Goal: Task Accomplishment & Management: Complete application form

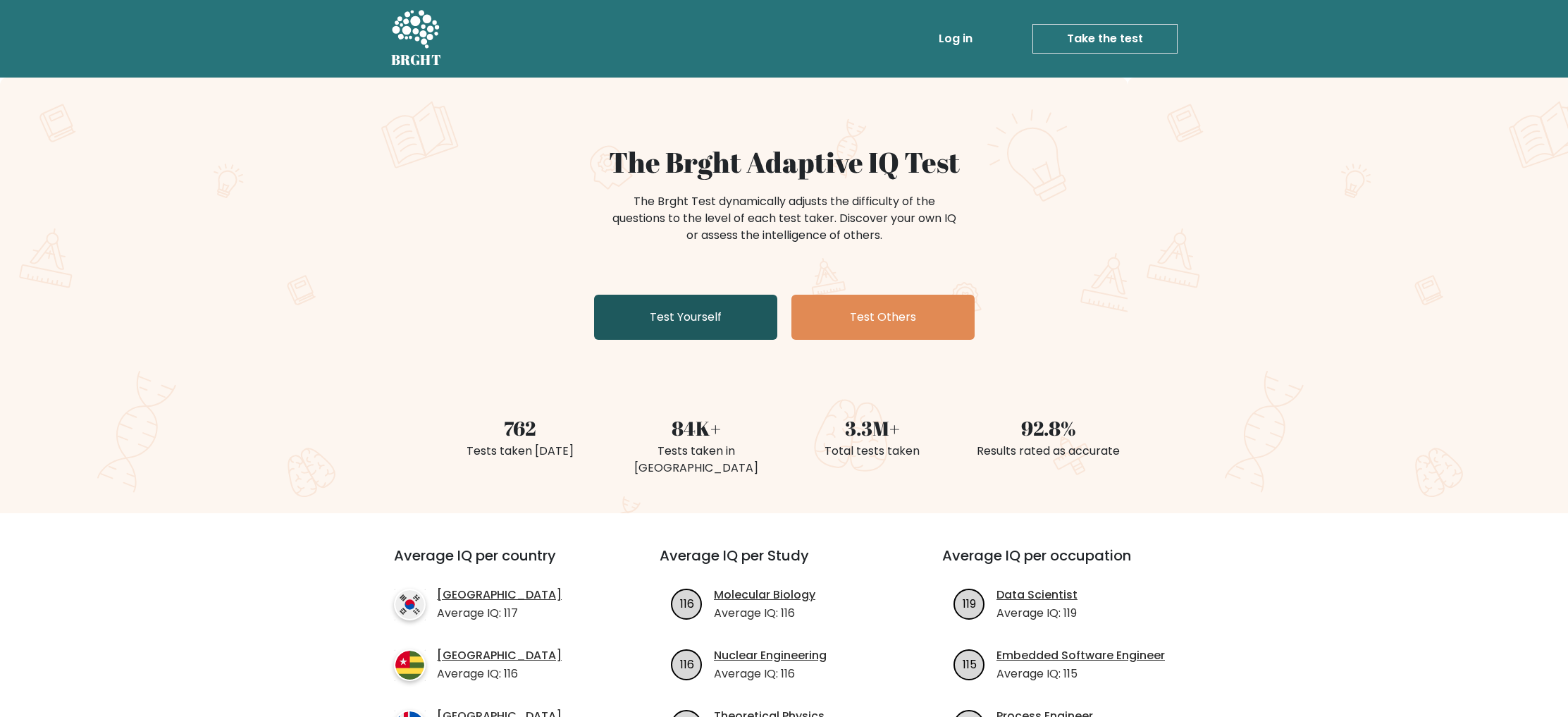
click at [718, 308] on link "Test Yourself" at bounding box center [685, 317] width 183 height 45
click at [995, 55] on ul "Log in Take the test Take the test" at bounding box center [1028, 39] width 299 height 41
click at [981, 40] on li "Take the test Take the test" at bounding box center [1077, 39] width 199 height 30
click at [977, 40] on link "Log in" at bounding box center [955, 39] width 45 height 28
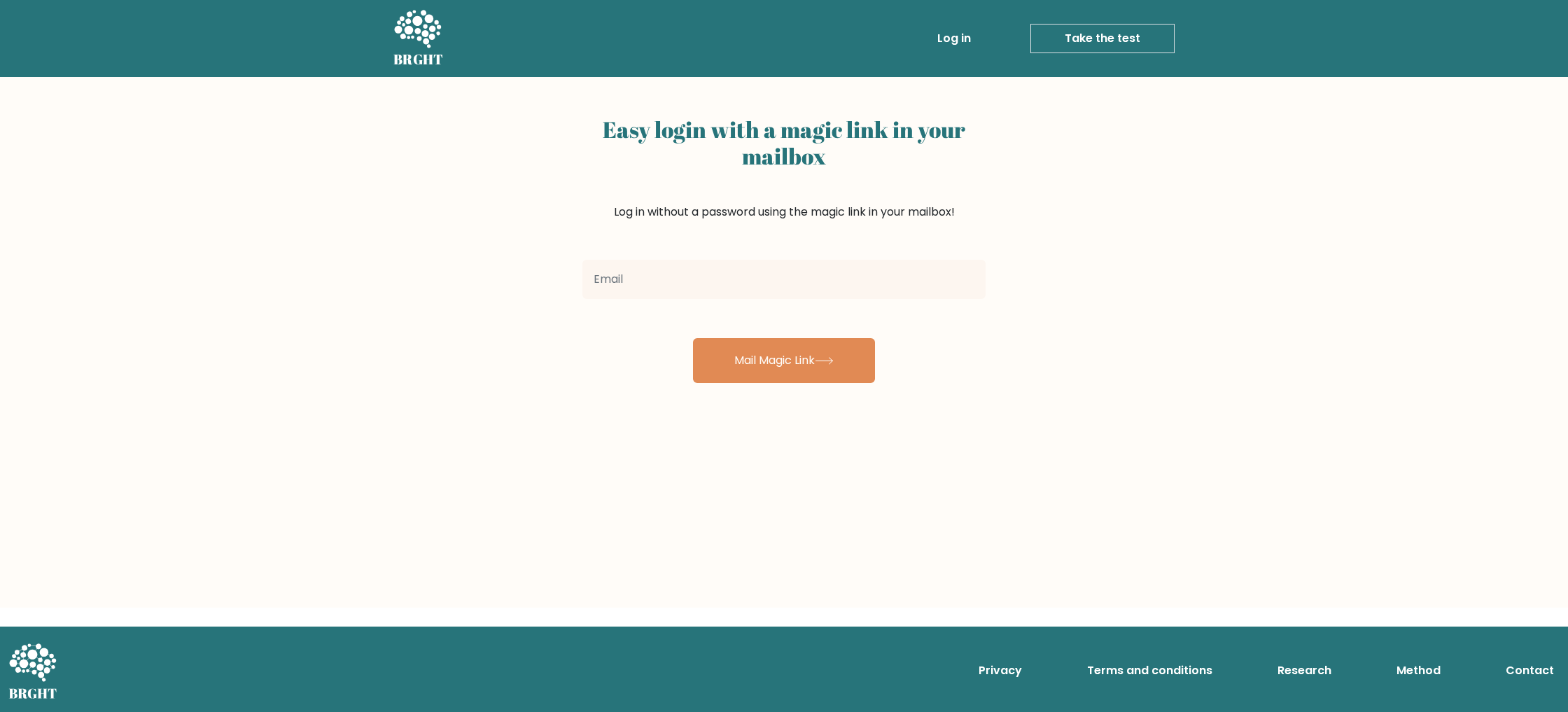
click at [835, 273] on input "email" at bounding box center [784, 279] width 403 height 39
type input "brucego918@gmail.com"
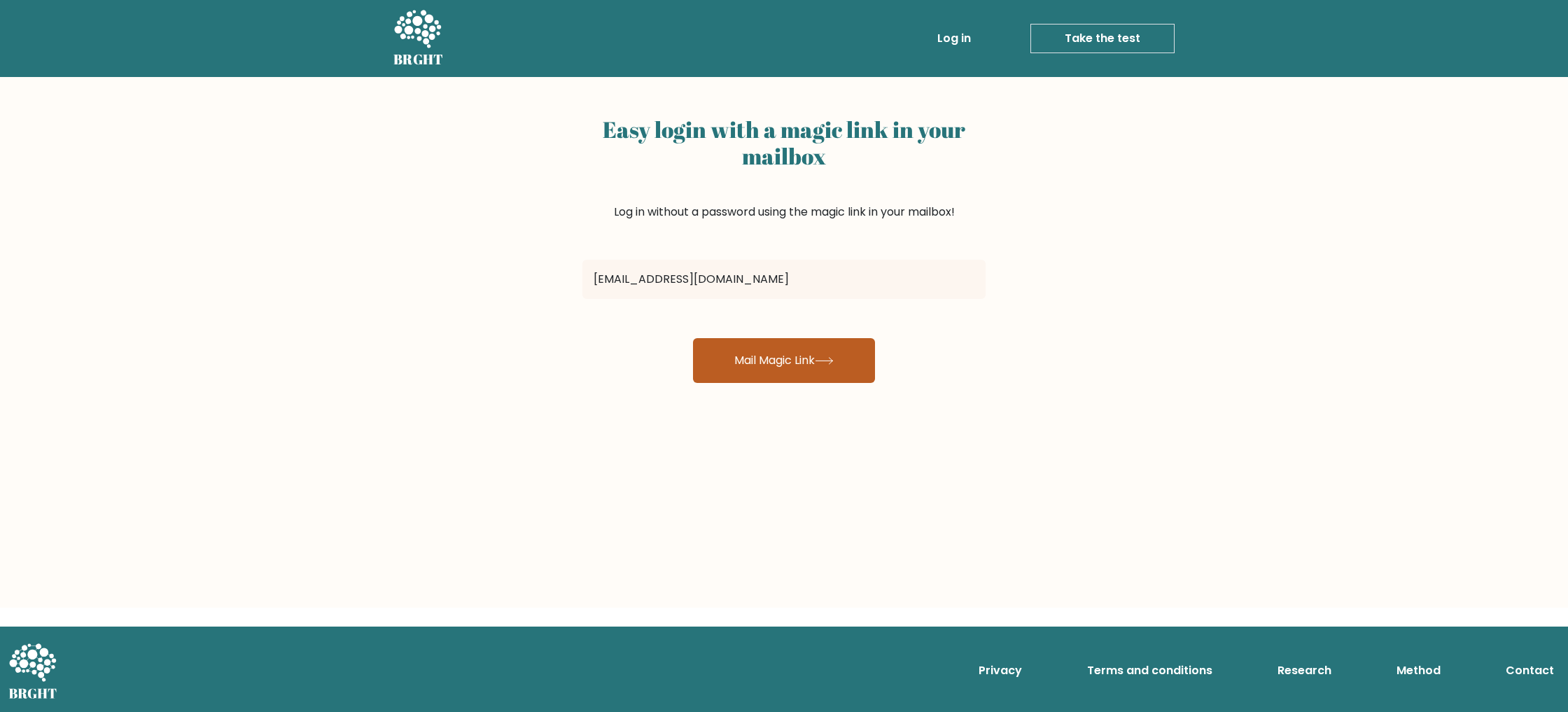
click at [751, 342] on button "Mail Magic Link" at bounding box center [783, 360] width 182 height 44
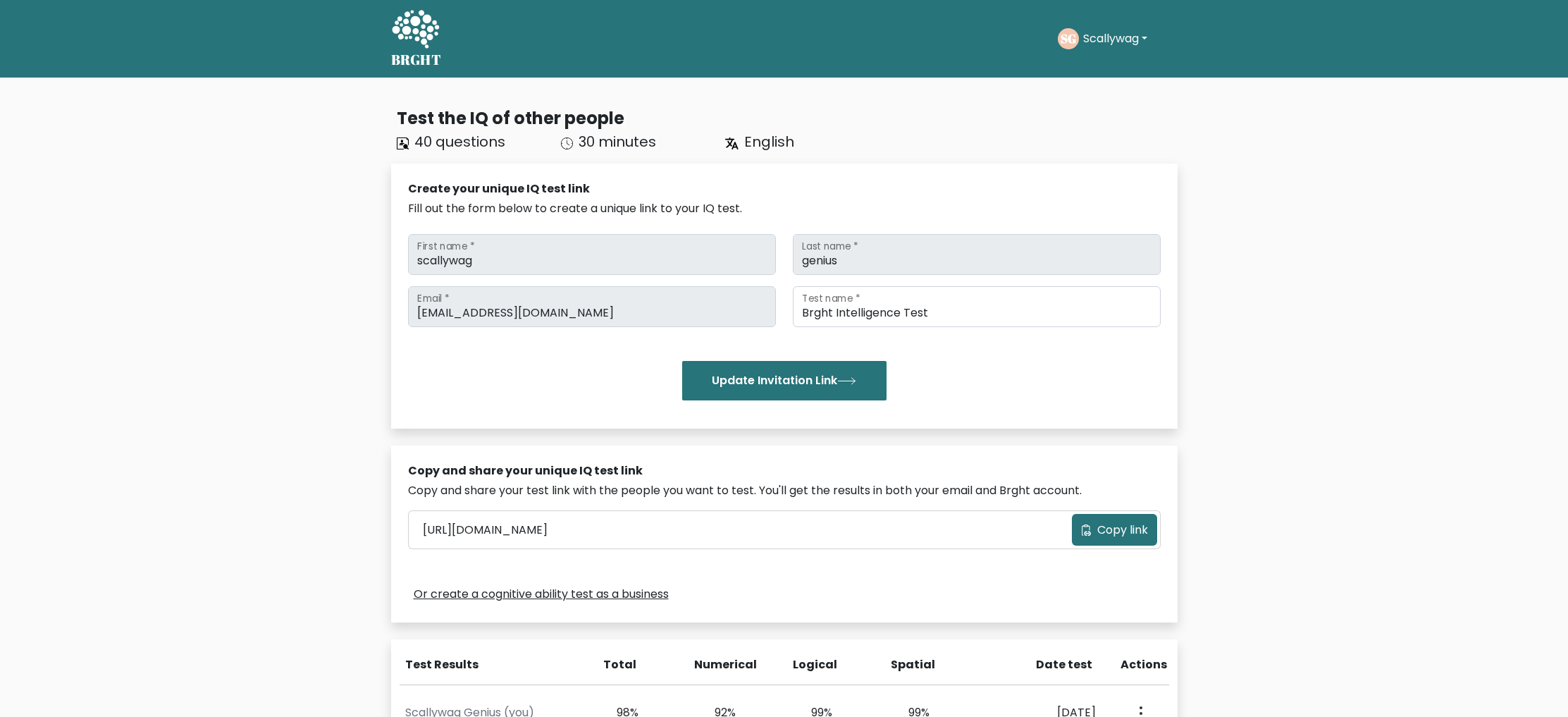
click at [725, 149] on div "English" at bounding box center [799, 142] width 164 height 21
click at [411, 52] on h5 "BRGHT" at bounding box center [417, 60] width 51 height 17
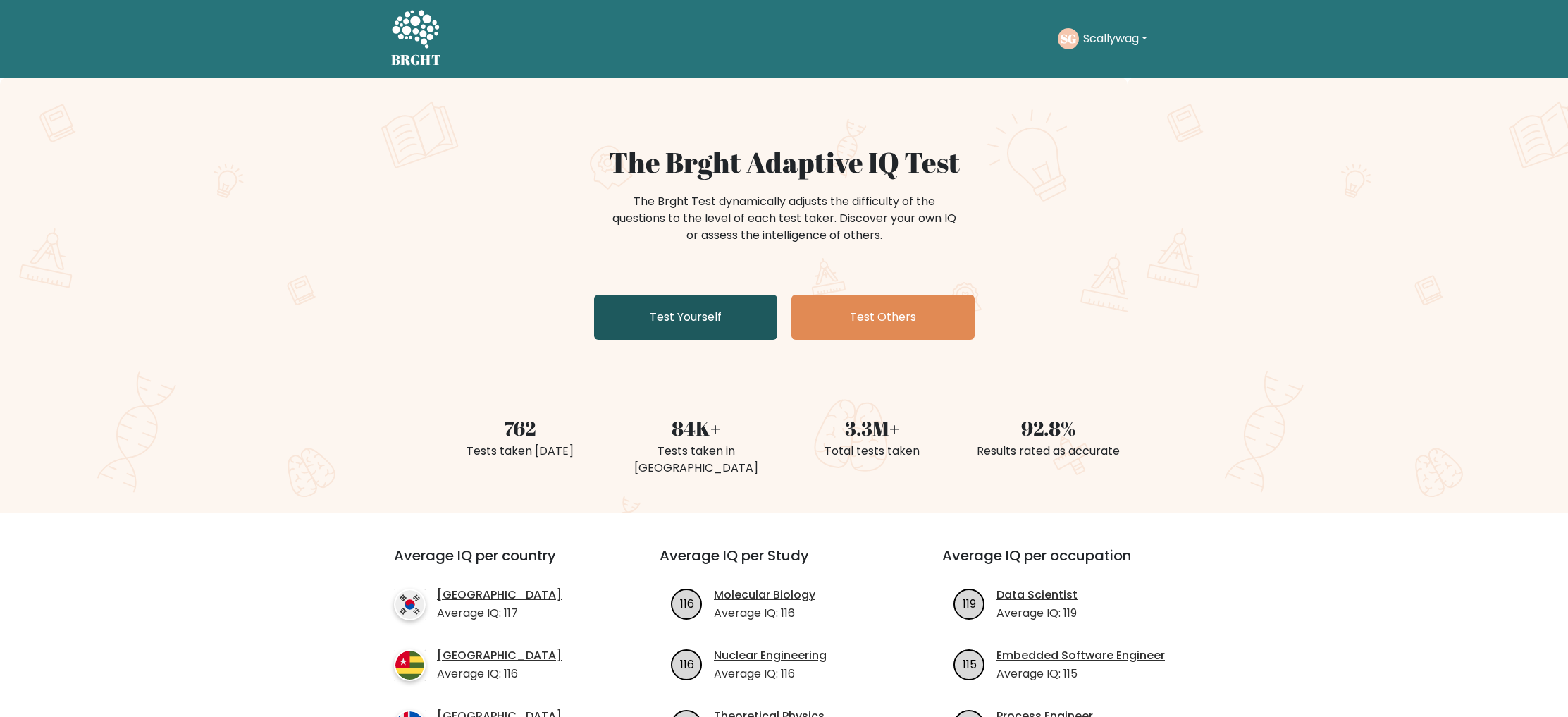
click at [738, 324] on link "Test Yourself" at bounding box center [685, 317] width 183 height 45
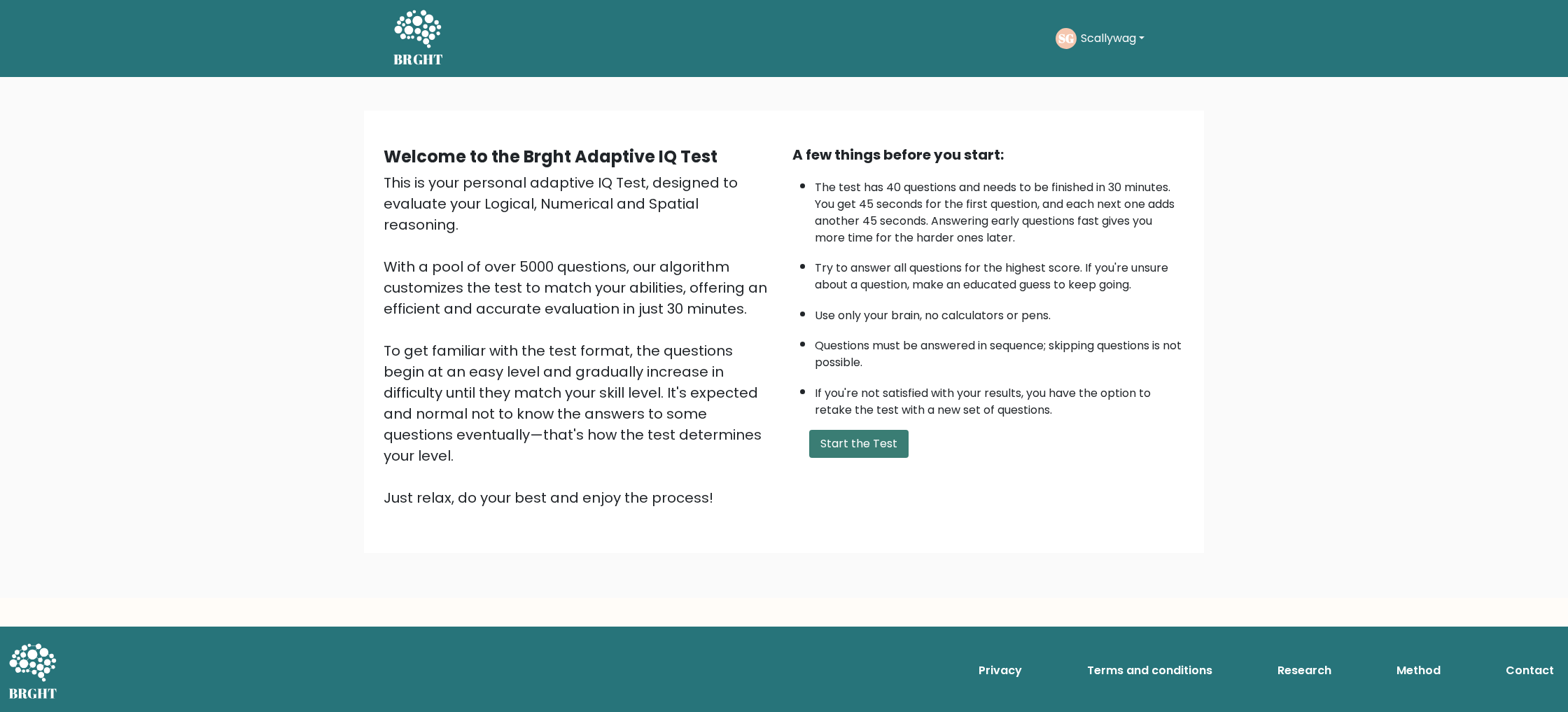
click at [834, 436] on button "Start the Test" at bounding box center [859, 444] width 99 height 28
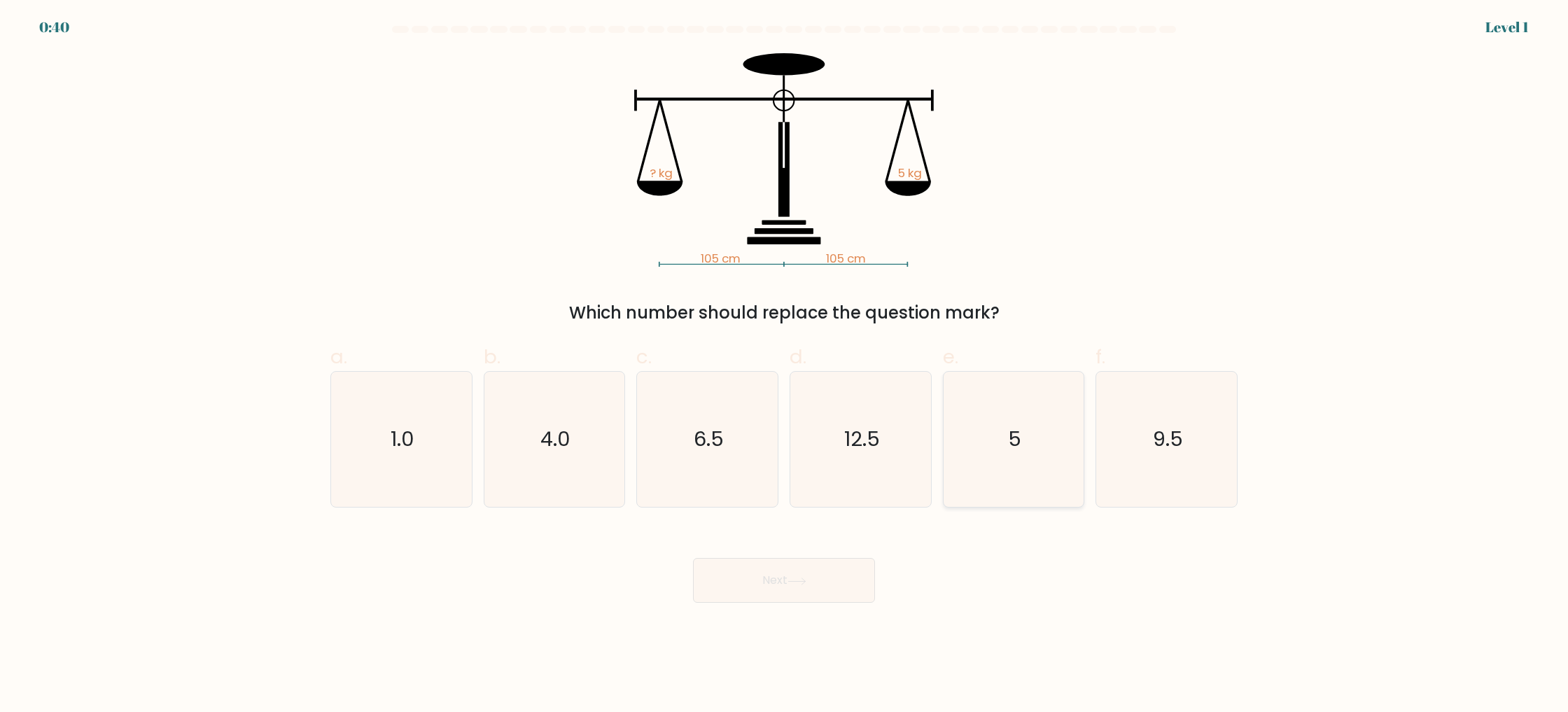
click at [1028, 443] on icon "5" at bounding box center [1013, 439] width 135 height 135
click at [785, 366] on input "e. 5" at bounding box center [784, 360] width 1 height 9
radio input "true"
click at [808, 593] on button "Next" at bounding box center [783, 580] width 182 height 44
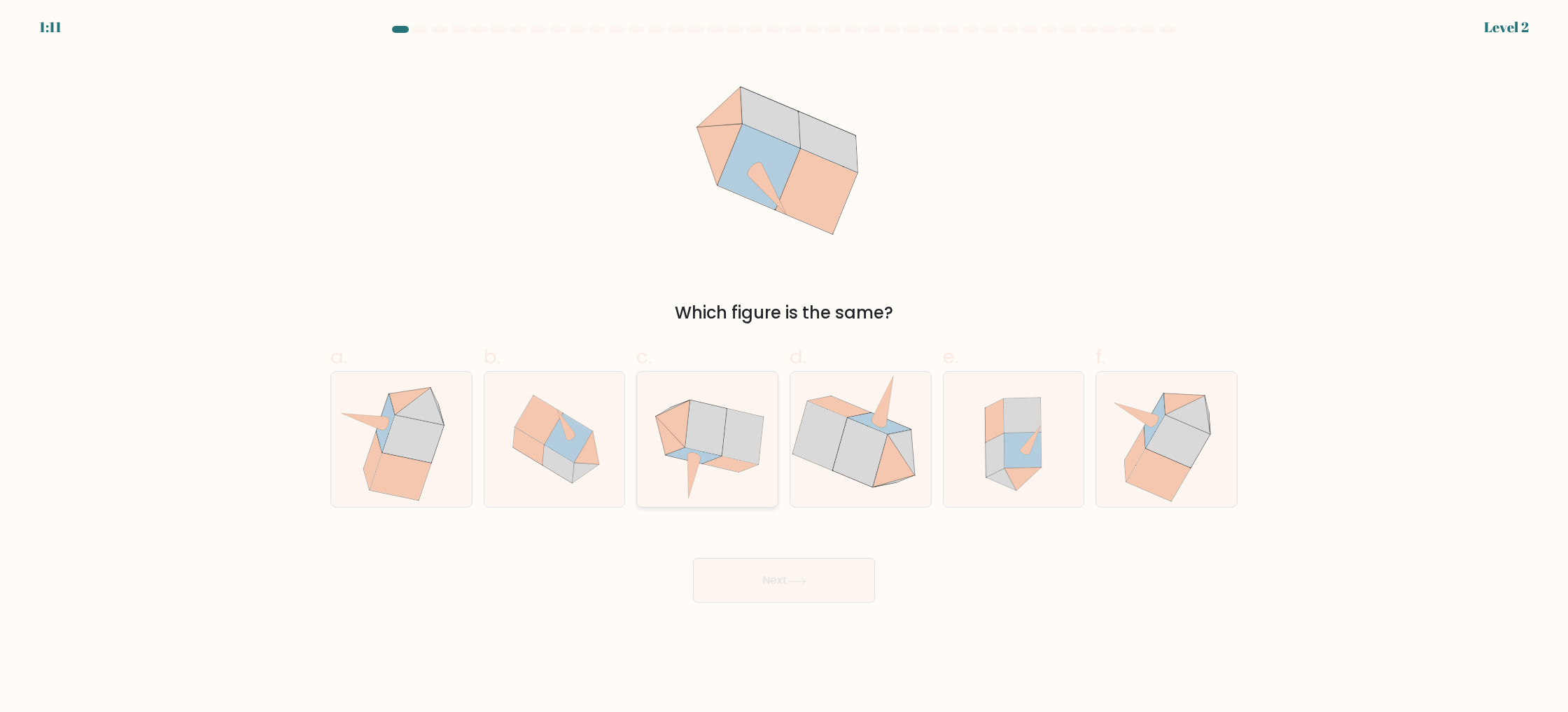
click at [708, 446] on icon at bounding box center [706, 428] width 42 height 56
click at [784, 366] on input "c." at bounding box center [784, 360] width 1 height 9
radio input "true"
click at [808, 590] on button "Next" at bounding box center [783, 580] width 182 height 44
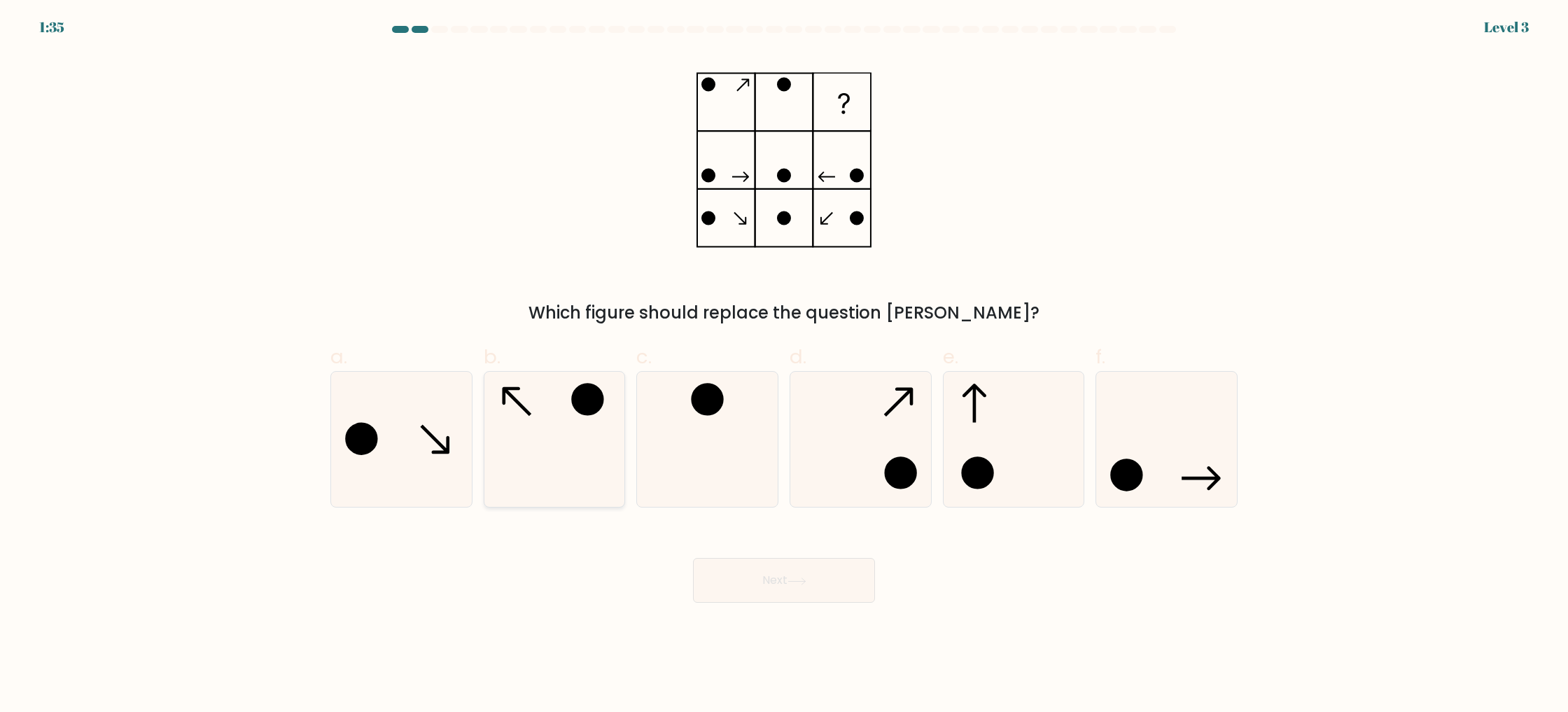
click at [513, 449] on icon at bounding box center [554, 439] width 135 height 135
click at [784, 366] on input "b." at bounding box center [784, 360] width 1 height 9
radio input "true"
click at [793, 566] on button "Next" at bounding box center [783, 580] width 182 height 44
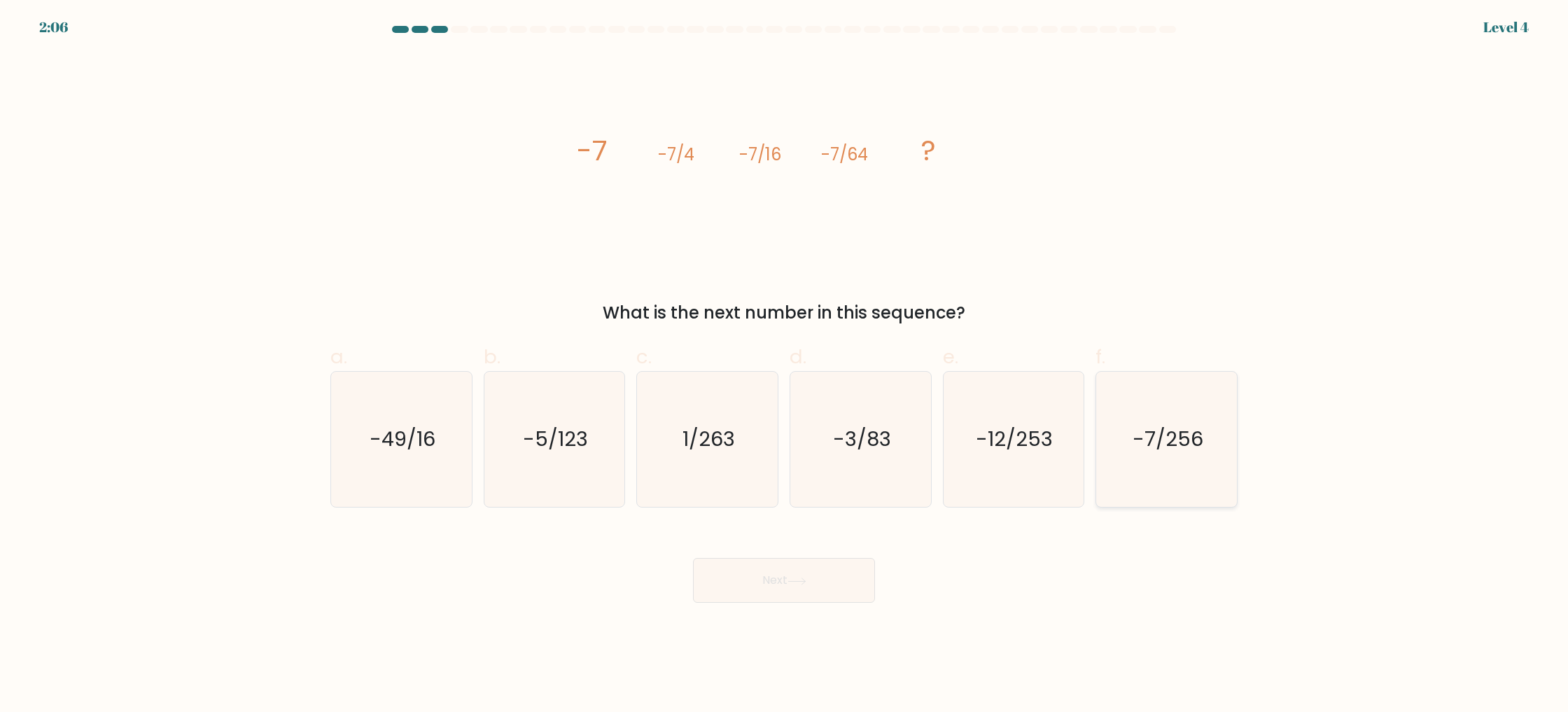
click at [1160, 446] on text "-7/256" at bounding box center [1167, 440] width 70 height 28
click at [785, 366] on input "f. -7/256" at bounding box center [784, 360] width 1 height 9
radio input "true"
click at [820, 578] on button "Next" at bounding box center [783, 580] width 182 height 44
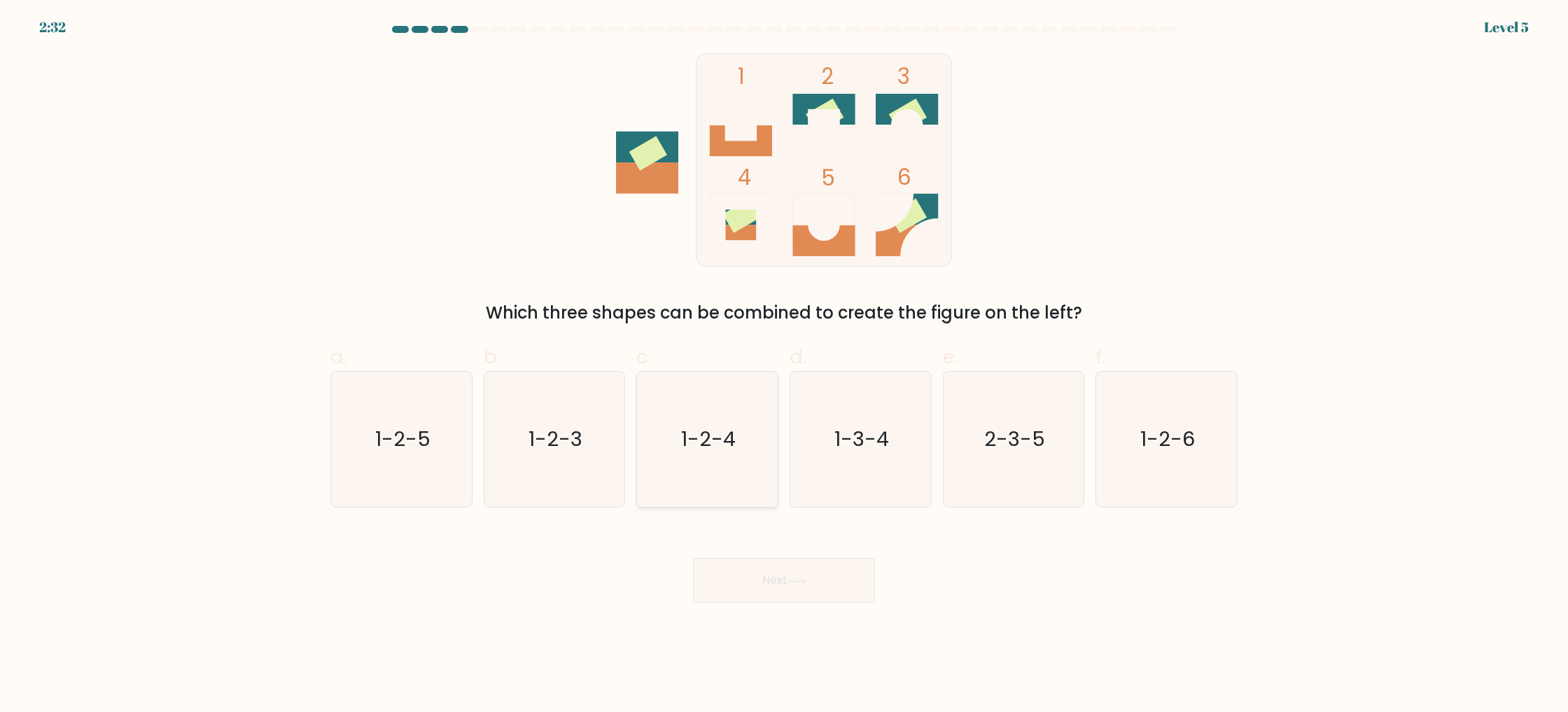
click at [674, 450] on icon "1-2-4" at bounding box center [708, 439] width 135 height 135
click at [784, 366] on input "c. 1-2-4" at bounding box center [784, 360] width 1 height 9
radio input "true"
click at [759, 576] on button "Next" at bounding box center [783, 580] width 182 height 44
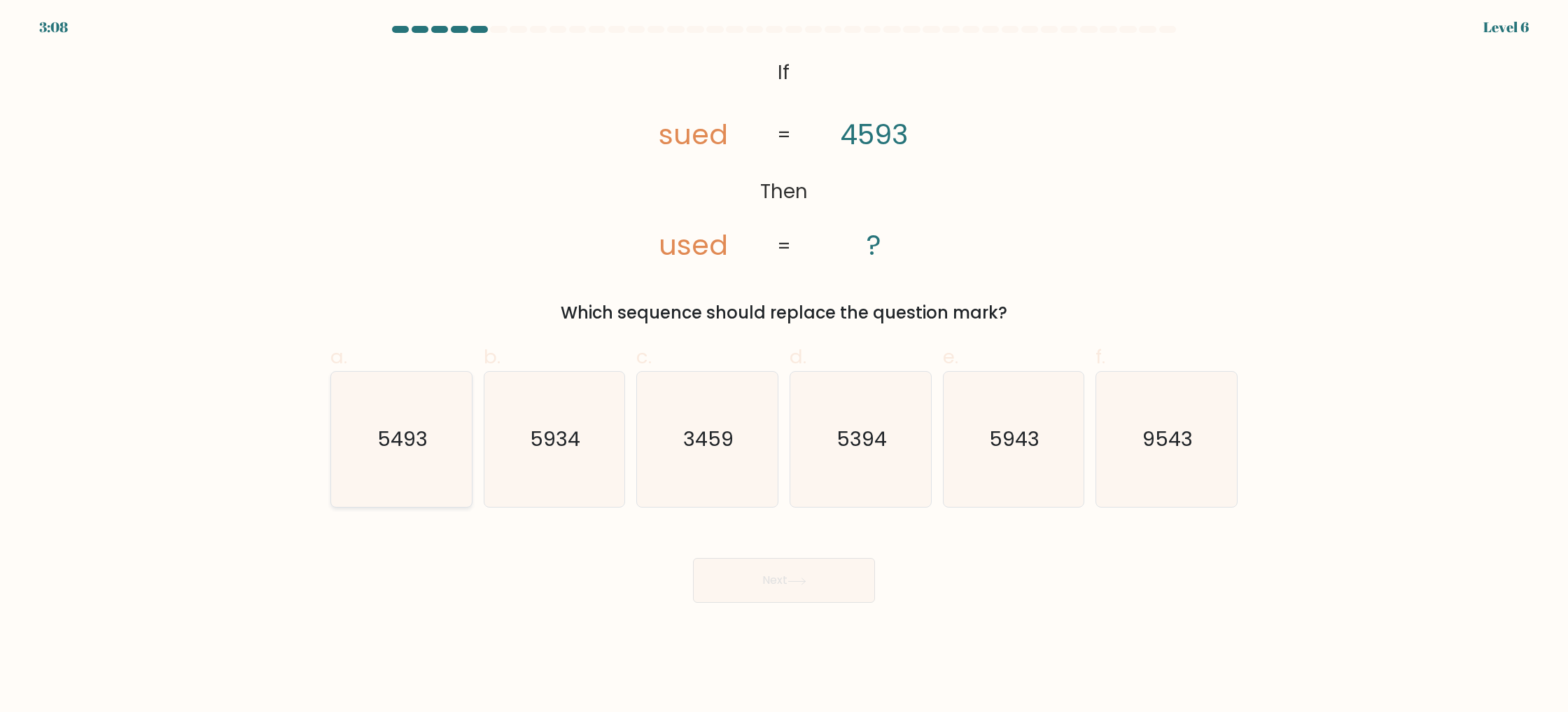
click at [428, 471] on icon "5493" at bounding box center [401, 439] width 135 height 135
click at [784, 366] on input "a. 5493" at bounding box center [784, 360] width 1 height 9
radio input "true"
click at [765, 596] on button "Next" at bounding box center [783, 580] width 182 height 44
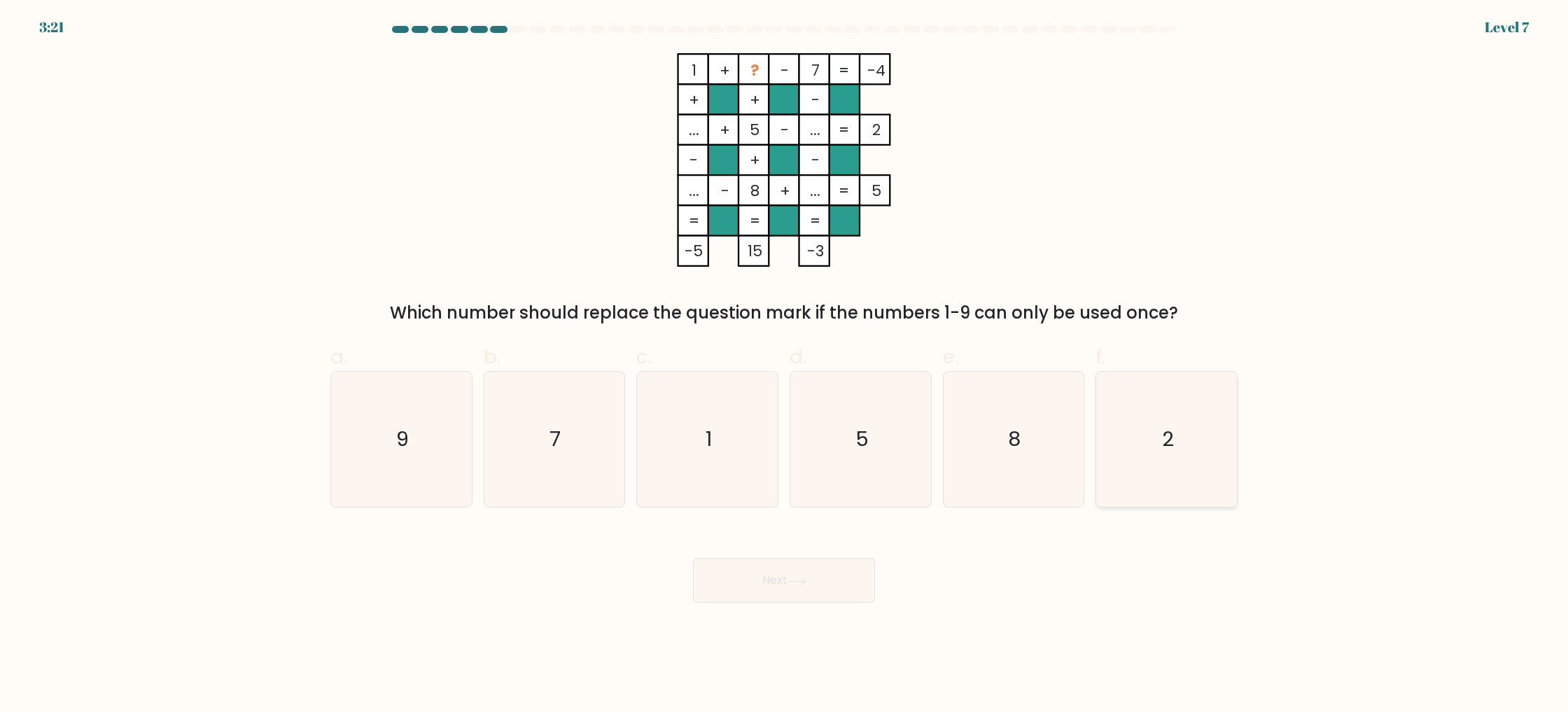
click at [1209, 448] on icon "2" at bounding box center [1167, 439] width 135 height 135
click at [785, 366] on input "f. 2" at bounding box center [784, 360] width 1 height 9
radio input "true"
click at [815, 573] on button "Next" at bounding box center [783, 580] width 182 height 44
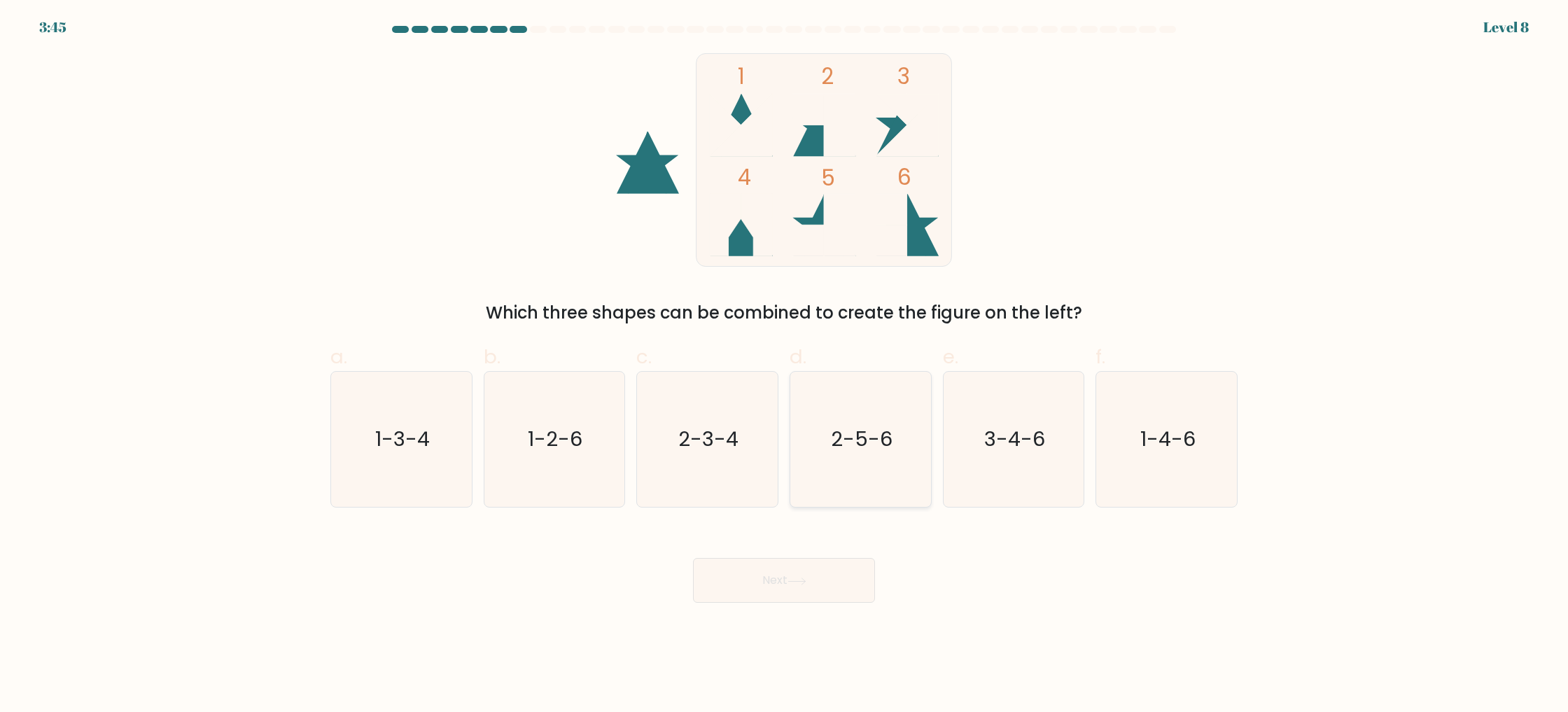
click at [882, 426] on text "2-5-6" at bounding box center [861, 440] width 62 height 28
click at [785, 366] on input "d. 2-5-6" at bounding box center [784, 360] width 1 height 9
radio input "true"
click at [811, 580] on button "Next" at bounding box center [783, 580] width 182 height 44
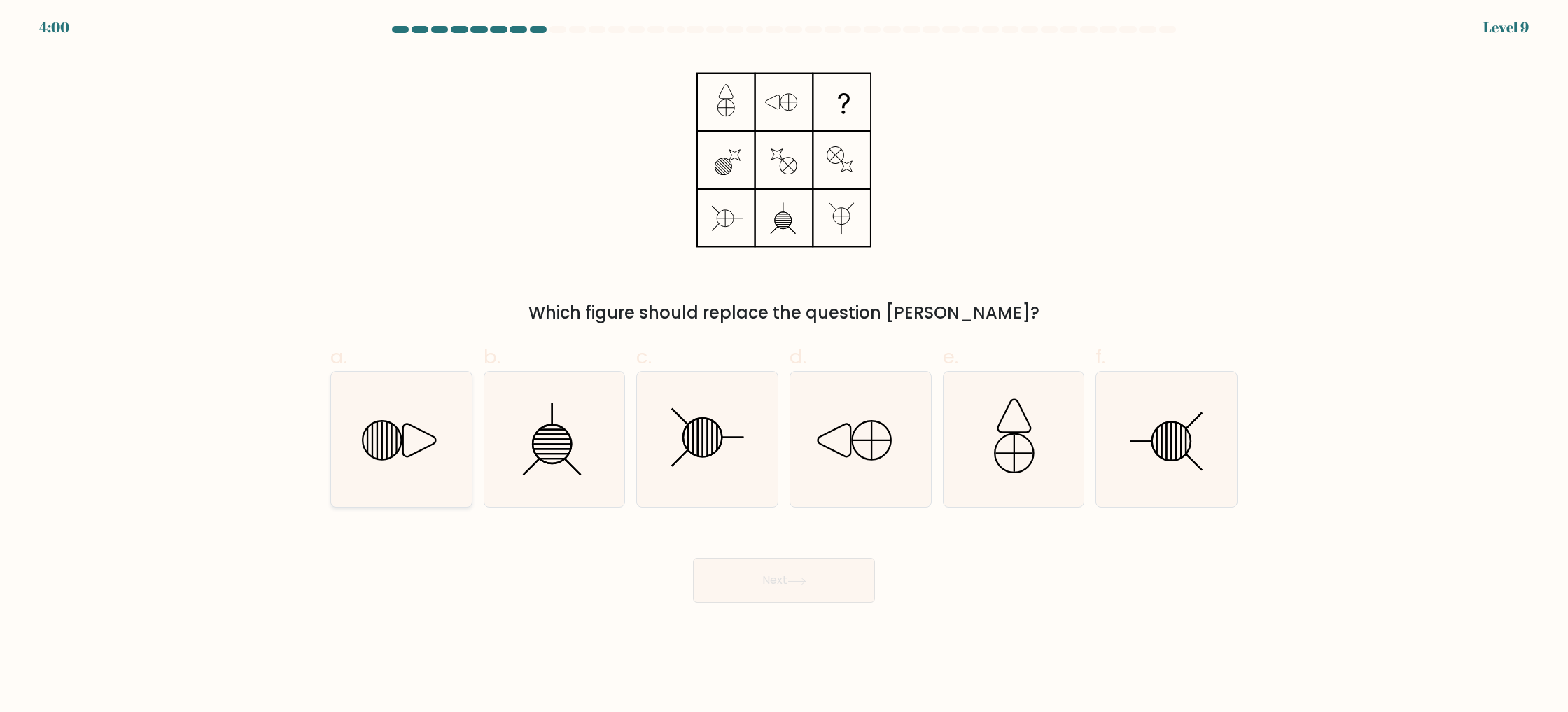
click at [425, 437] on icon at bounding box center [401, 439] width 135 height 135
click at [784, 366] on input "a." at bounding box center [784, 360] width 1 height 9
radio input "true"
click at [748, 571] on button "Next" at bounding box center [783, 580] width 182 height 44
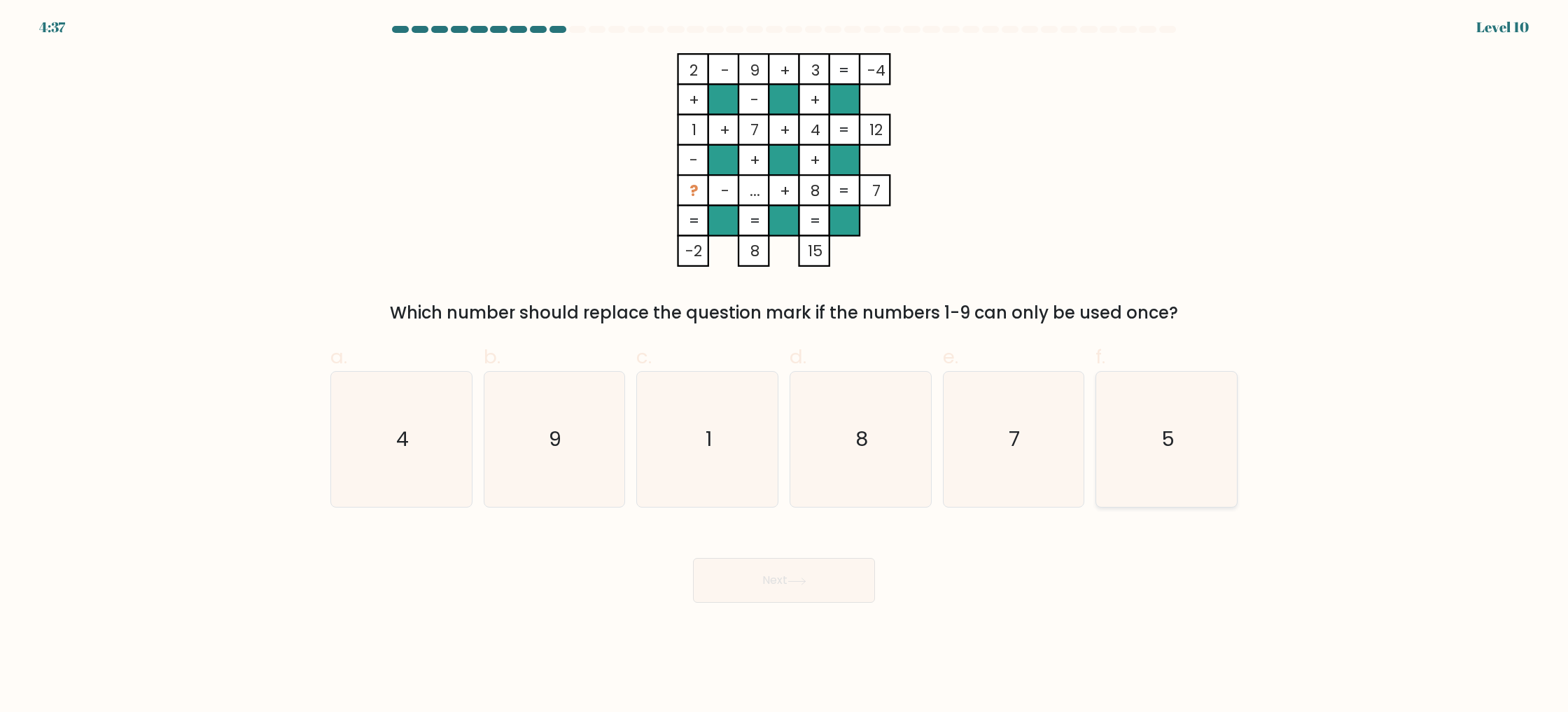
click at [1179, 421] on icon "5" at bounding box center [1167, 439] width 135 height 135
click at [785, 366] on input "f. 5" at bounding box center [784, 360] width 1 height 9
radio input "true"
click at [863, 587] on button "Next" at bounding box center [783, 580] width 182 height 44
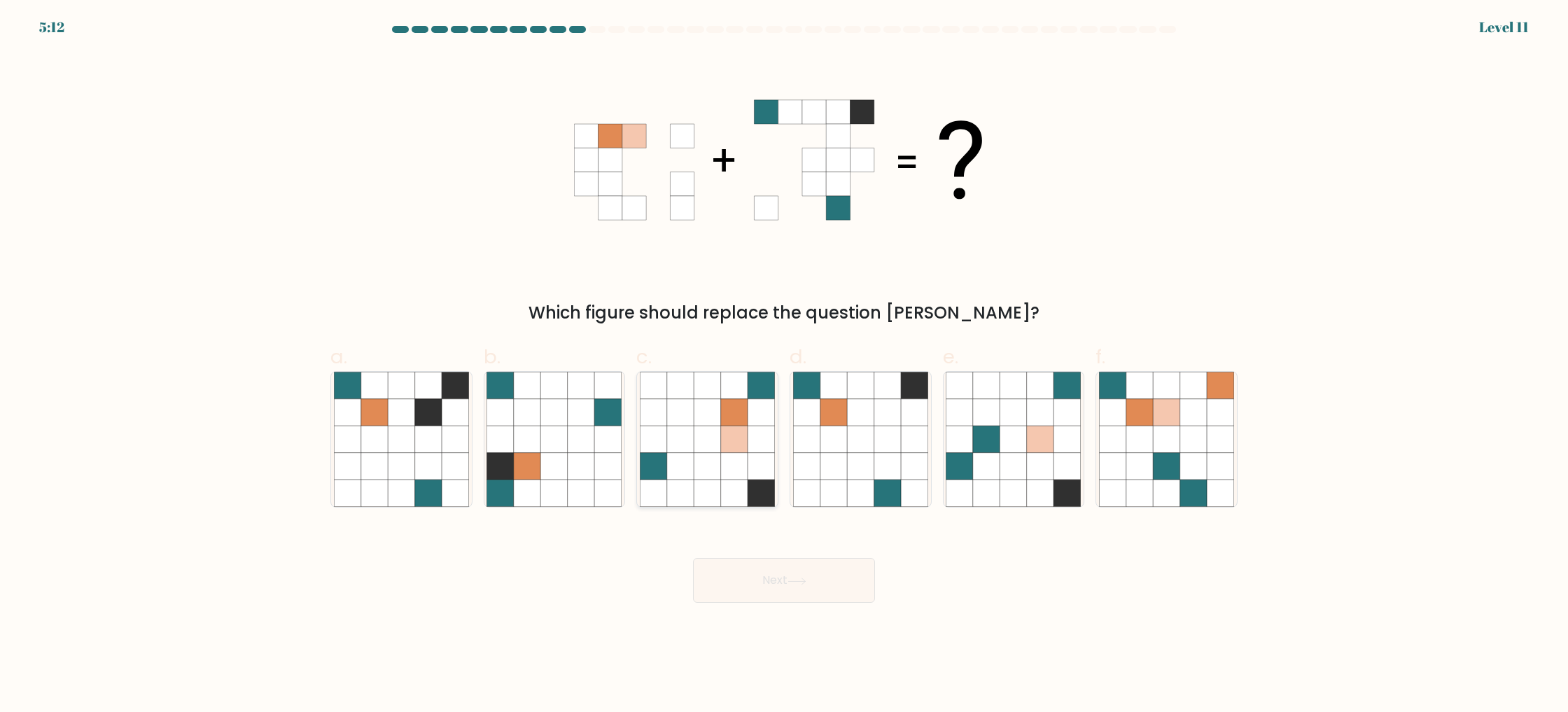
click at [704, 412] on icon at bounding box center [707, 412] width 27 height 27
click at [784, 366] on input "c." at bounding box center [784, 360] width 1 height 9
radio input "true"
click at [777, 576] on button "Next" at bounding box center [783, 580] width 182 height 44
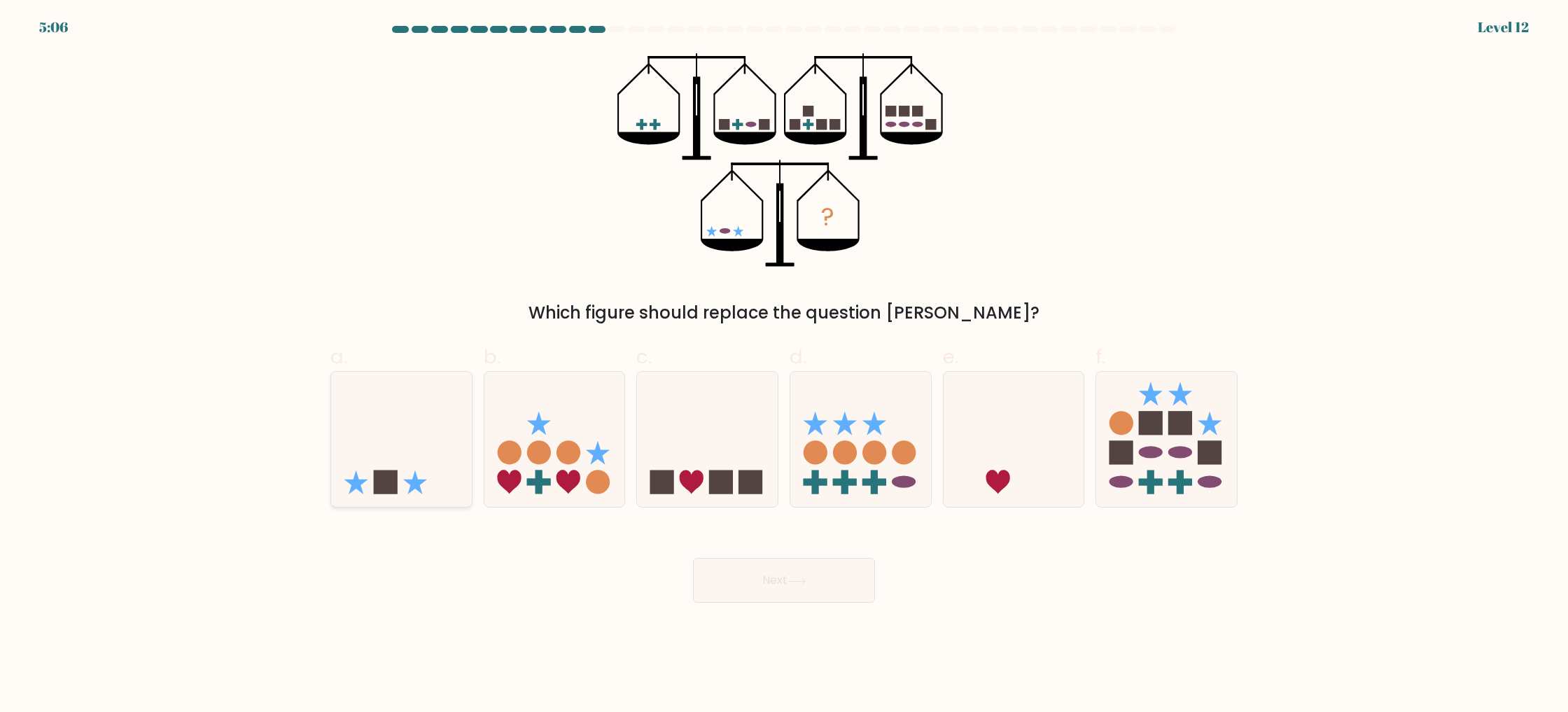
click at [395, 449] on icon at bounding box center [401, 439] width 141 height 116
click at [784, 366] on input "a." at bounding box center [784, 360] width 1 height 9
radio input "true"
click at [774, 578] on button "Next" at bounding box center [783, 580] width 182 height 44
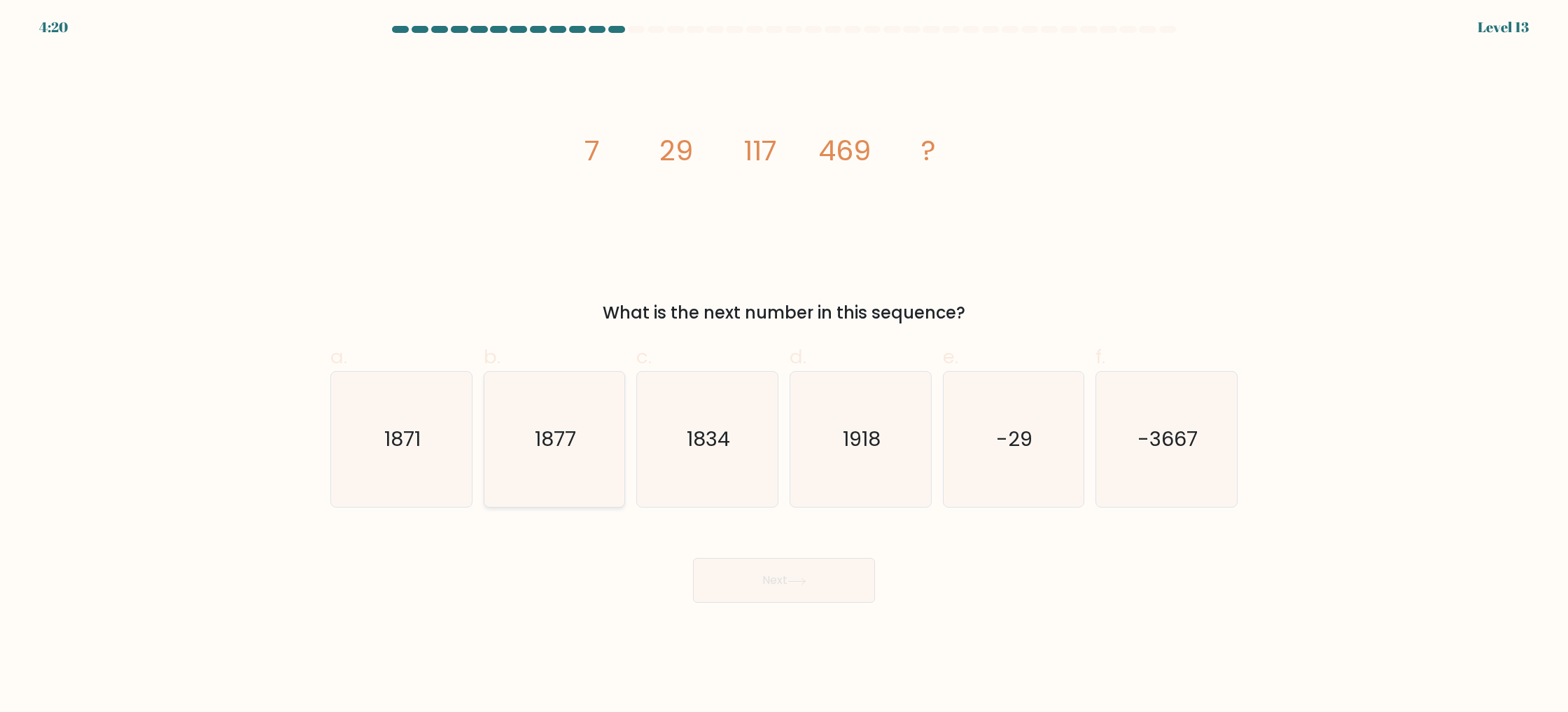
click at [558, 490] on icon "1877" at bounding box center [554, 439] width 135 height 135
click at [784, 366] on input "b. 1877" at bounding box center [784, 360] width 1 height 9
radio input "true"
click at [794, 576] on button "Next" at bounding box center [783, 580] width 182 height 44
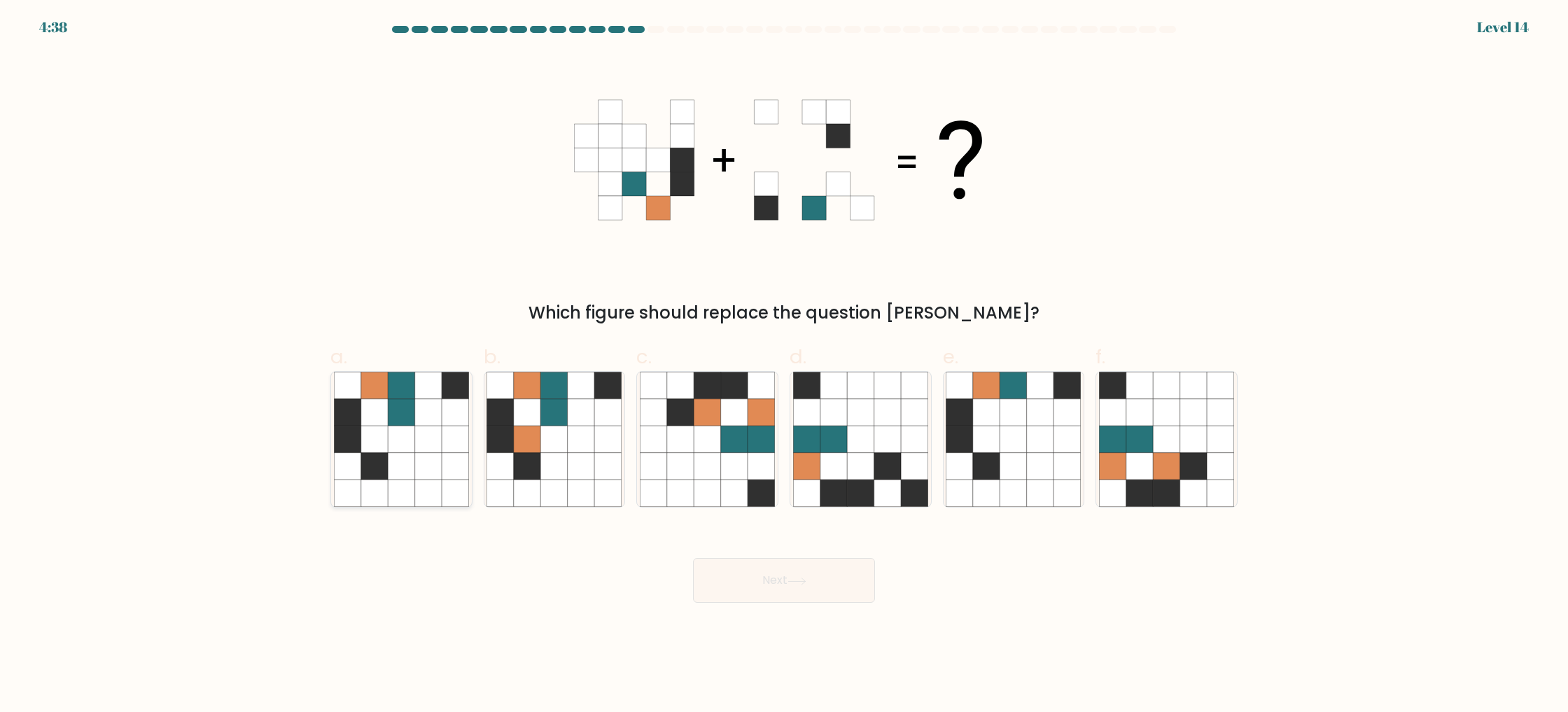
click at [380, 432] on icon at bounding box center [375, 440] width 27 height 27
click at [784, 366] on input "a." at bounding box center [784, 360] width 1 height 9
radio input "true"
click at [840, 573] on button "Next" at bounding box center [783, 580] width 182 height 44
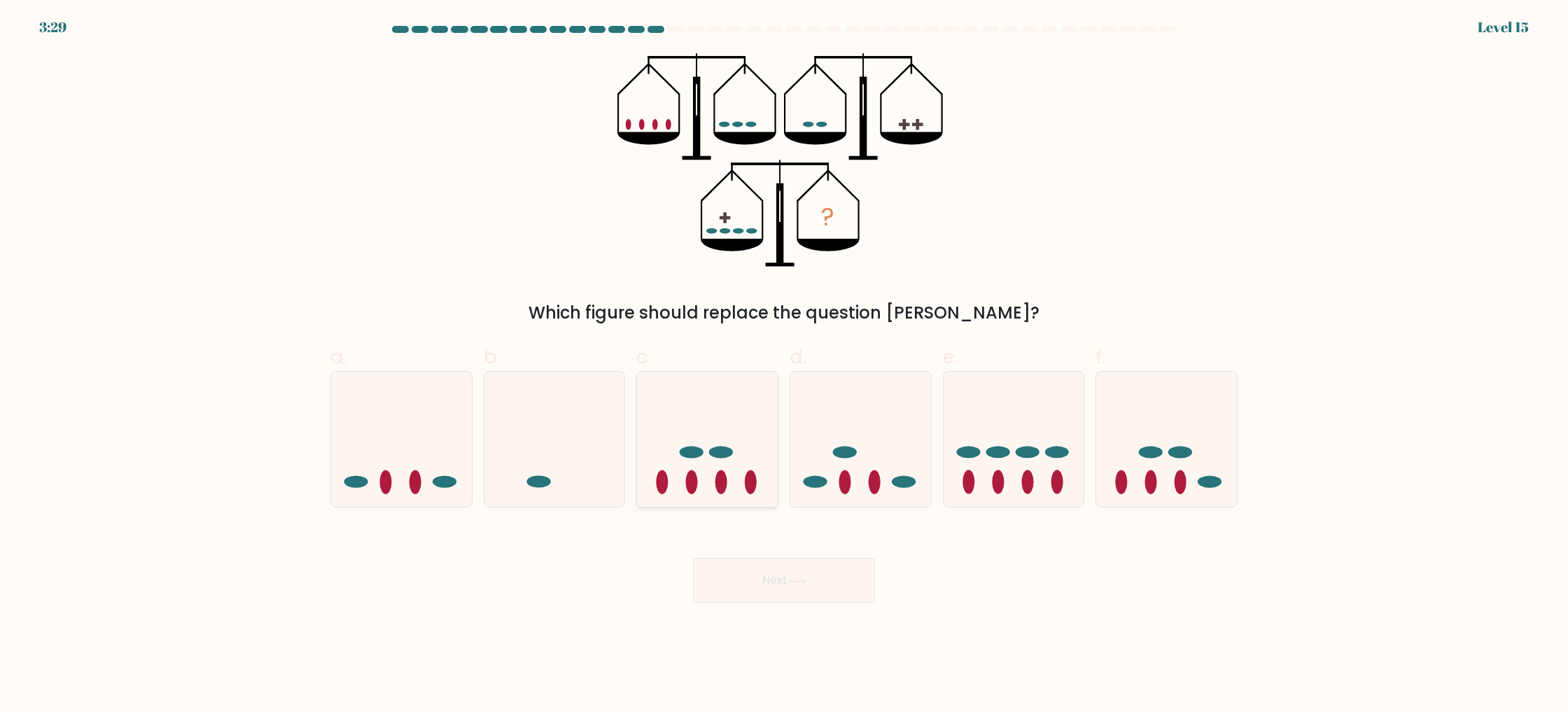
click at [751, 429] on icon at bounding box center [708, 439] width 141 height 116
click at [784, 366] on input "c." at bounding box center [784, 360] width 1 height 9
radio input "true"
click at [863, 581] on button "Next" at bounding box center [783, 580] width 182 height 44
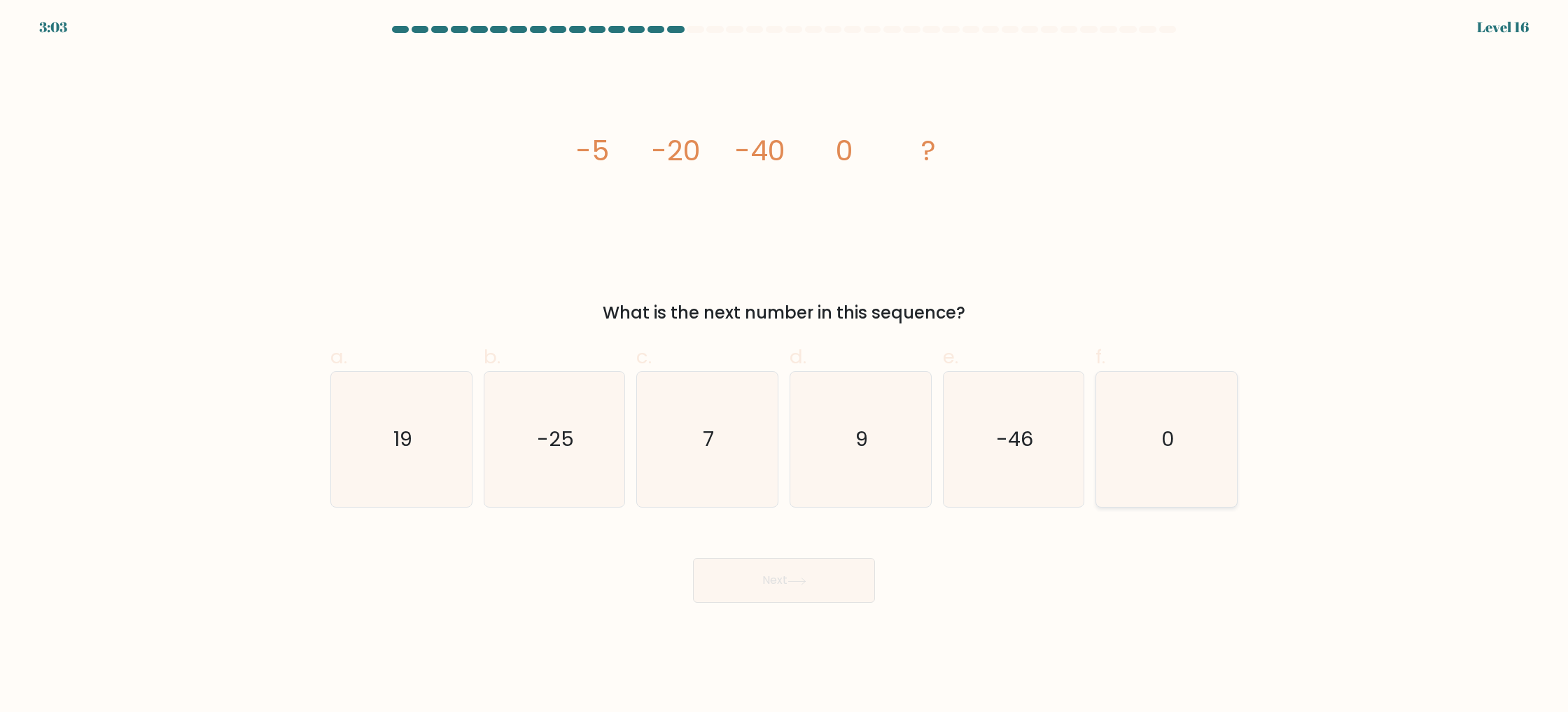
click at [1150, 429] on icon "0" at bounding box center [1167, 439] width 135 height 135
click at [785, 366] on input "f. 0" at bounding box center [784, 360] width 1 height 9
radio input "true"
click at [717, 587] on button "Next" at bounding box center [783, 580] width 182 height 44
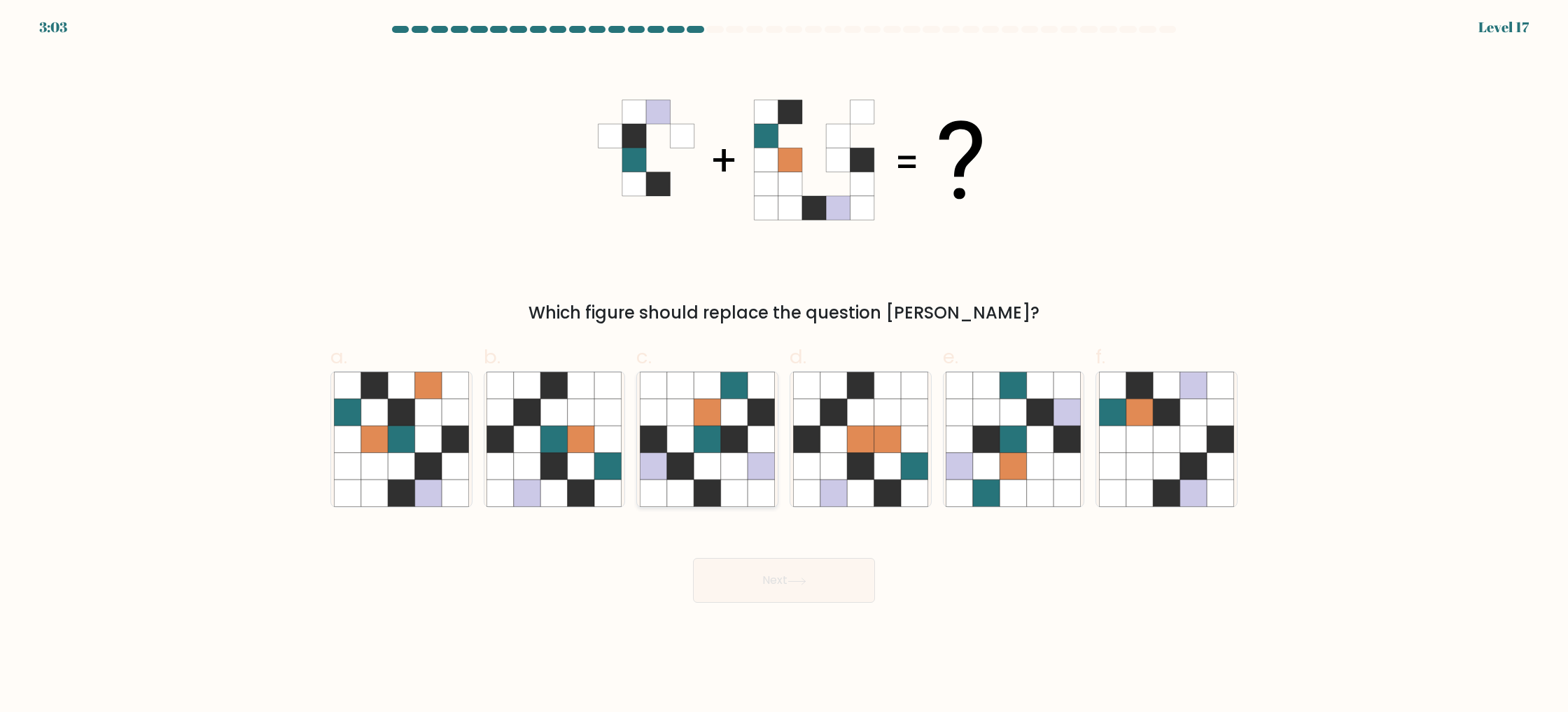
click at [685, 459] on icon at bounding box center [680, 467] width 27 height 27
click at [784, 366] on input "c." at bounding box center [784, 360] width 1 height 9
radio input "true"
click at [784, 586] on button "Next" at bounding box center [783, 580] width 182 height 44
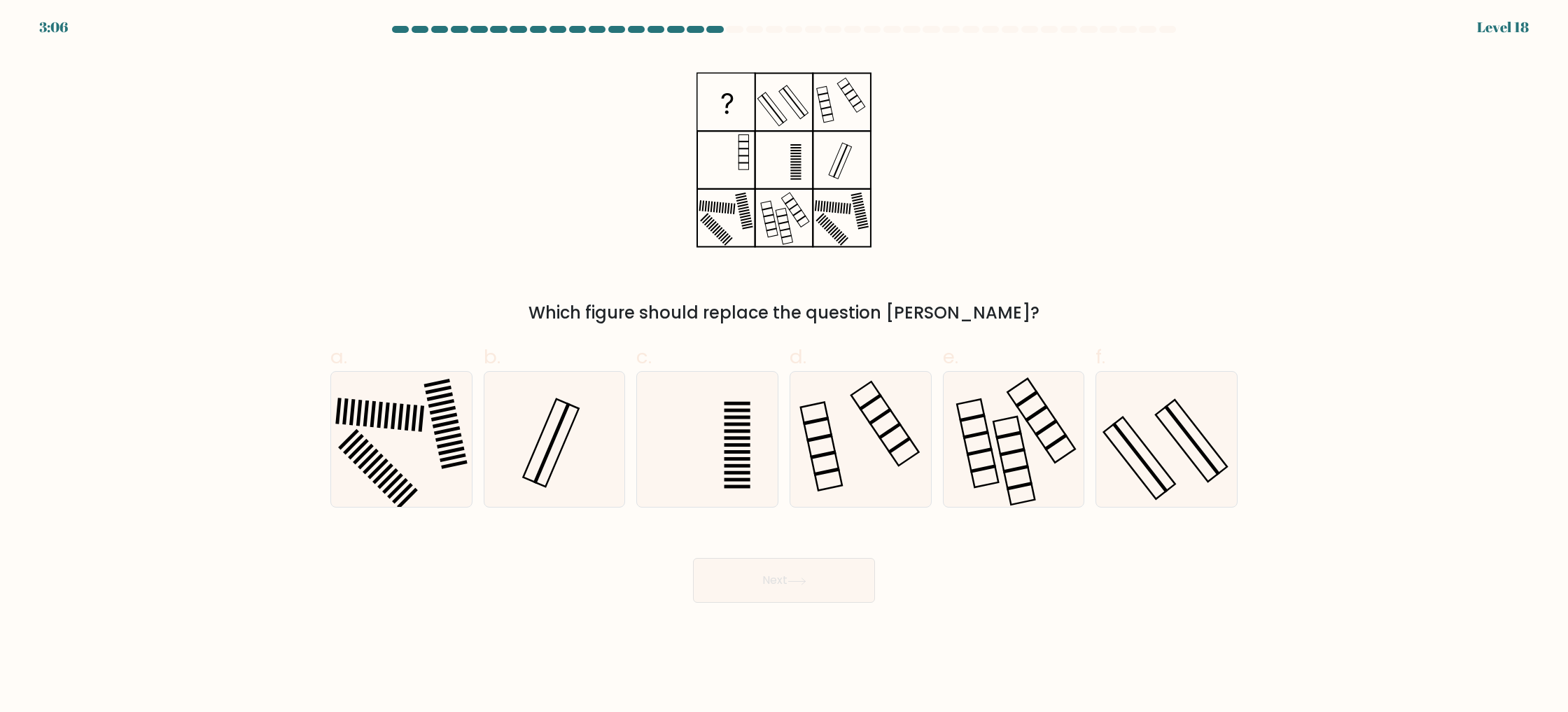
click at [1170, 519] on form at bounding box center [784, 314] width 1568 height 577
click at [1167, 507] on div at bounding box center [1167, 439] width 142 height 136
click at [785, 366] on input "f." at bounding box center [784, 360] width 1 height 9
radio input "true"
click at [824, 590] on button "Next" at bounding box center [783, 580] width 182 height 44
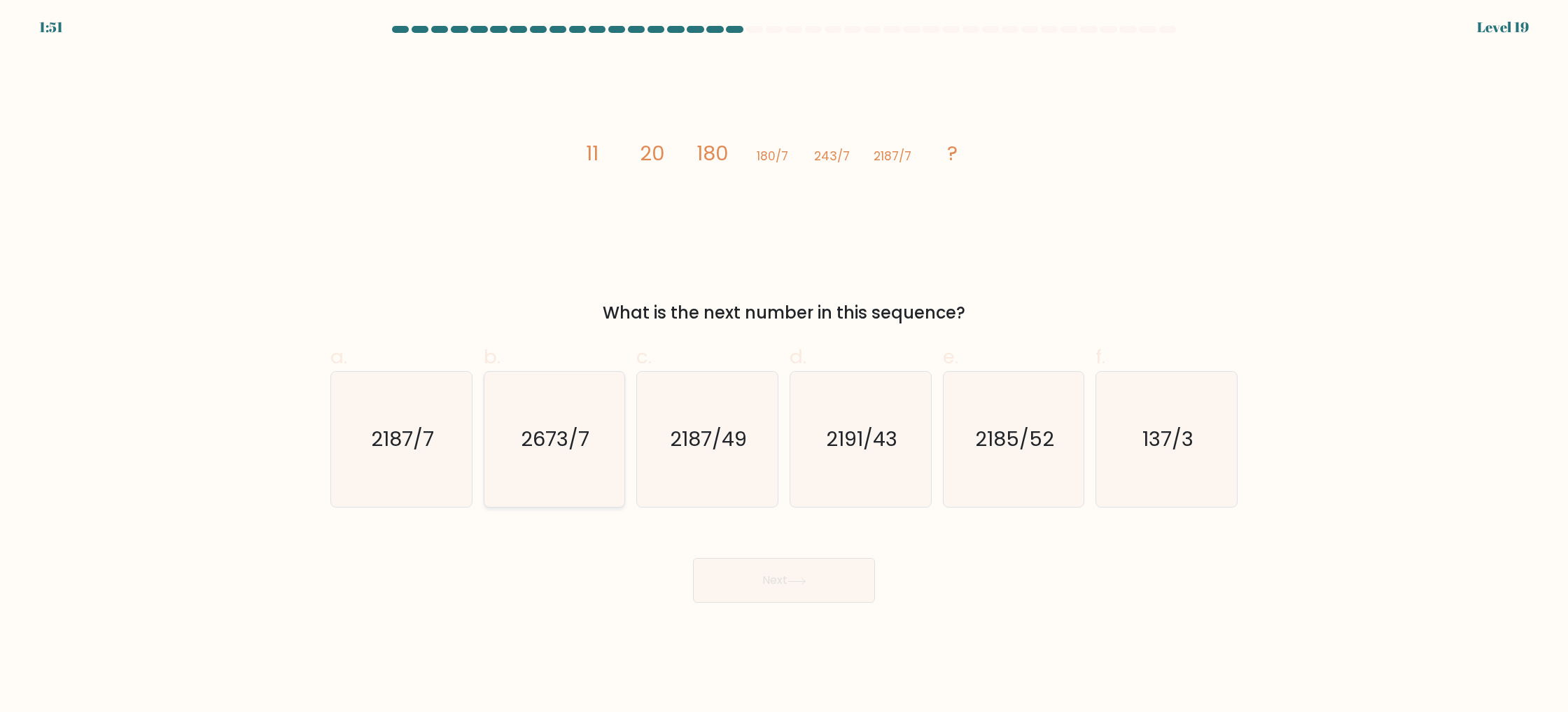
click at [556, 446] on text "2673/7" at bounding box center [556, 440] width 68 height 28
click at [784, 366] on input "b. 2673/7" at bounding box center [784, 360] width 1 height 9
radio input "true"
click at [769, 573] on button "Next" at bounding box center [783, 580] width 182 height 44
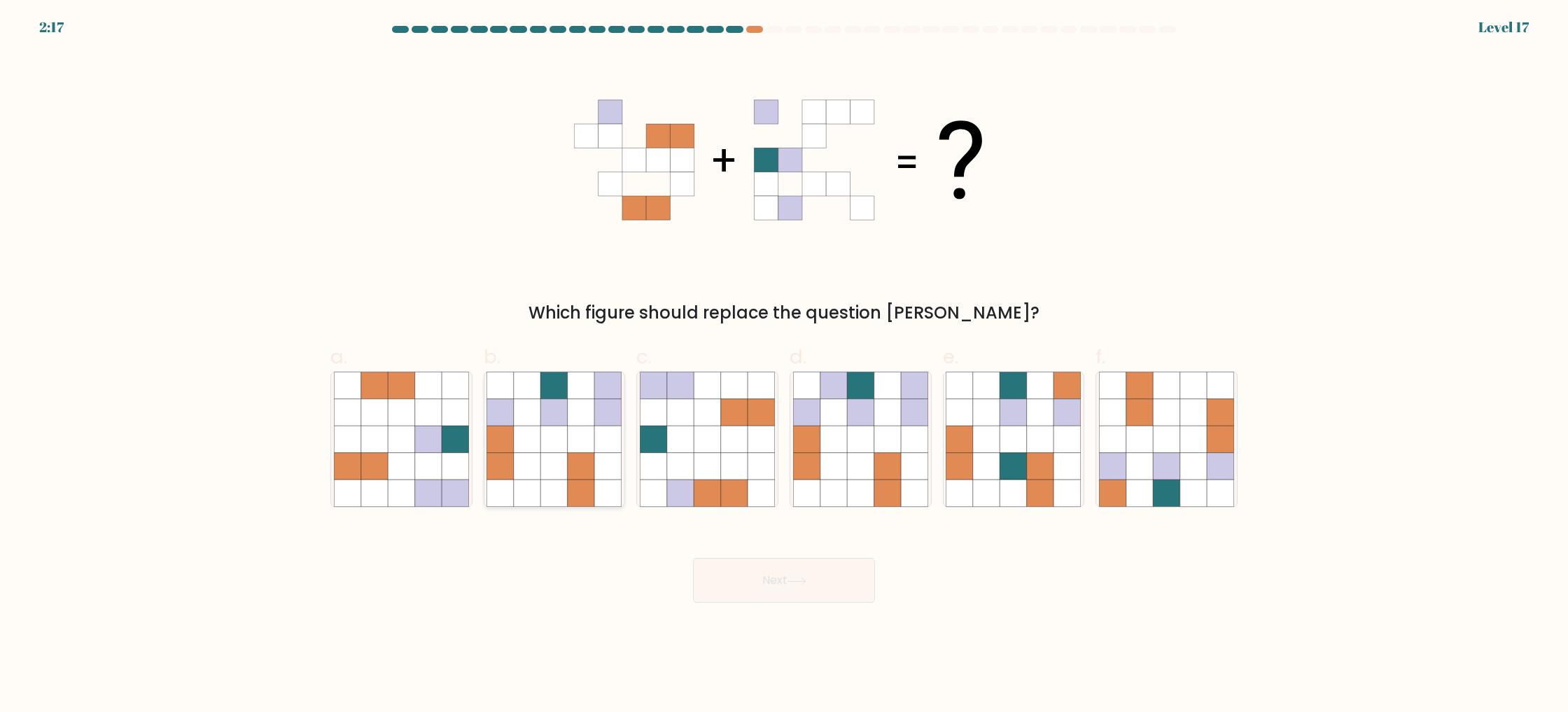
click at [587, 452] on icon at bounding box center [581, 440] width 27 height 27
click at [784, 366] on input "b." at bounding box center [784, 360] width 1 height 9
radio input "true"
click at [748, 566] on button "Next" at bounding box center [783, 580] width 182 height 44
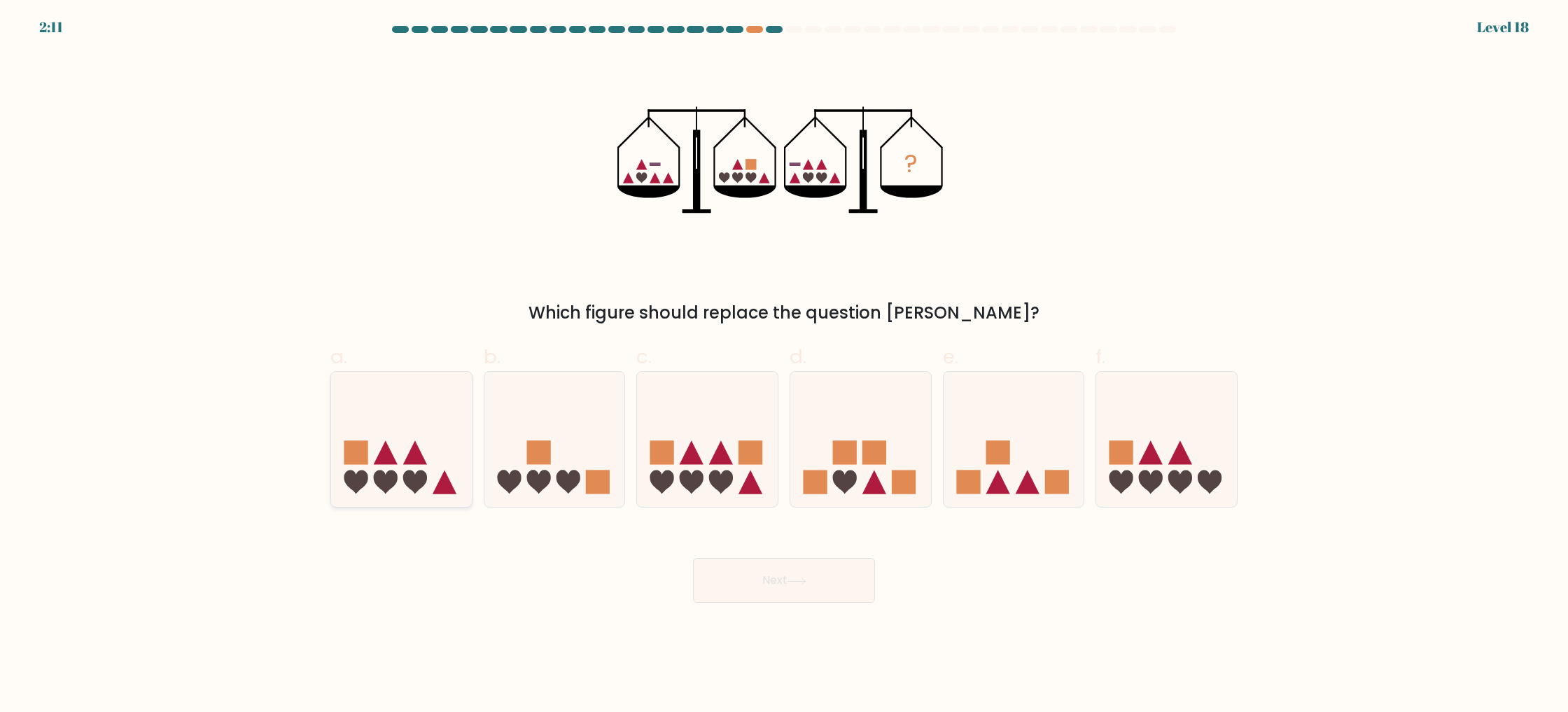
click at [436, 467] on icon at bounding box center [401, 439] width 141 height 116
click at [784, 366] on input "a." at bounding box center [784, 360] width 1 height 9
radio input "true"
click at [777, 556] on div "Next" at bounding box center [784, 564] width 924 height 79
click at [775, 565] on button "Next" at bounding box center [783, 580] width 182 height 44
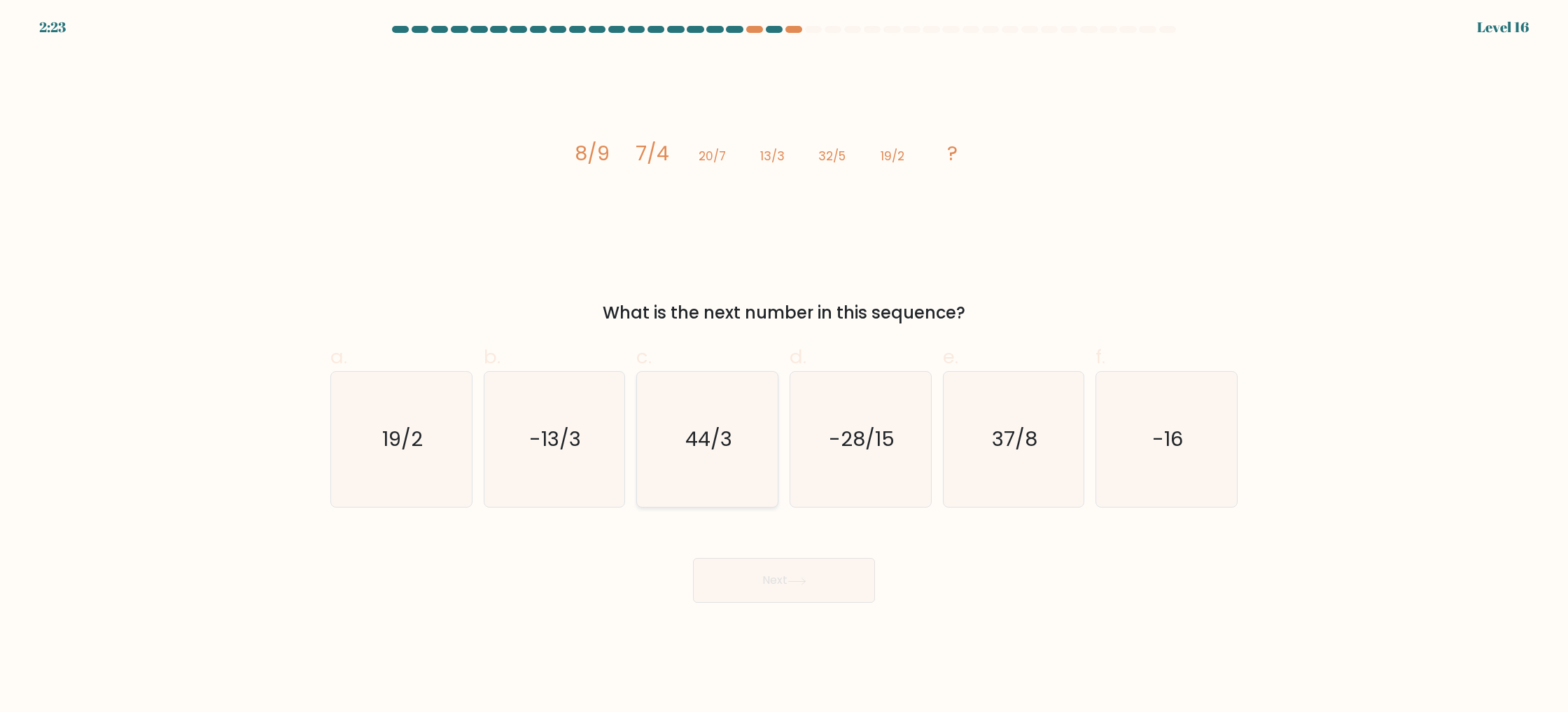
click at [717, 455] on icon "44/3" at bounding box center [708, 439] width 135 height 135
click at [784, 366] on input "c. 44/3" at bounding box center [784, 360] width 1 height 9
radio input "true"
click at [811, 570] on button "Next" at bounding box center [783, 580] width 182 height 44
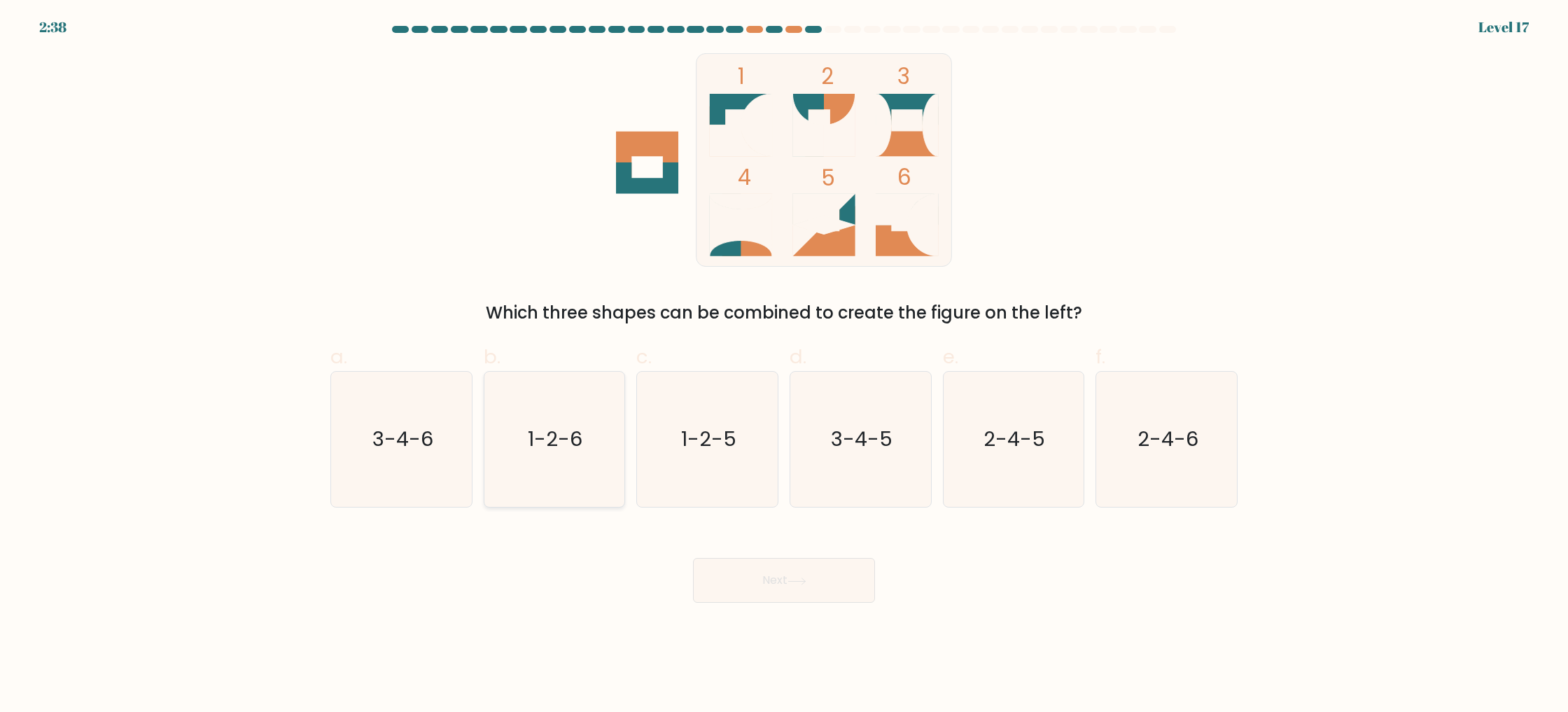
click at [530, 412] on icon "1-2-6" at bounding box center [554, 439] width 135 height 135
click at [784, 366] on input "b. 1-2-6" at bounding box center [784, 360] width 1 height 9
radio input "true"
click at [788, 573] on button "Next" at bounding box center [783, 580] width 182 height 44
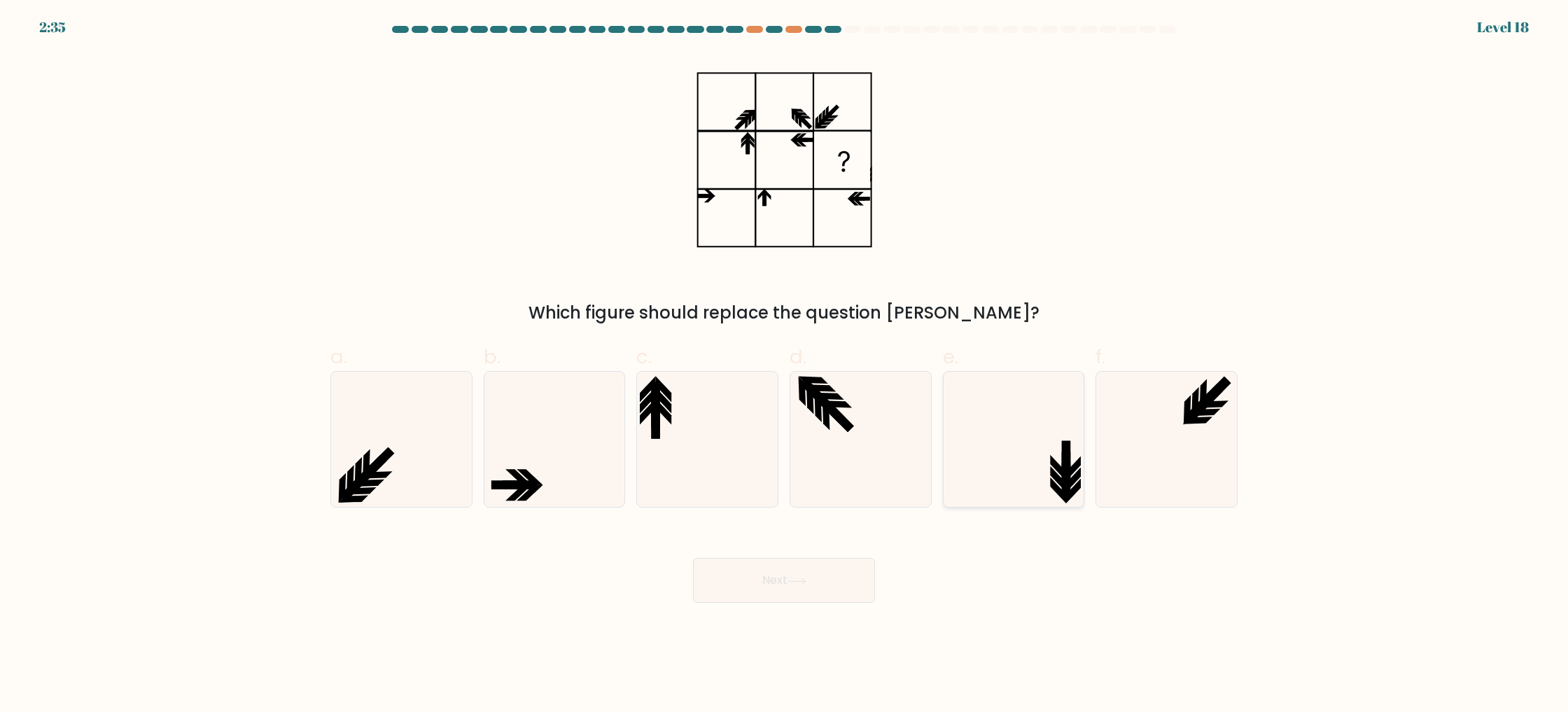
click at [1004, 451] on icon at bounding box center [1013, 439] width 135 height 135
click at [785, 366] on input "e." at bounding box center [784, 360] width 1 height 9
radio input "true"
click at [833, 591] on button "Next" at bounding box center [783, 580] width 182 height 44
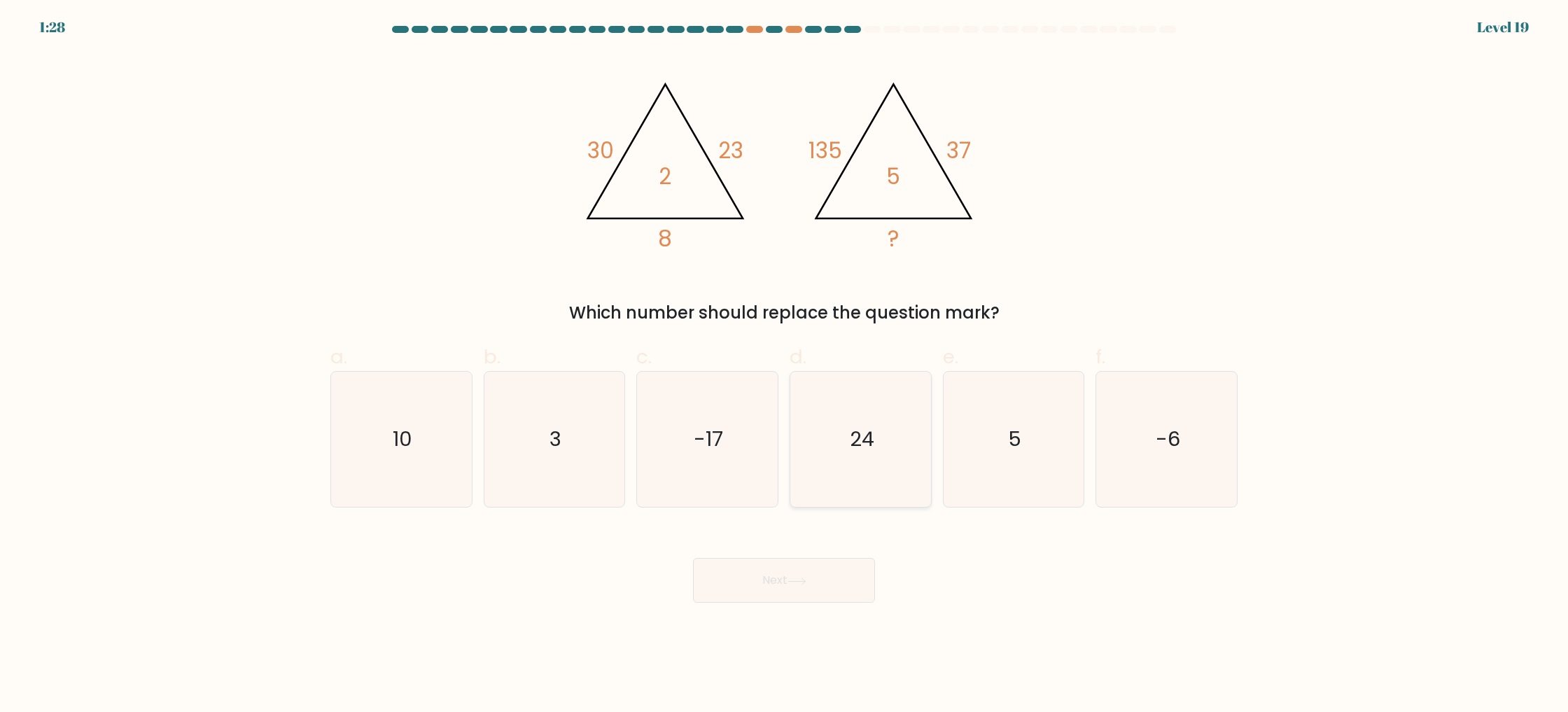
click at [877, 428] on icon "24" at bounding box center [860, 439] width 135 height 135
click at [785, 366] on input "d. 24" at bounding box center [784, 360] width 1 height 9
radio input "true"
click at [801, 560] on button "Next" at bounding box center [783, 580] width 182 height 44
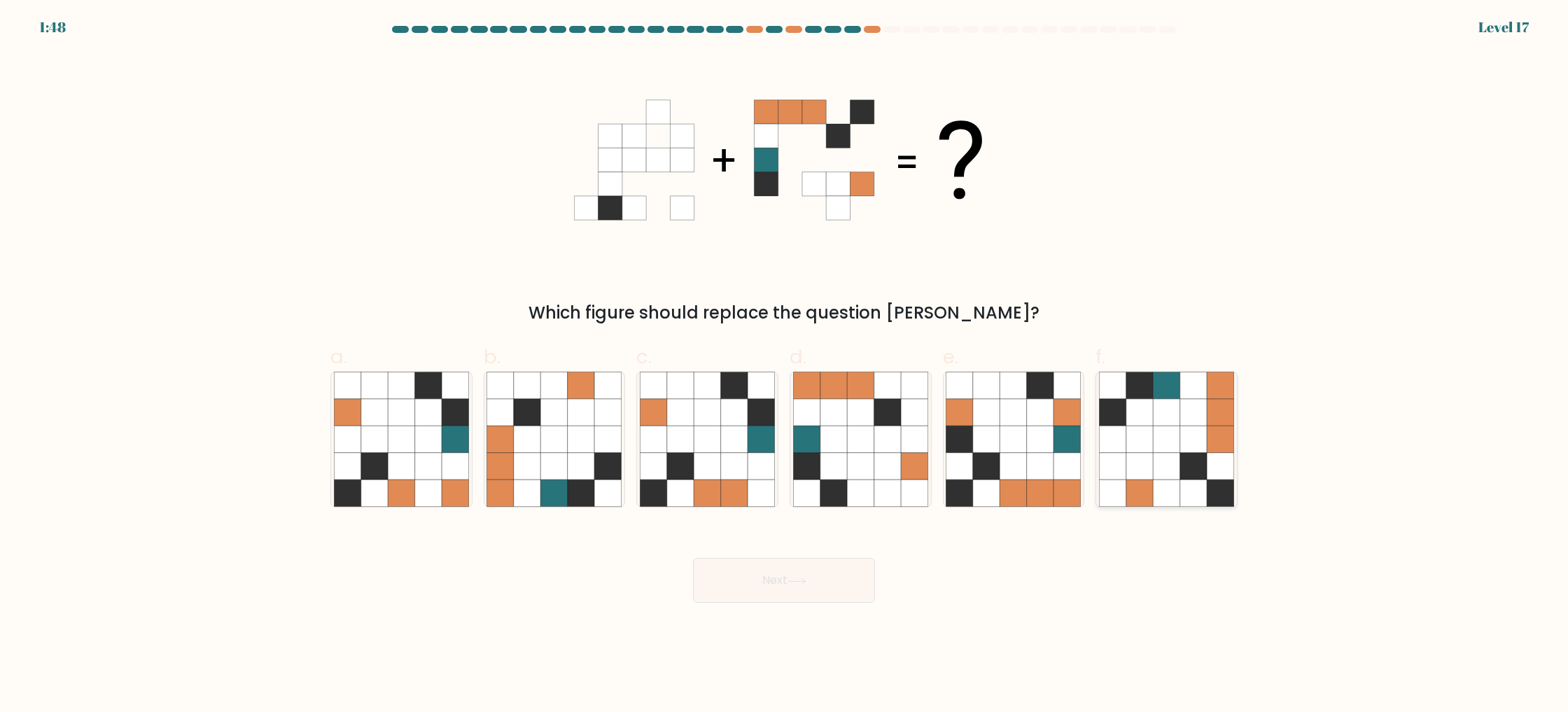
click at [1149, 429] on icon at bounding box center [1139, 440] width 27 height 27
click at [785, 366] on input "f." at bounding box center [784, 360] width 1 height 9
radio input "true"
click at [791, 558] on button "Next" at bounding box center [783, 580] width 182 height 44
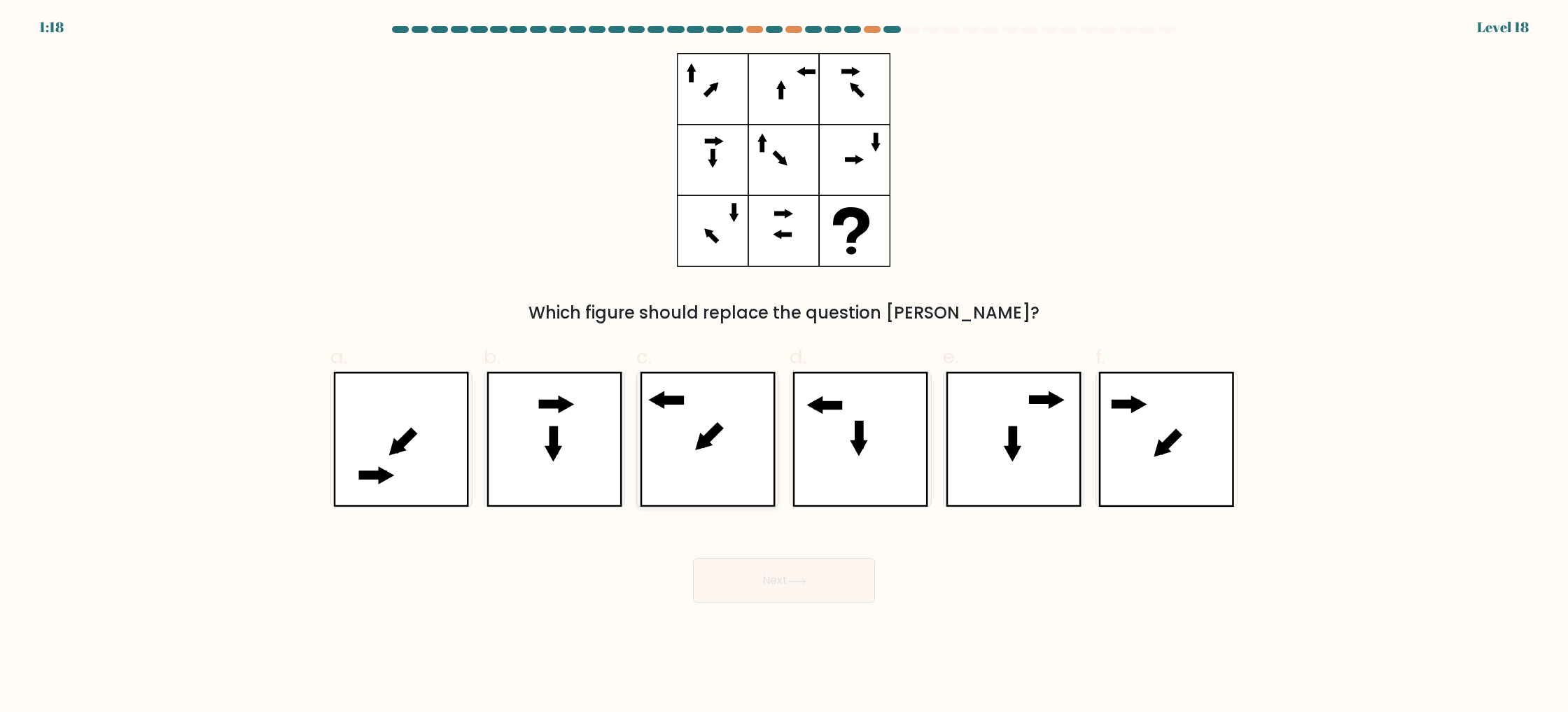
click at [740, 432] on icon at bounding box center [708, 439] width 136 height 135
click at [784, 366] on input "c." at bounding box center [784, 360] width 1 height 9
radio input "true"
click at [804, 594] on button "Next" at bounding box center [783, 580] width 182 height 44
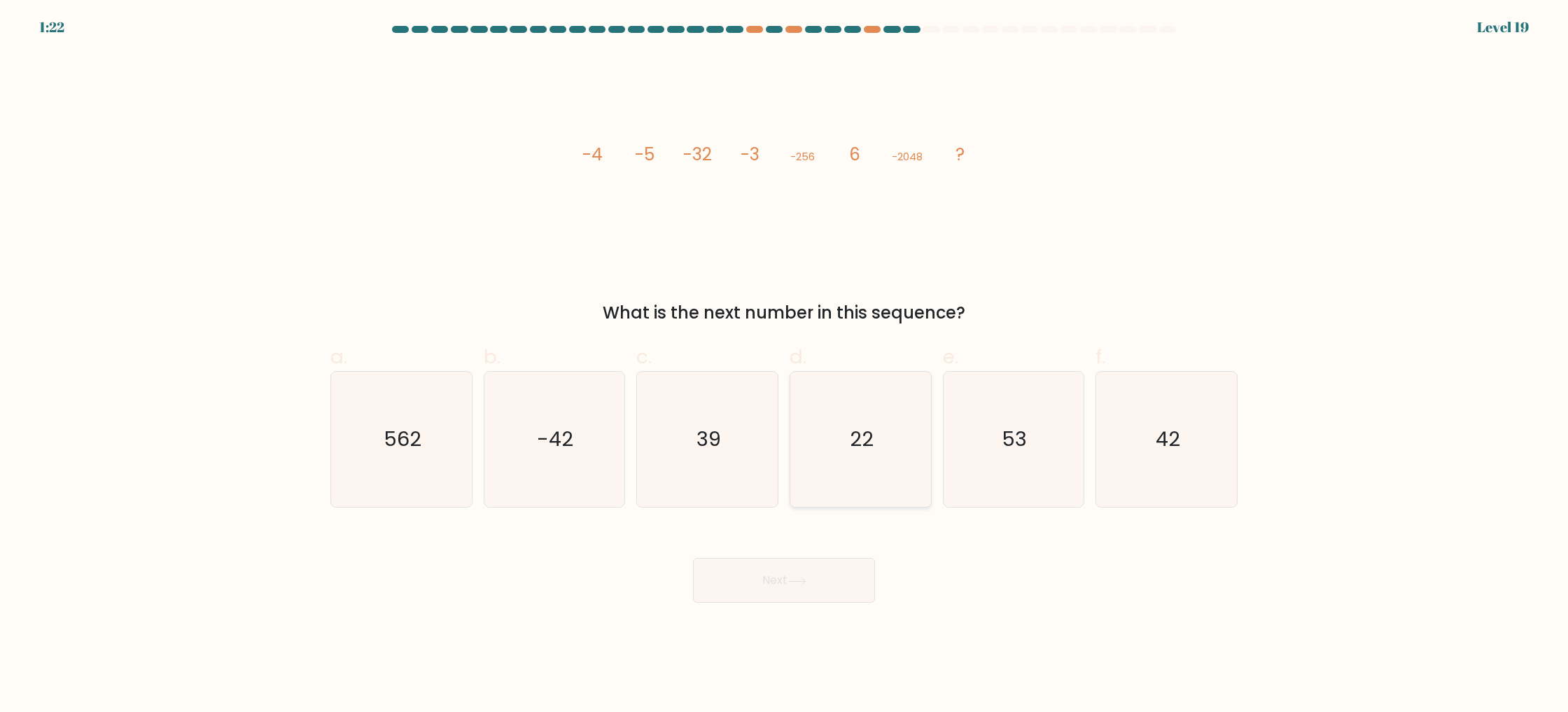
click at [880, 463] on icon "22" at bounding box center [860, 439] width 135 height 135
click at [785, 366] on input "d. 22" at bounding box center [784, 360] width 1 height 9
radio input "true"
drag, startPoint x: 786, startPoint y: 570, endPoint x: 772, endPoint y: 578, distance: 16.1
click at [774, 578] on button "Next" at bounding box center [783, 580] width 182 height 44
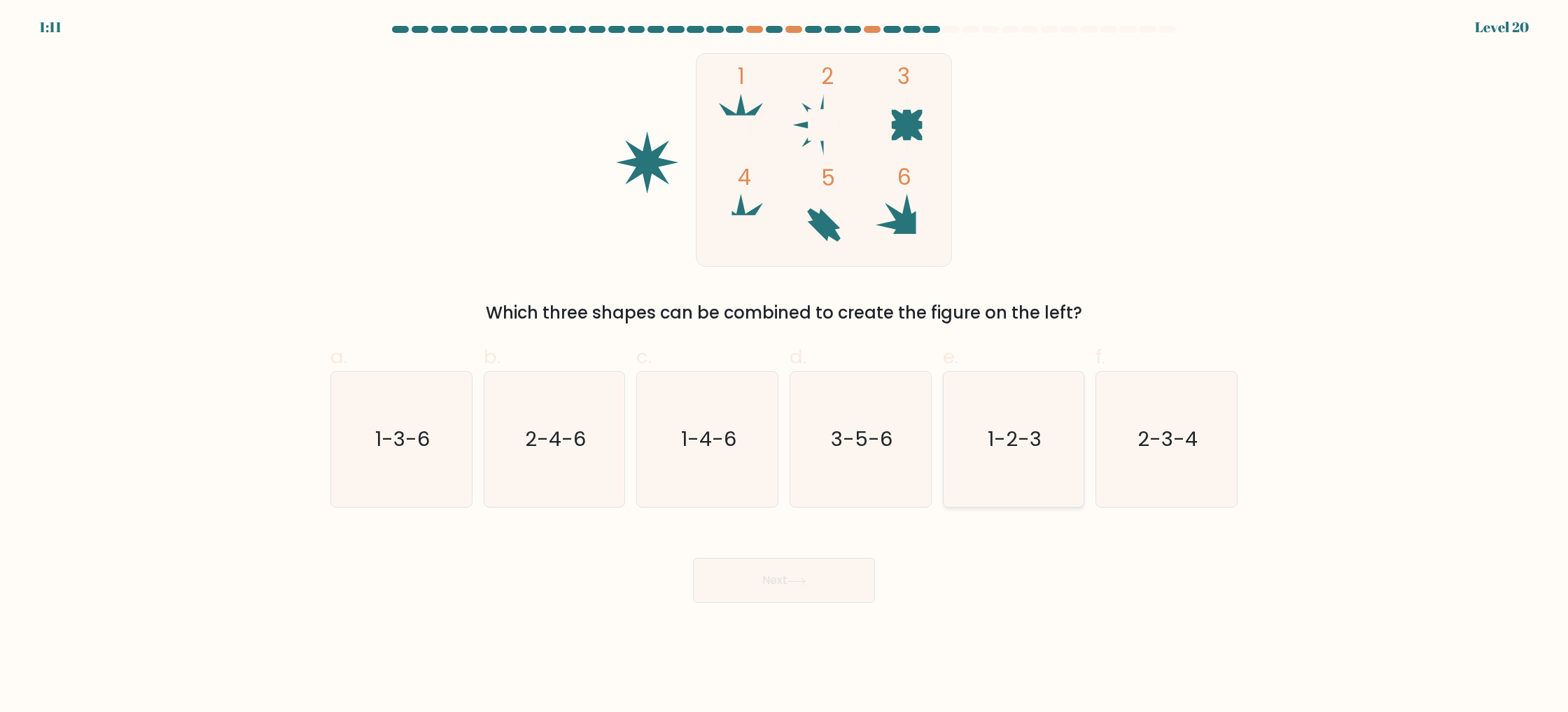
click at [1004, 426] on text "1-2-3" at bounding box center [1015, 440] width 54 height 28
click at [785, 366] on input "e. 1-2-3" at bounding box center [784, 360] width 1 height 9
radio input "true"
click at [806, 581] on icon at bounding box center [797, 581] width 19 height 7
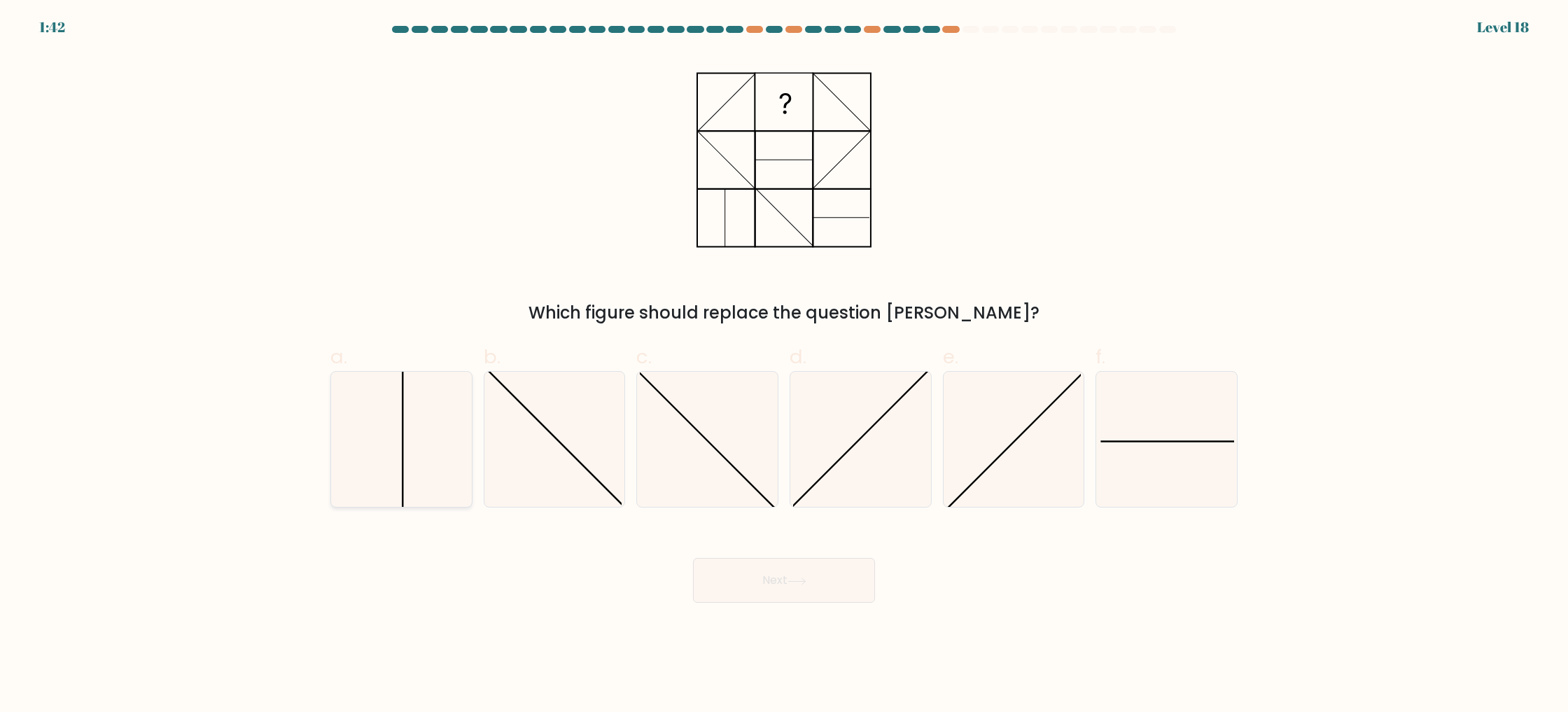
click at [345, 449] on icon at bounding box center [401, 439] width 135 height 135
click at [784, 366] on input "a." at bounding box center [784, 360] width 1 height 9
radio input "true"
click at [845, 584] on button "Next" at bounding box center [783, 580] width 182 height 44
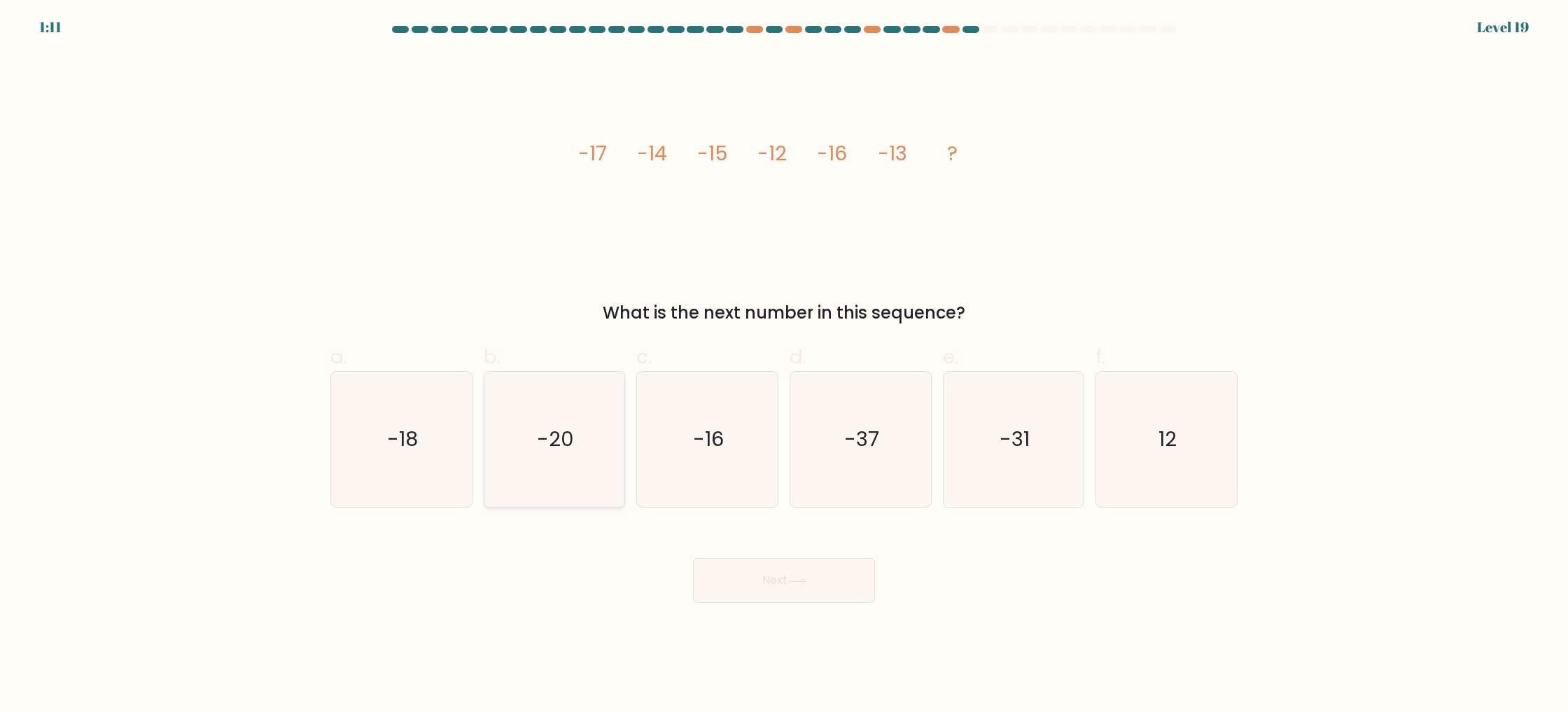
click at [485, 454] on div "-20" at bounding box center [555, 439] width 142 height 136
click at [784, 366] on input "b. -20" at bounding box center [784, 360] width 1 height 9
radio input "true"
click at [766, 556] on div "Next" at bounding box center [784, 564] width 924 height 79
click at [751, 576] on button "Next" at bounding box center [783, 580] width 182 height 44
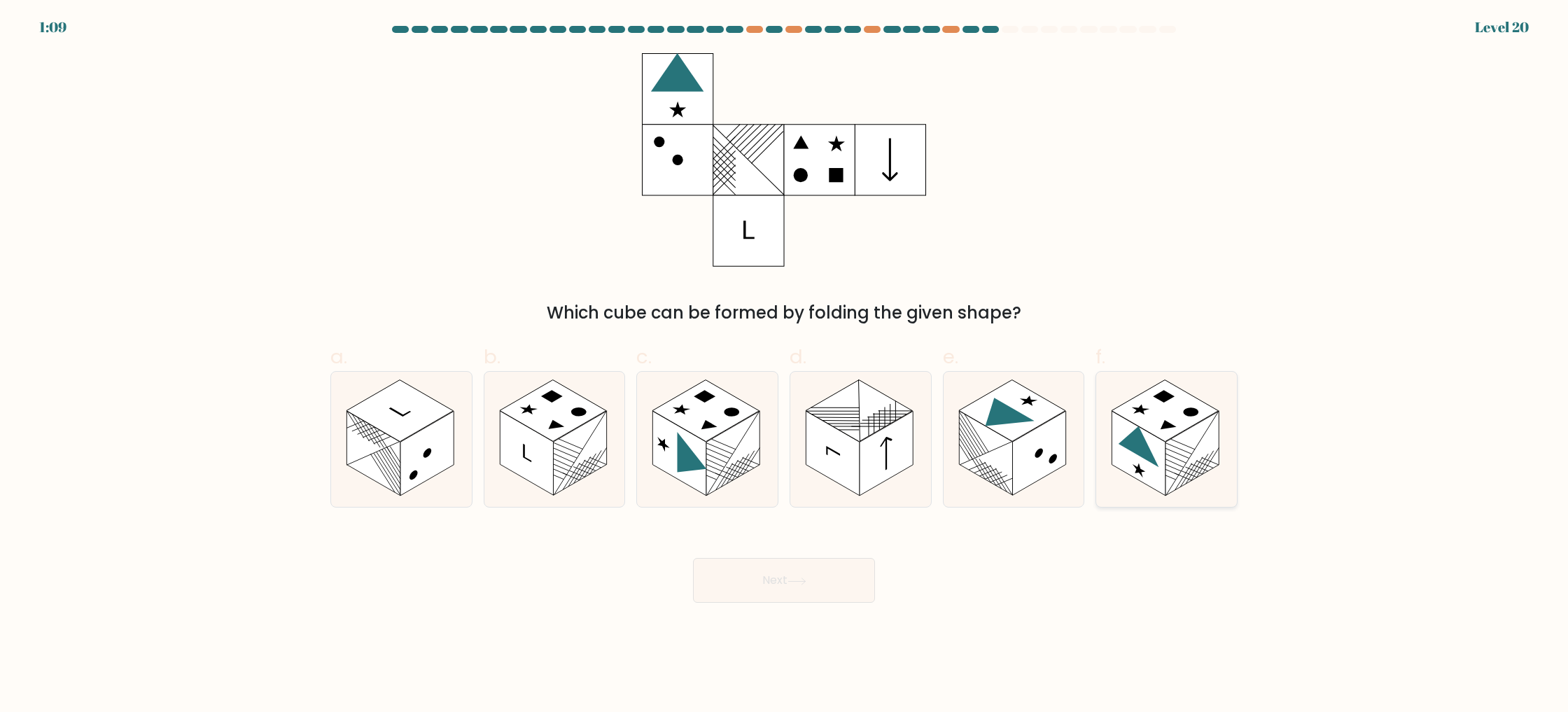
click at [1210, 467] on line at bounding box center [1205, 465] width 17 height 27
click at [785, 366] on input "f." at bounding box center [784, 360] width 1 height 9
radio input "true"
click at [783, 577] on button "Next" at bounding box center [783, 580] width 182 height 44
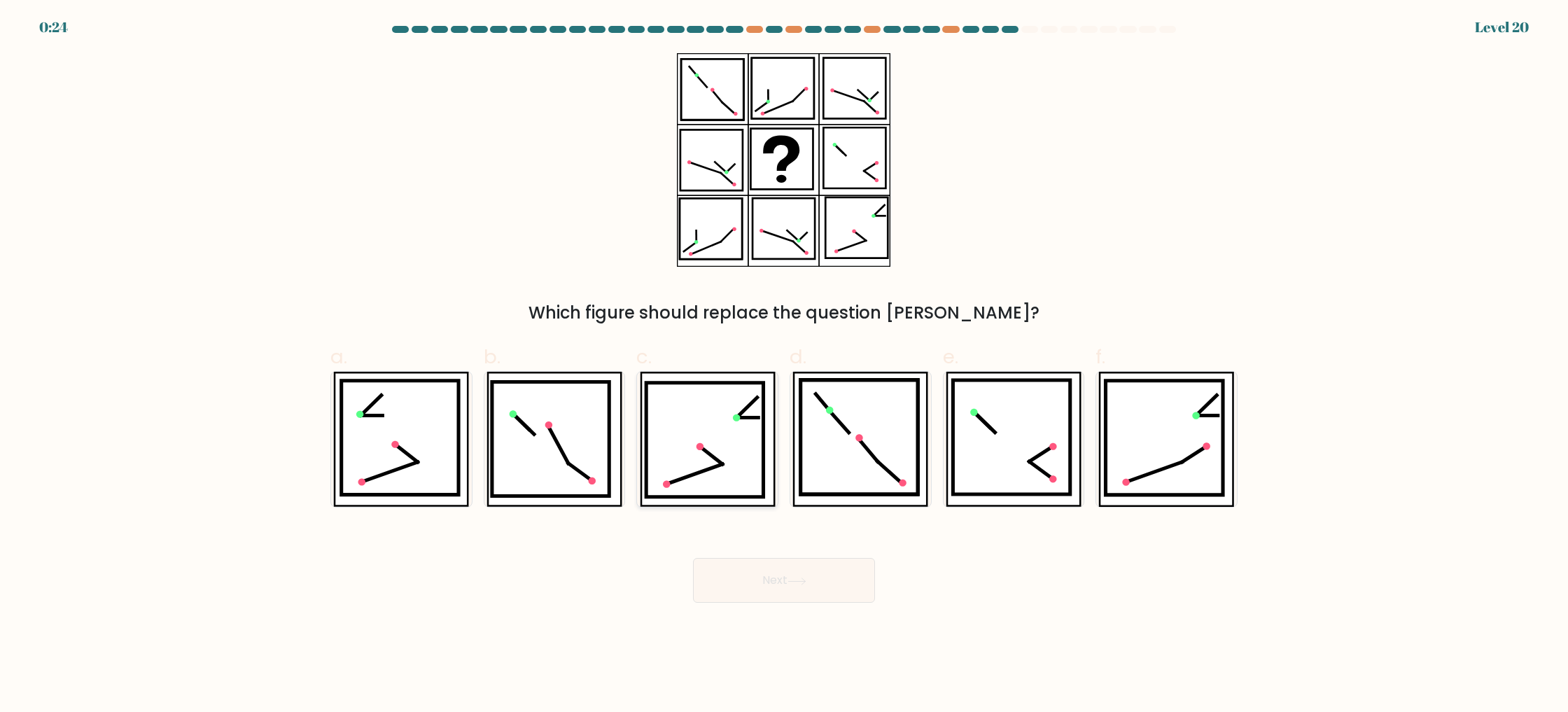
click at [725, 463] on icon at bounding box center [705, 440] width 118 height 114
click at [784, 366] on input "c." at bounding box center [784, 360] width 1 height 9
radio input "true"
click at [777, 565] on button "Next" at bounding box center [783, 580] width 182 height 44
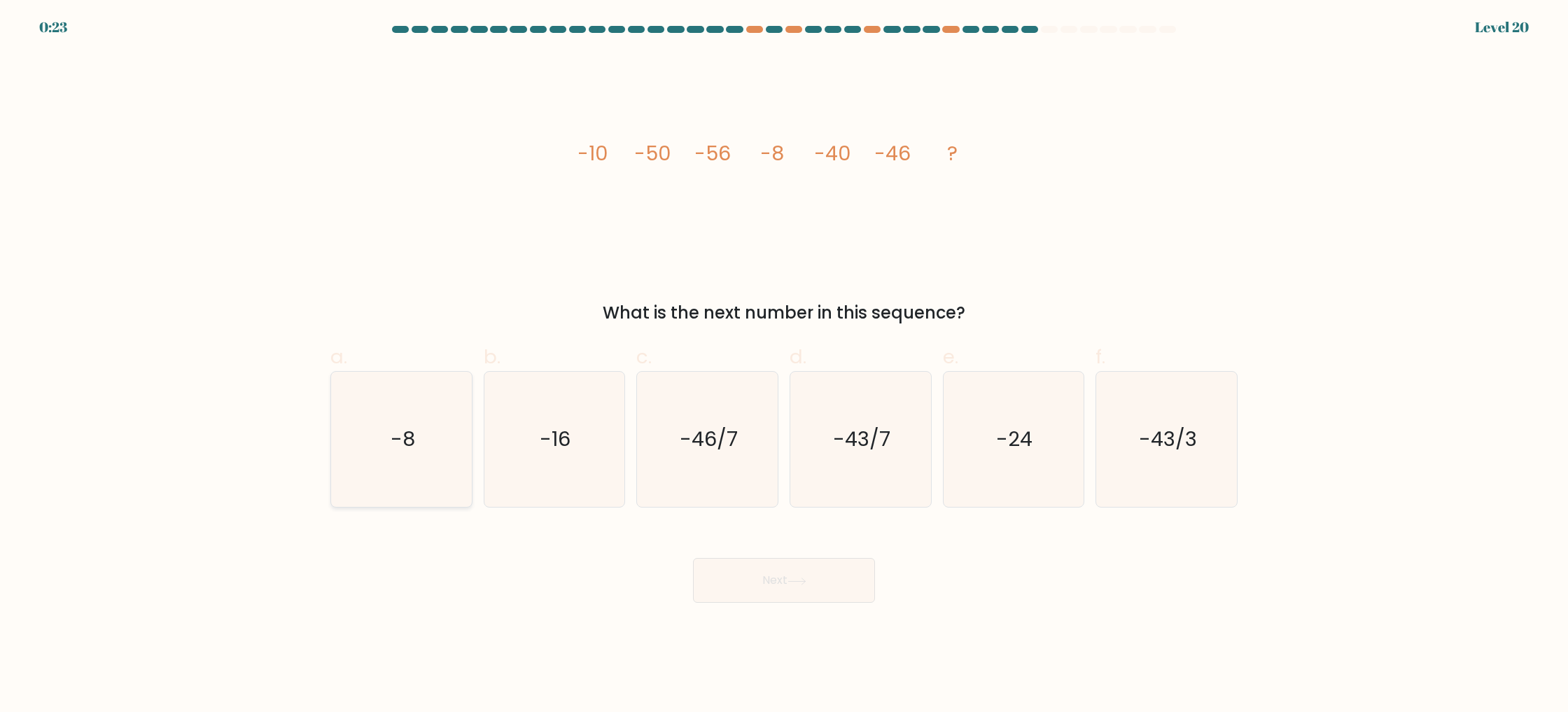
click at [381, 427] on icon "-8" at bounding box center [401, 439] width 135 height 135
click at [784, 366] on input "a. -8" at bounding box center [784, 360] width 1 height 9
radio input "true"
click at [708, 448] on text "-46/7" at bounding box center [708, 440] width 58 height 28
click at [784, 366] on input "c. -46/7" at bounding box center [784, 360] width 1 height 9
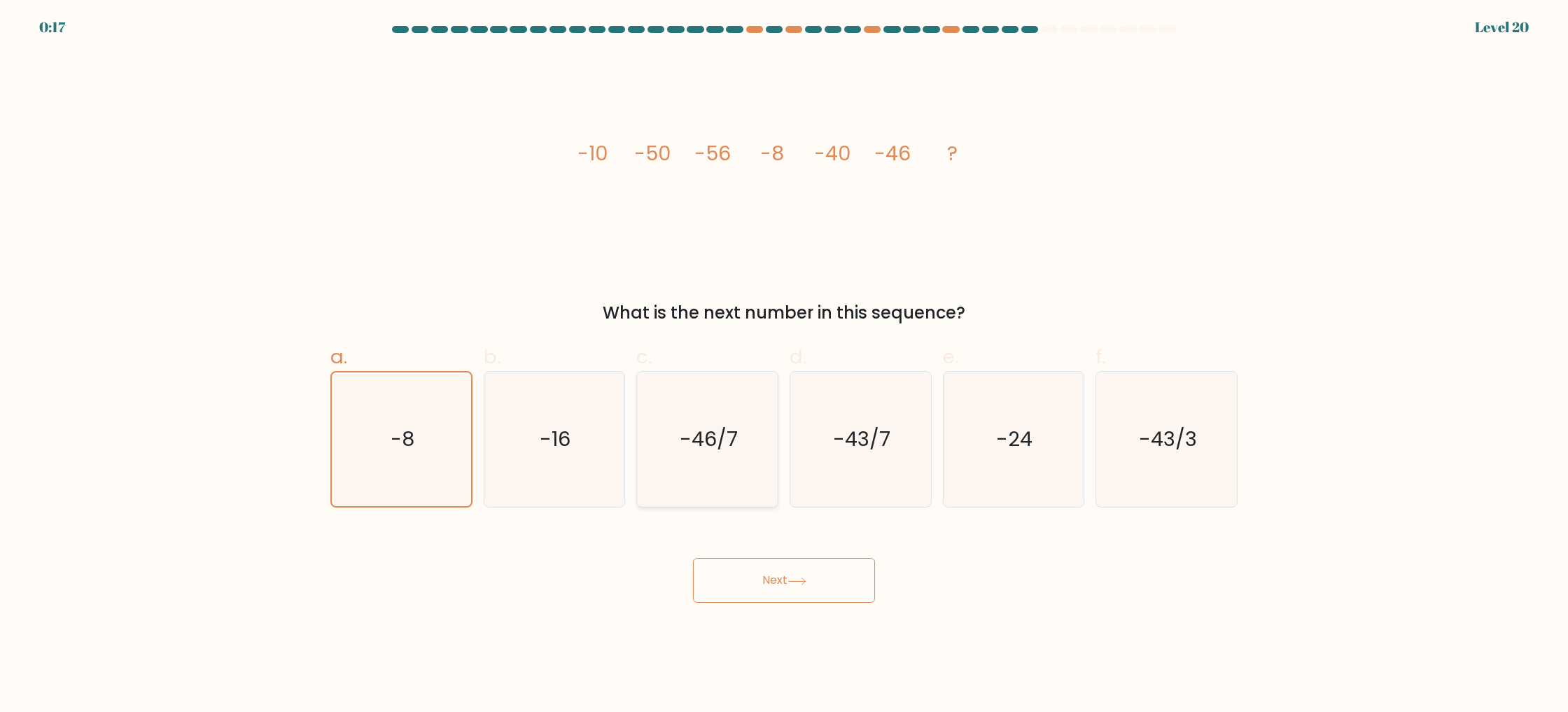
radio input "true"
click at [833, 575] on button "Next" at bounding box center [783, 580] width 182 height 44
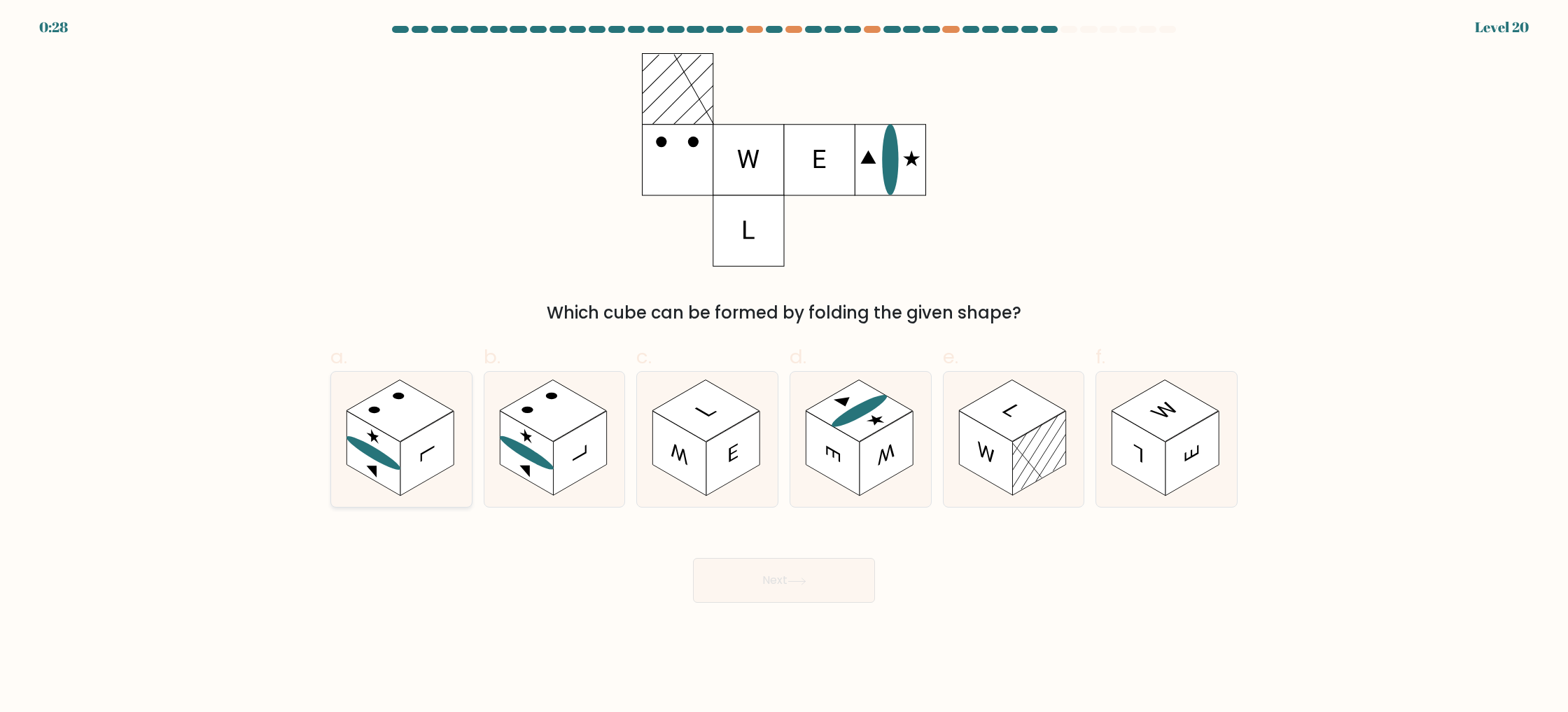
click at [422, 429] on rect at bounding box center [427, 454] width 53 height 85
click at [784, 366] on input "a." at bounding box center [784, 360] width 1 height 9
radio input "true"
click at [760, 567] on button "Next" at bounding box center [783, 580] width 182 height 44
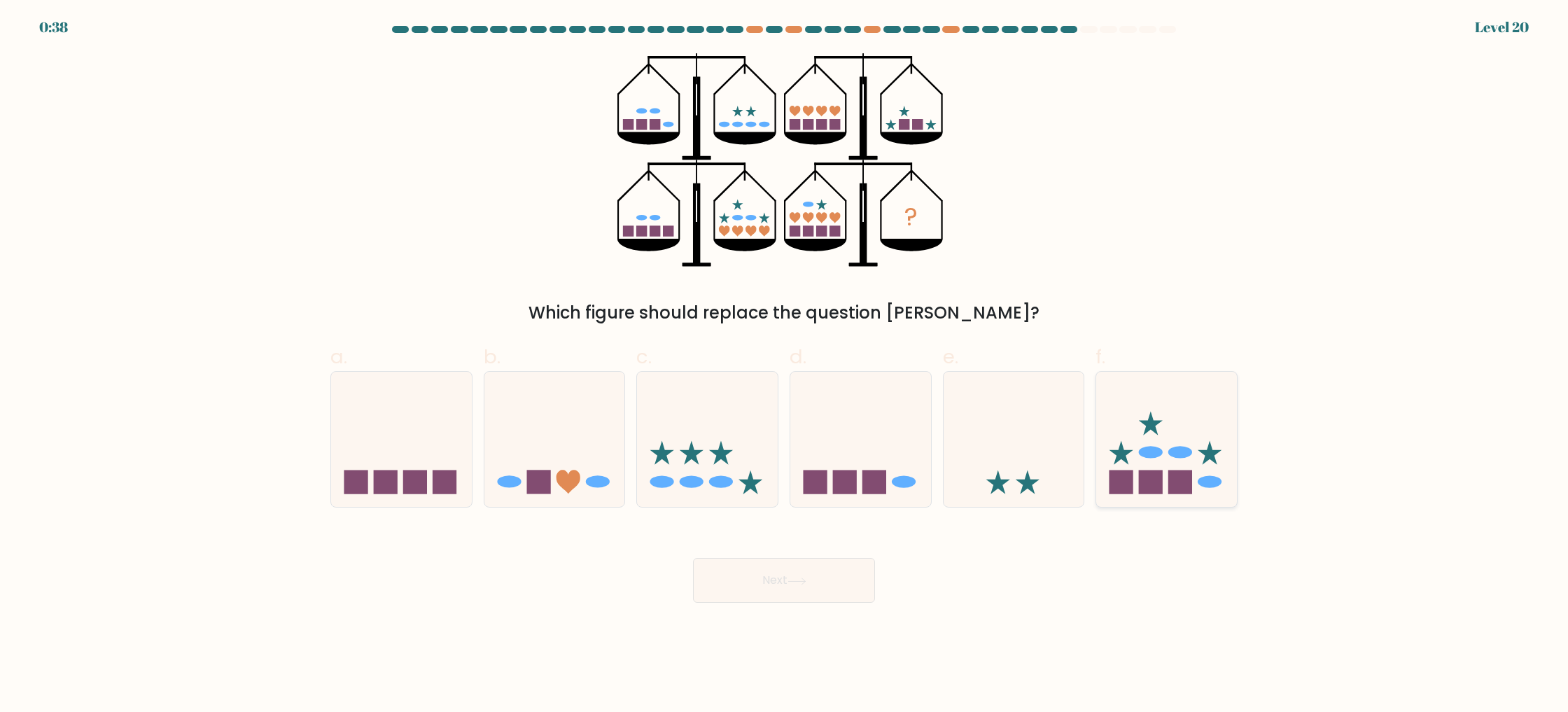
click at [1124, 466] on icon at bounding box center [1167, 439] width 141 height 116
click at [785, 366] on input "f." at bounding box center [784, 360] width 1 height 9
radio input "true"
click at [829, 580] on button "Next" at bounding box center [783, 580] width 182 height 44
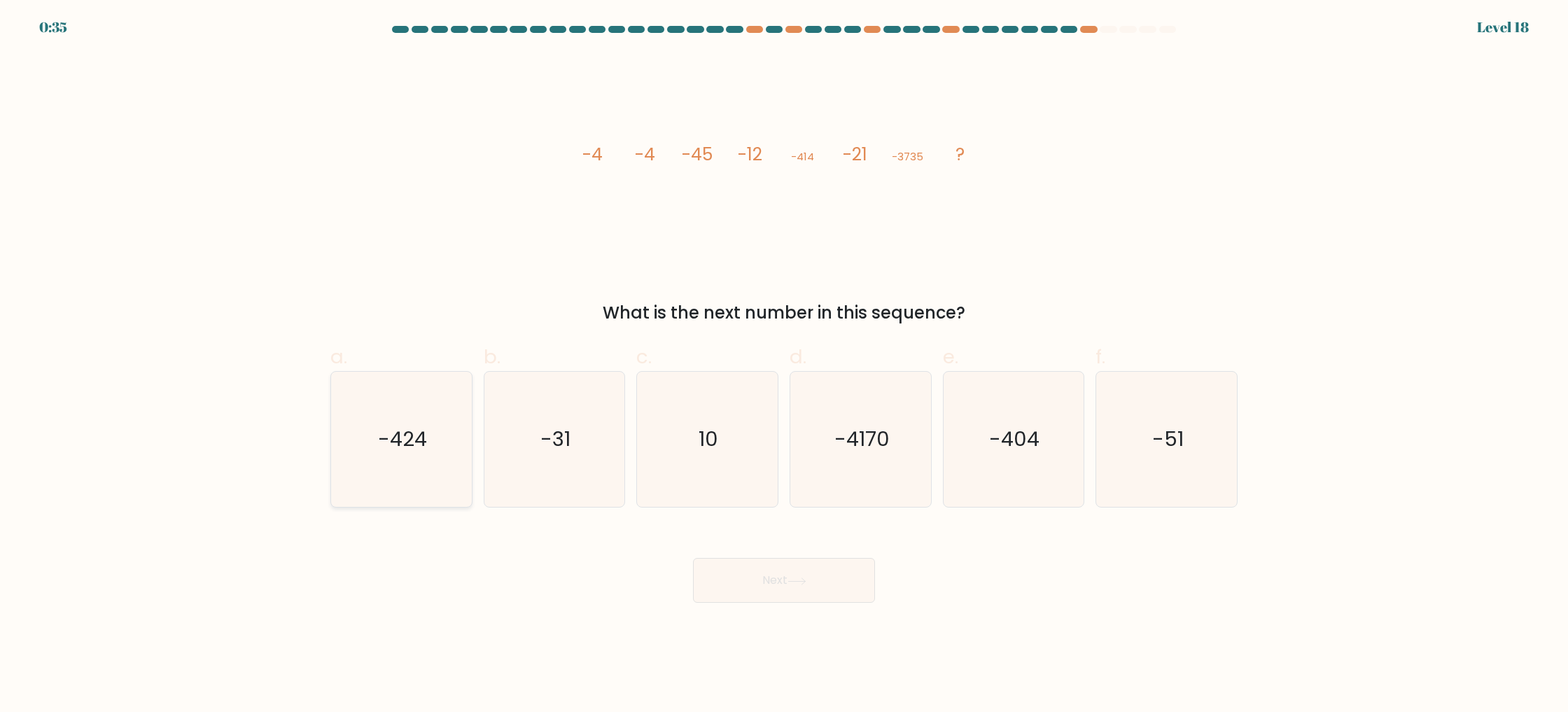
click at [424, 443] on text "-424" at bounding box center [403, 440] width 49 height 28
click at [784, 366] on input "a. -424" at bounding box center [784, 360] width 1 height 9
radio input "true"
click at [831, 565] on button "Next" at bounding box center [783, 580] width 182 height 44
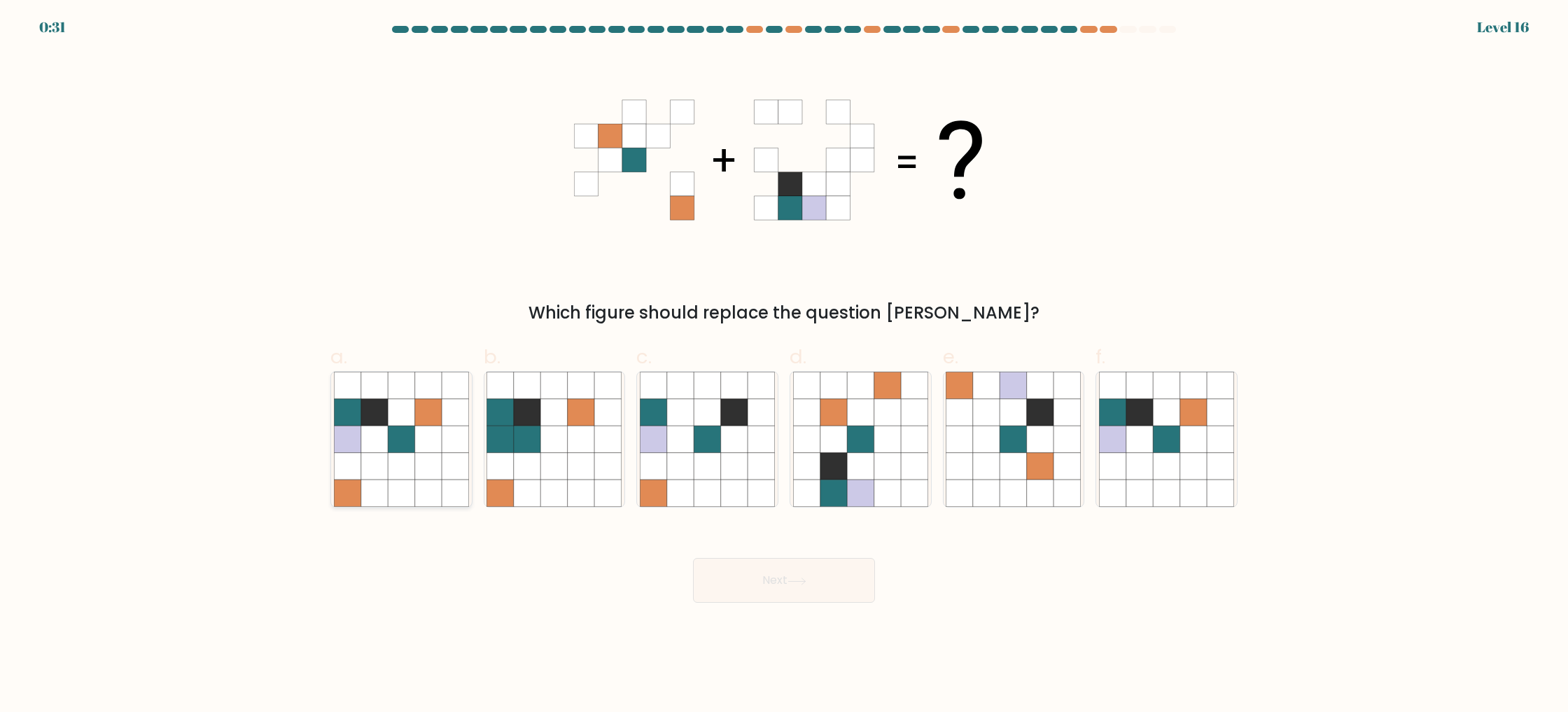
click at [424, 472] on icon at bounding box center [429, 467] width 27 height 27
click at [784, 366] on input "a." at bounding box center [784, 360] width 1 height 9
radio input "true"
click at [728, 572] on button "Next" at bounding box center [783, 580] width 182 height 44
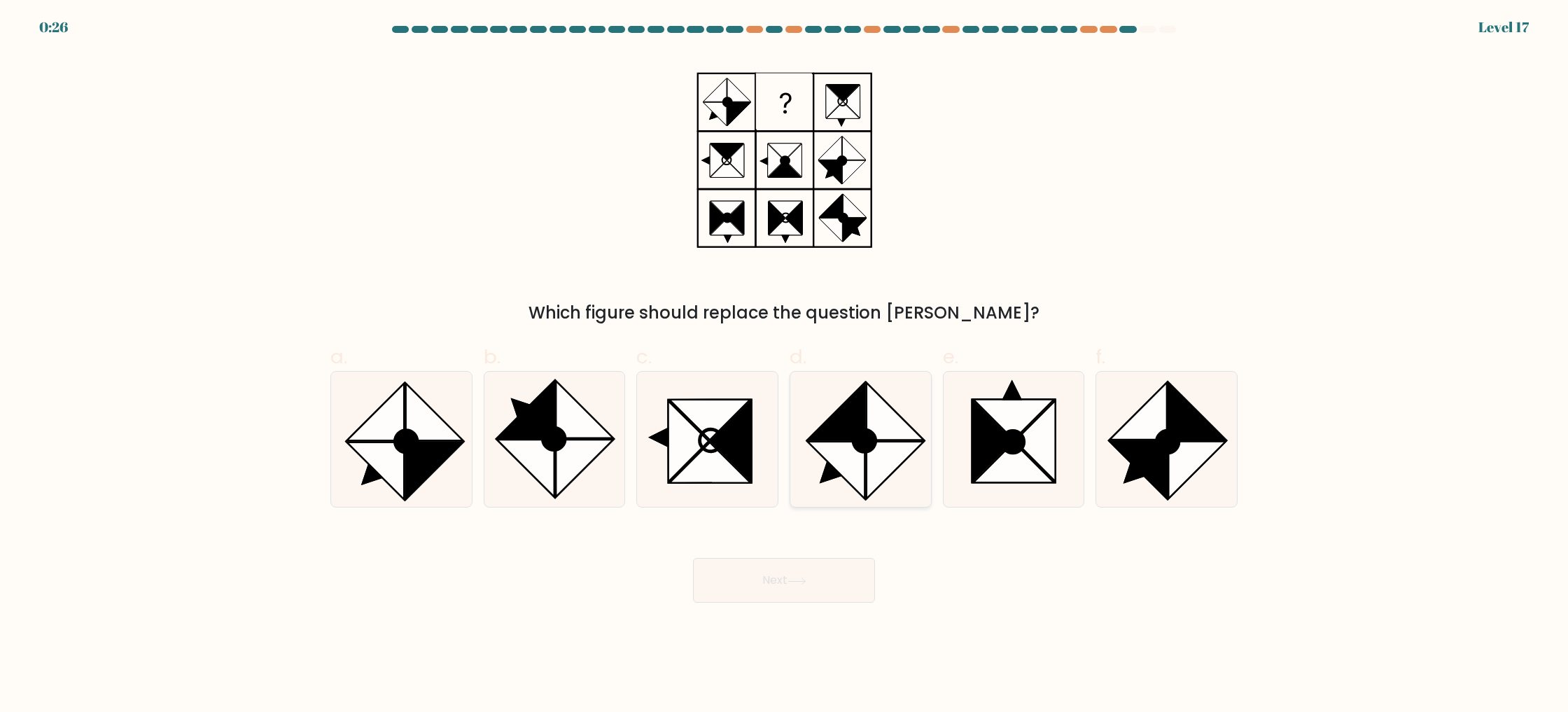
click at [848, 436] on icon at bounding box center [835, 411] width 57 height 57
click at [785, 366] on input "d." at bounding box center [784, 360] width 1 height 9
radio input "true"
click at [816, 578] on button "Next" at bounding box center [783, 580] width 182 height 44
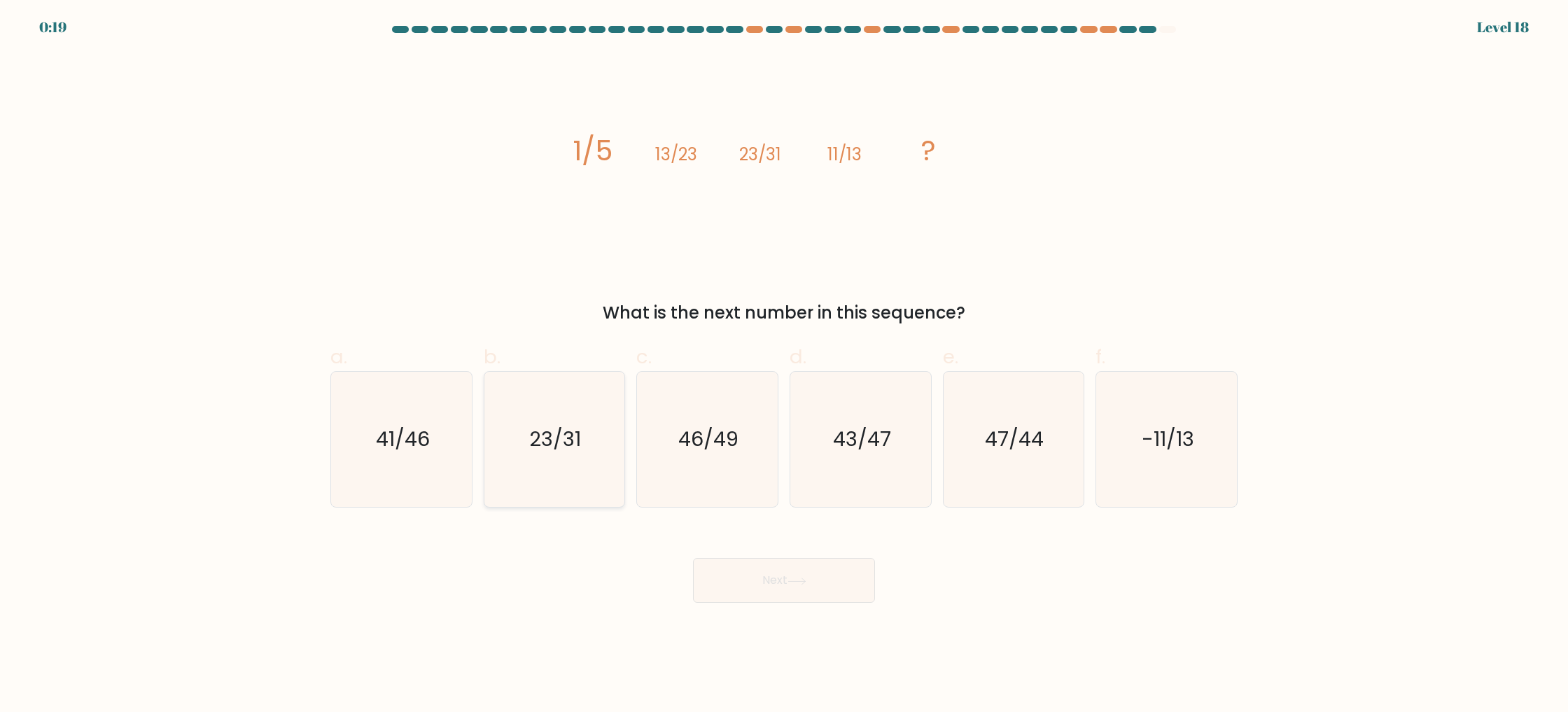
click at [593, 444] on icon "23/31" at bounding box center [554, 439] width 135 height 135
click at [784, 366] on input "b. 23/31" at bounding box center [784, 360] width 1 height 9
radio input "true"
click at [816, 583] on button "Next" at bounding box center [783, 580] width 182 height 44
click at [806, 581] on icon at bounding box center [797, 581] width 19 height 7
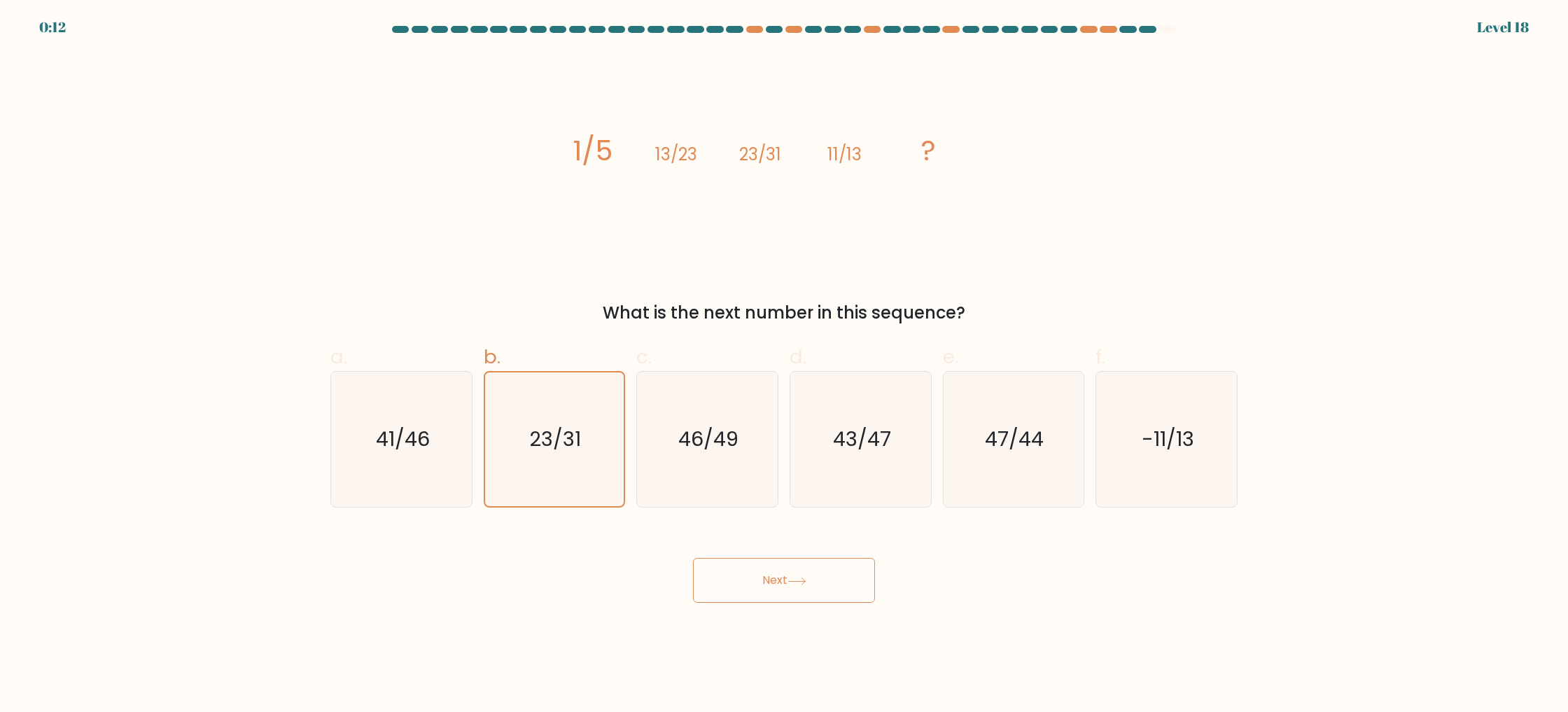
click at [793, 568] on button "Next" at bounding box center [783, 580] width 182 height 44
click at [792, 567] on button "Next" at bounding box center [783, 580] width 182 height 44
click at [677, 437] on icon "46/49" at bounding box center [708, 439] width 135 height 135
click at [784, 366] on input "c. 46/49" at bounding box center [784, 360] width 1 height 9
radio input "true"
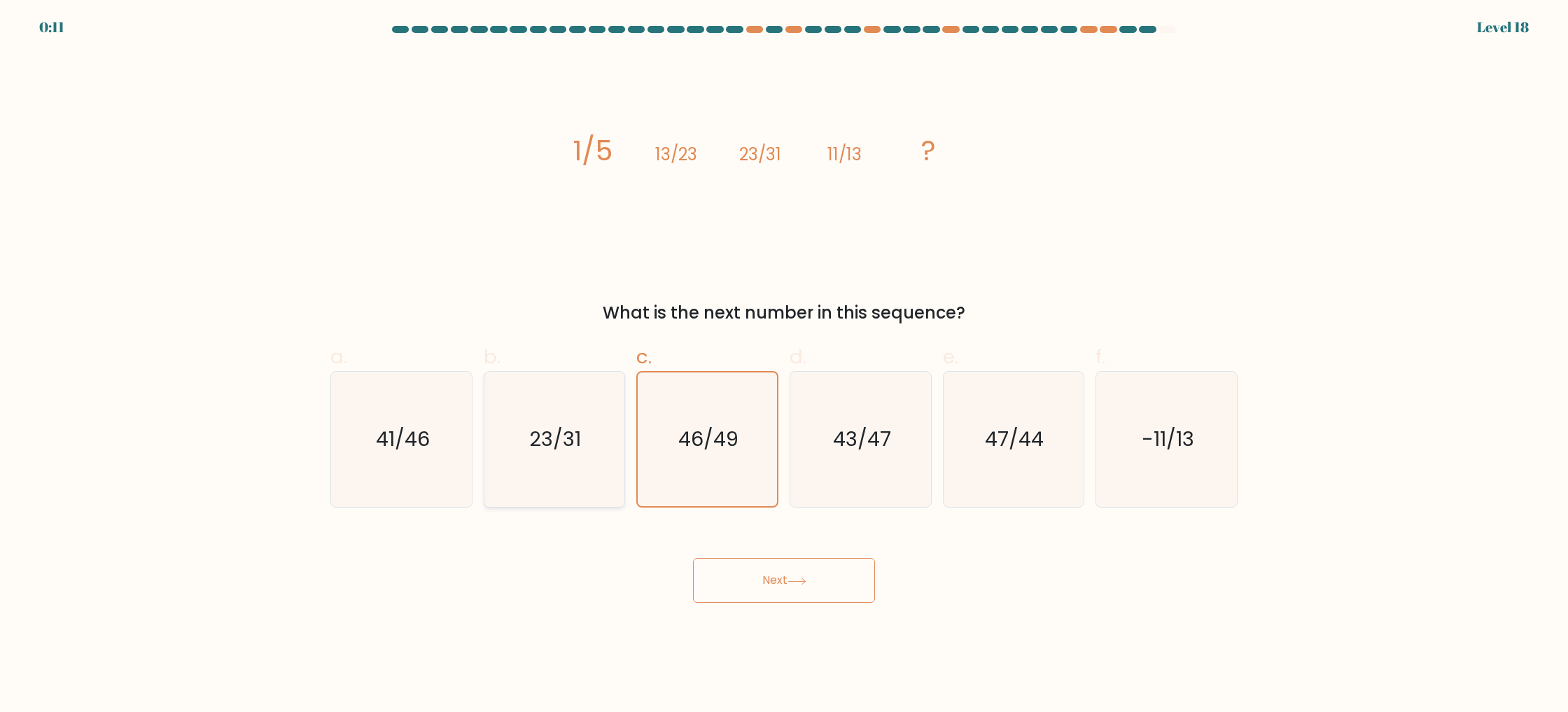
click at [580, 446] on text "23/31" at bounding box center [556, 440] width 52 height 28
click at [784, 366] on input "b. 23/31" at bounding box center [784, 360] width 1 height 9
radio input "true"
click at [786, 573] on button "Next" at bounding box center [783, 580] width 182 height 44
click at [785, 573] on button "Next" at bounding box center [783, 580] width 182 height 44
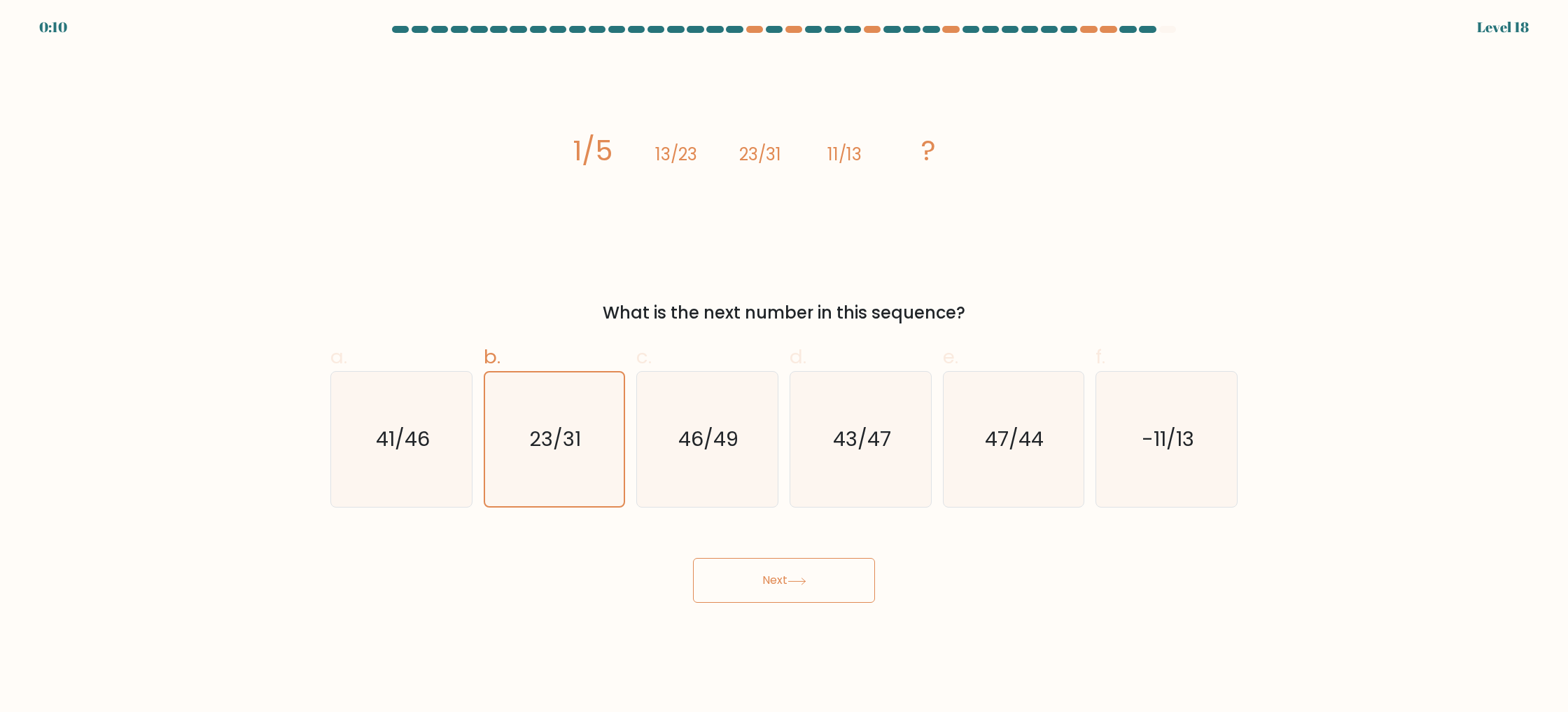
click at [785, 573] on button "Next" at bounding box center [783, 580] width 182 height 44
click at [785, 572] on button "Next" at bounding box center [783, 580] width 182 height 44
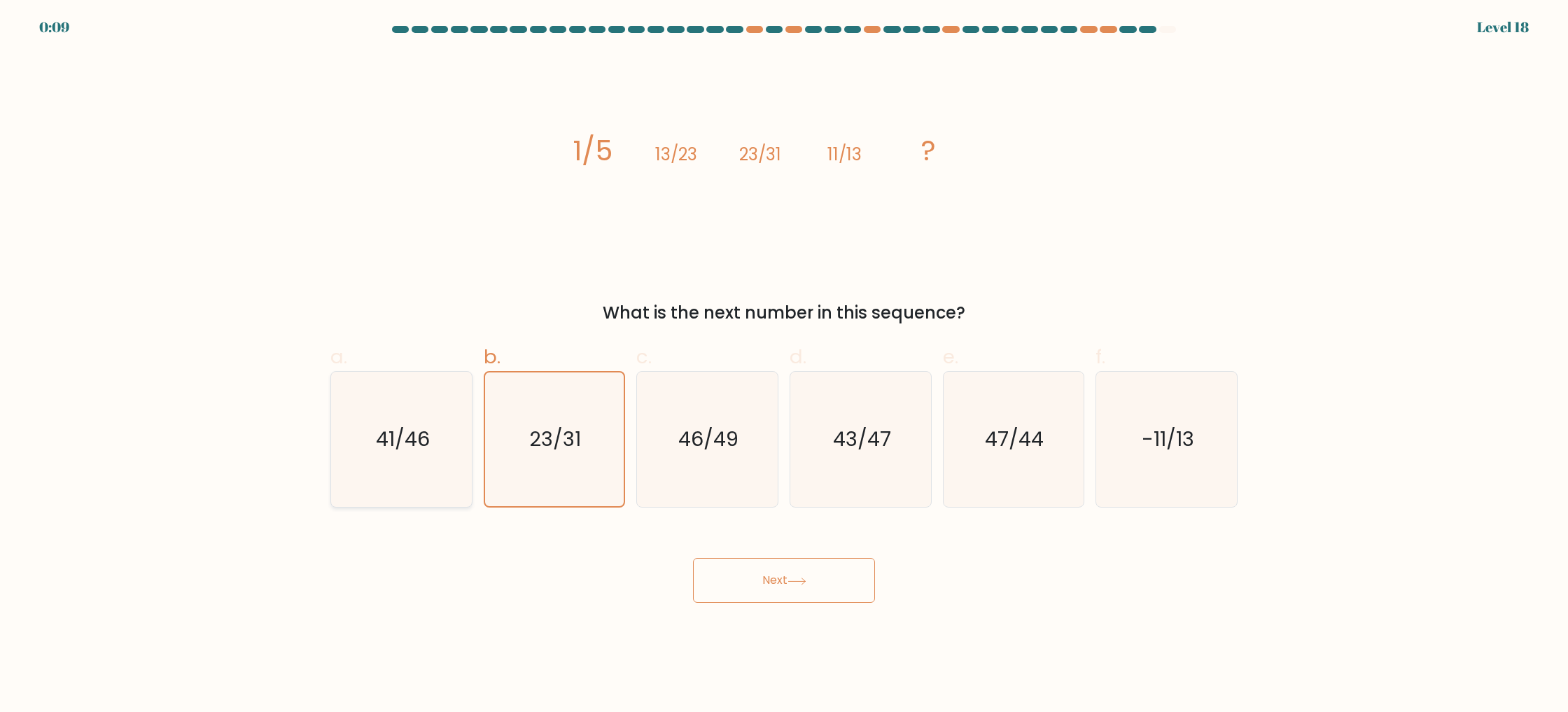
click at [470, 417] on div "41/46" at bounding box center [401, 439] width 142 height 136
click at [784, 366] on input "a. 41/46" at bounding box center [784, 360] width 1 height 9
radio input "true"
click at [575, 454] on icon "23/31" at bounding box center [554, 439] width 135 height 135
click at [784, 366] on input "b. 23/31" at bounding box center [784, 360] width 1 height 9
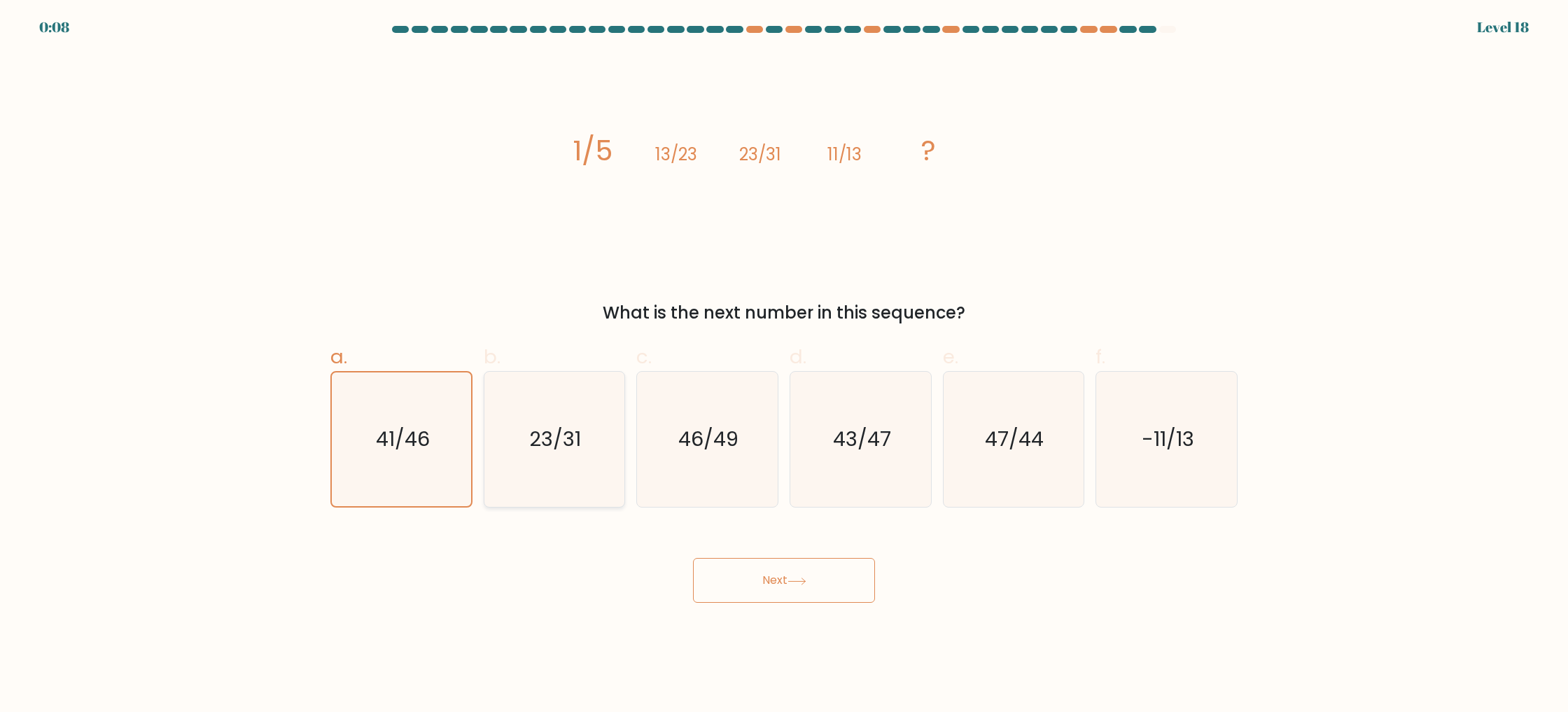
radio input "true"
click at [828, 423] on icon "43/47" at bounding box center [860, 439] width 135 height 135
click at [785, 366] on input "d. 43/47" at bounding box center [784, 360] width 1 height 9
radio input "true"
click at [821, 590] on button "Next" at bounding box center [783, 580] width 182 height 44
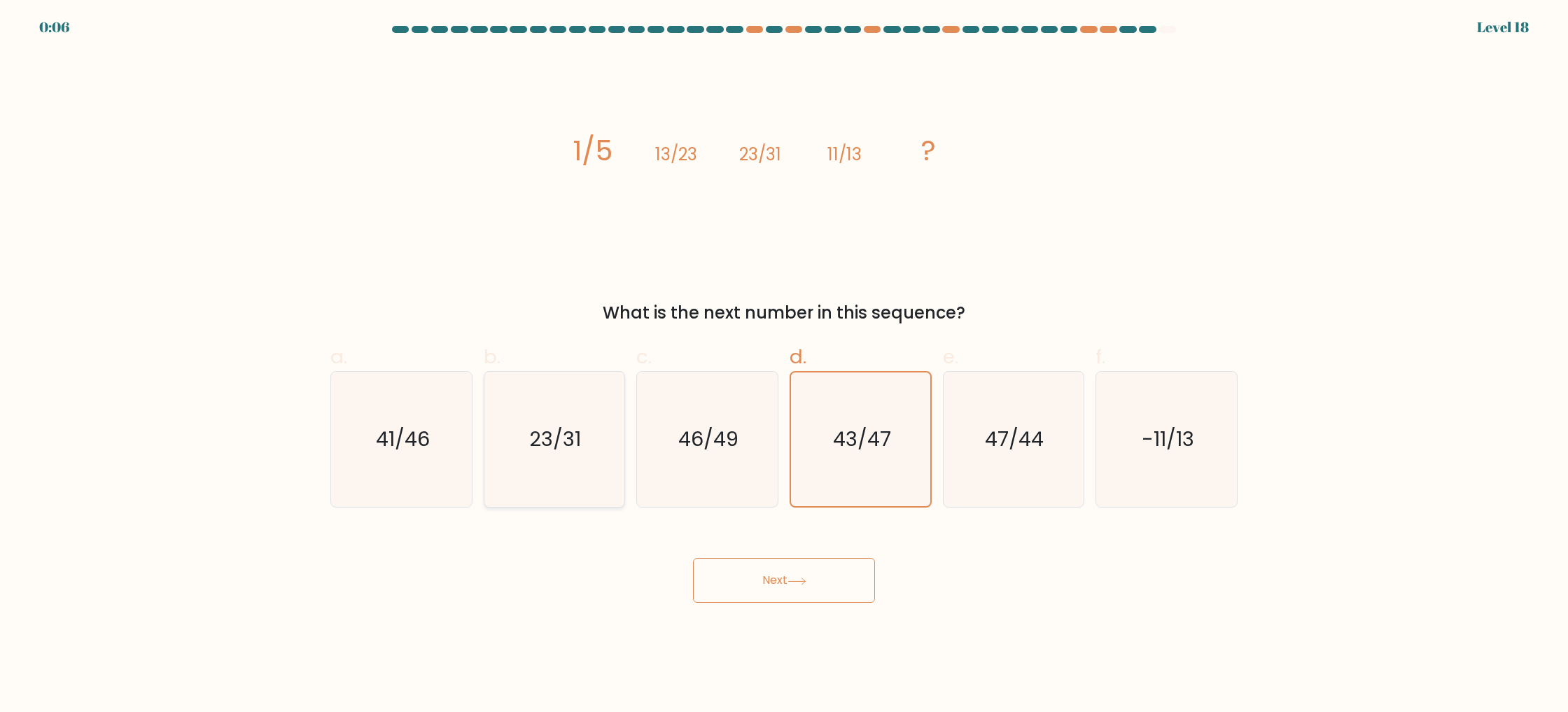
click at [591, 469] on icon "23/31" at bounding box center [554, 439] width 135 height 135
click at [784, 366] on input "b. 23/31" at bounding box center [784, 360] width 1 height 9
radio input "true"
click at [763, 563] on button "Next" at bounding box center [783, 580] width 182 height 44
click at [762, 564] on button "Next" at bounding box center [783, 580] width 182 height 44
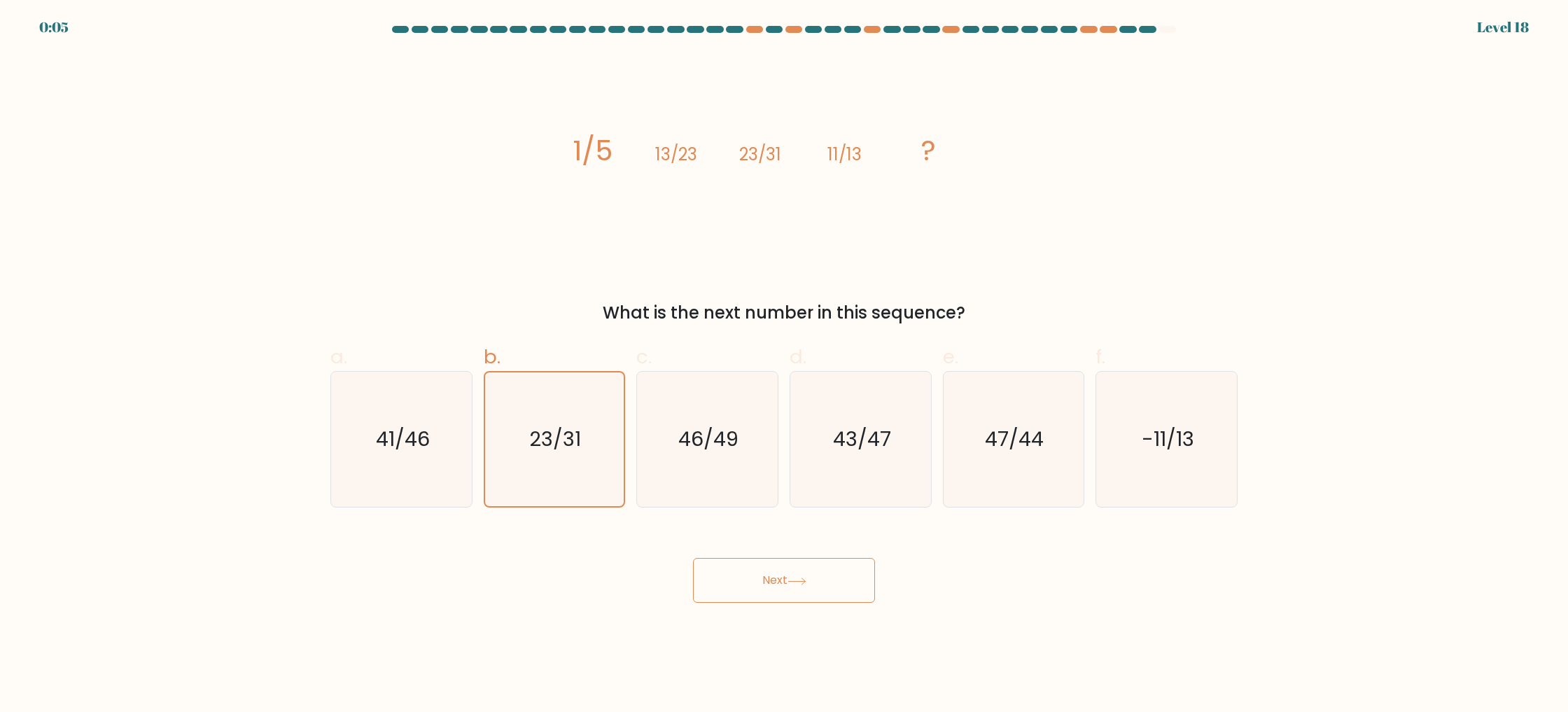
click at [1128, 28] on div at bounding box center [1127, 29] width 17 height 7
click at [1163, 30] on div at bounding box center [1167, 29] width 17 height 7
click at [797, 572] on button "Next" at bounding box center [783, 580] width 182 height 44
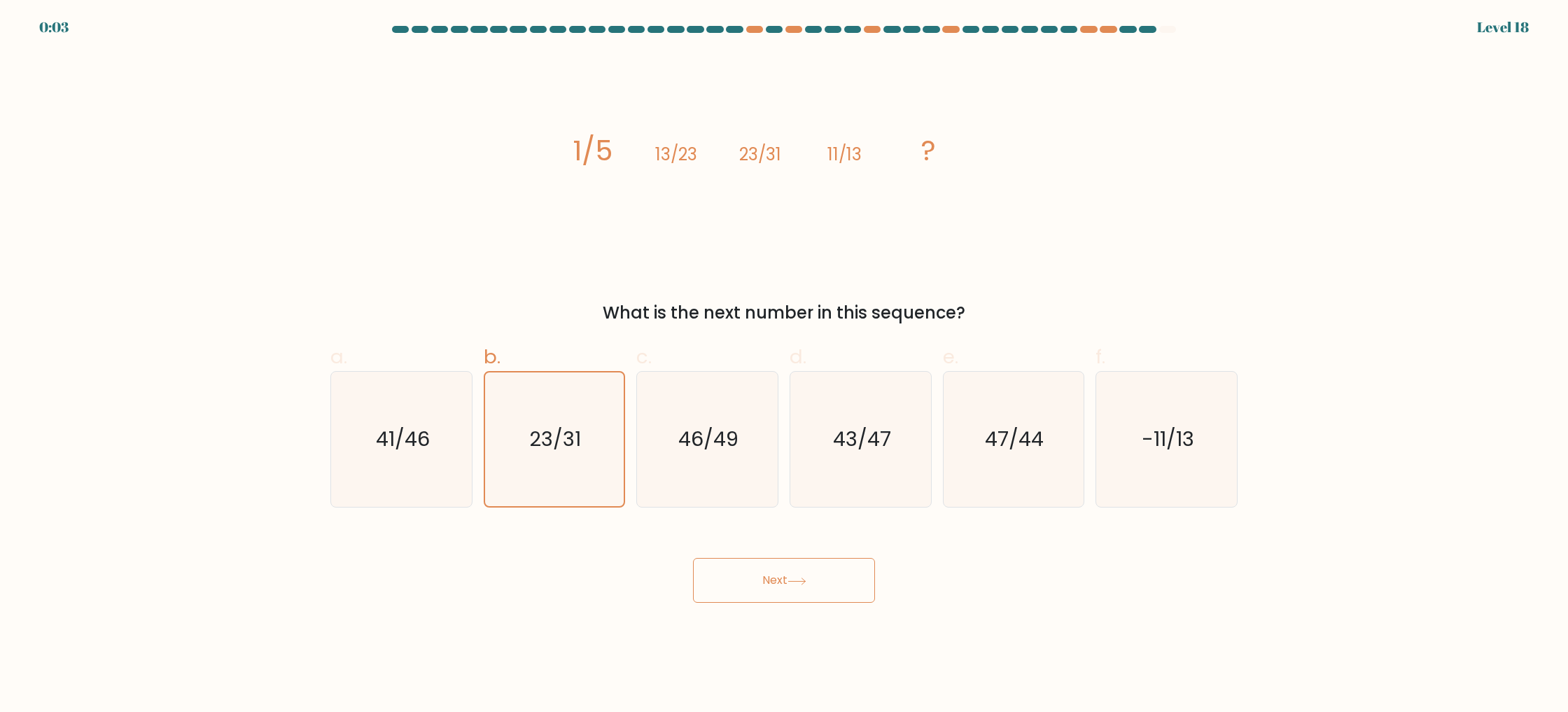
click at [797, 572] on button "Next" at bounding box center [783, 580] width 182 height 44
click at [798, 572] on button "Next" at bounding box center [783, 580] width 182 height 44
click at [799, 572] on button "Next" at bounding box center [783, 580] width 182 height 44
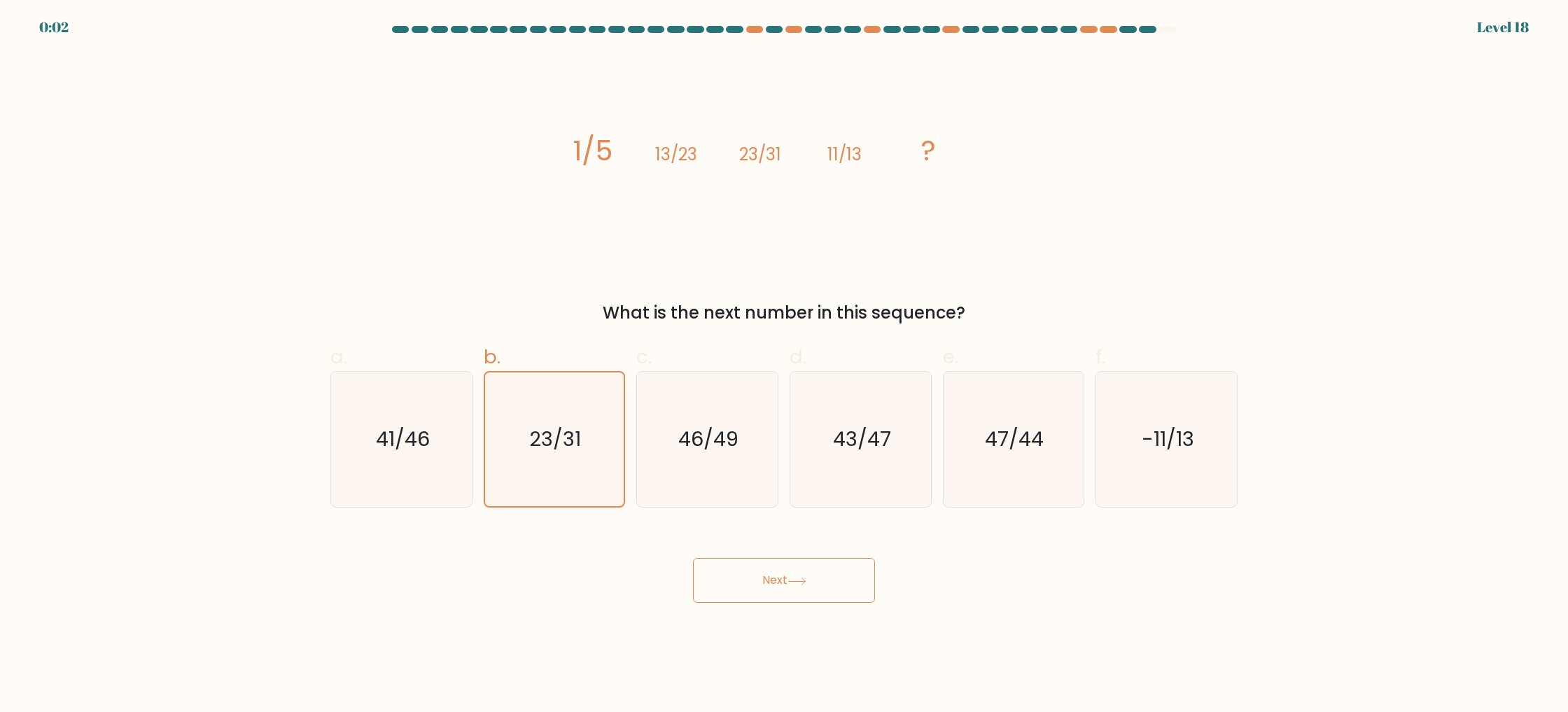
click at [800, 572] on button "Next" at bounding box center [783, 580] width 182 height 44
click at [801, 572] on button "Next" at bounding box center [783, 580] width 182 height 44
click at [802, 572] on button "Next" at bounding box center [783, 580] width 182 height 44
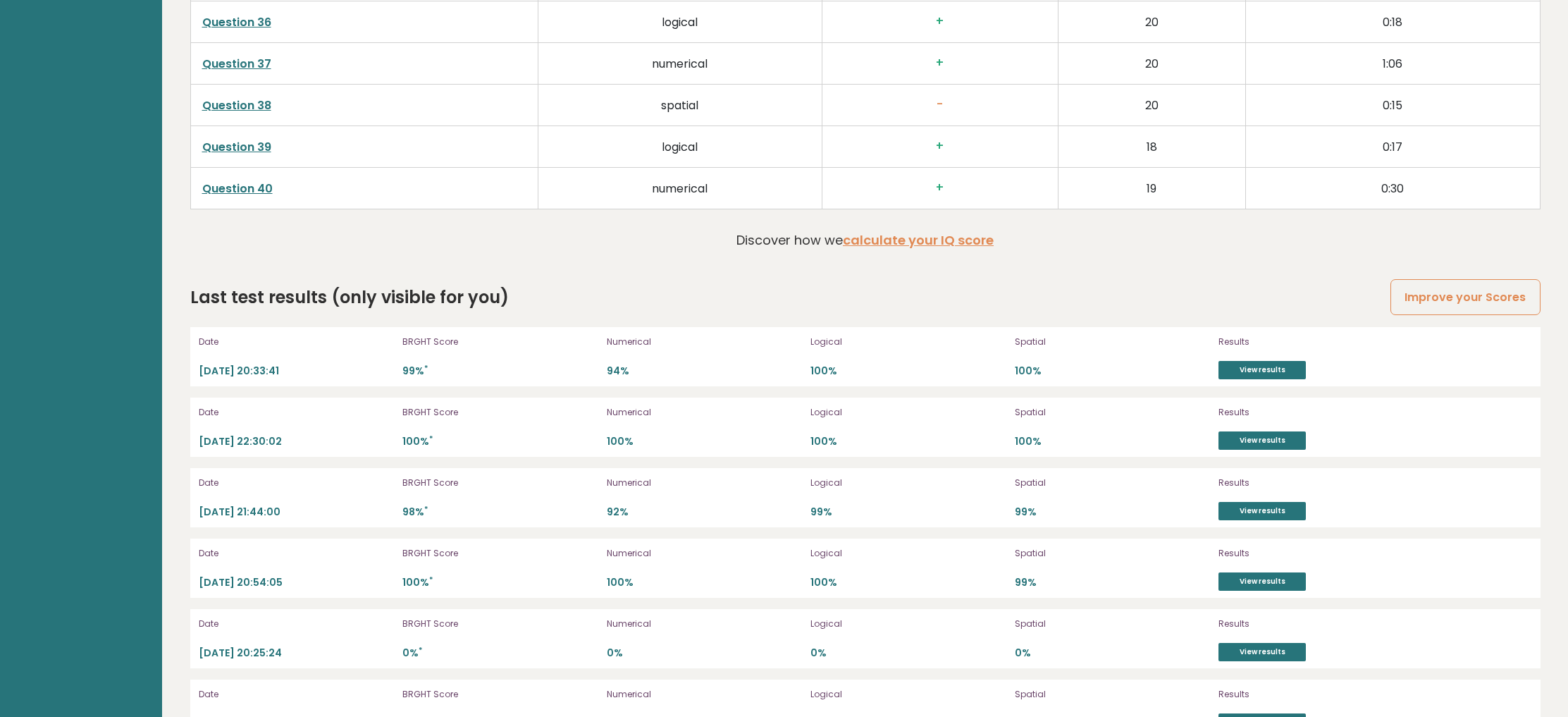
scroll to position [4046, 0]
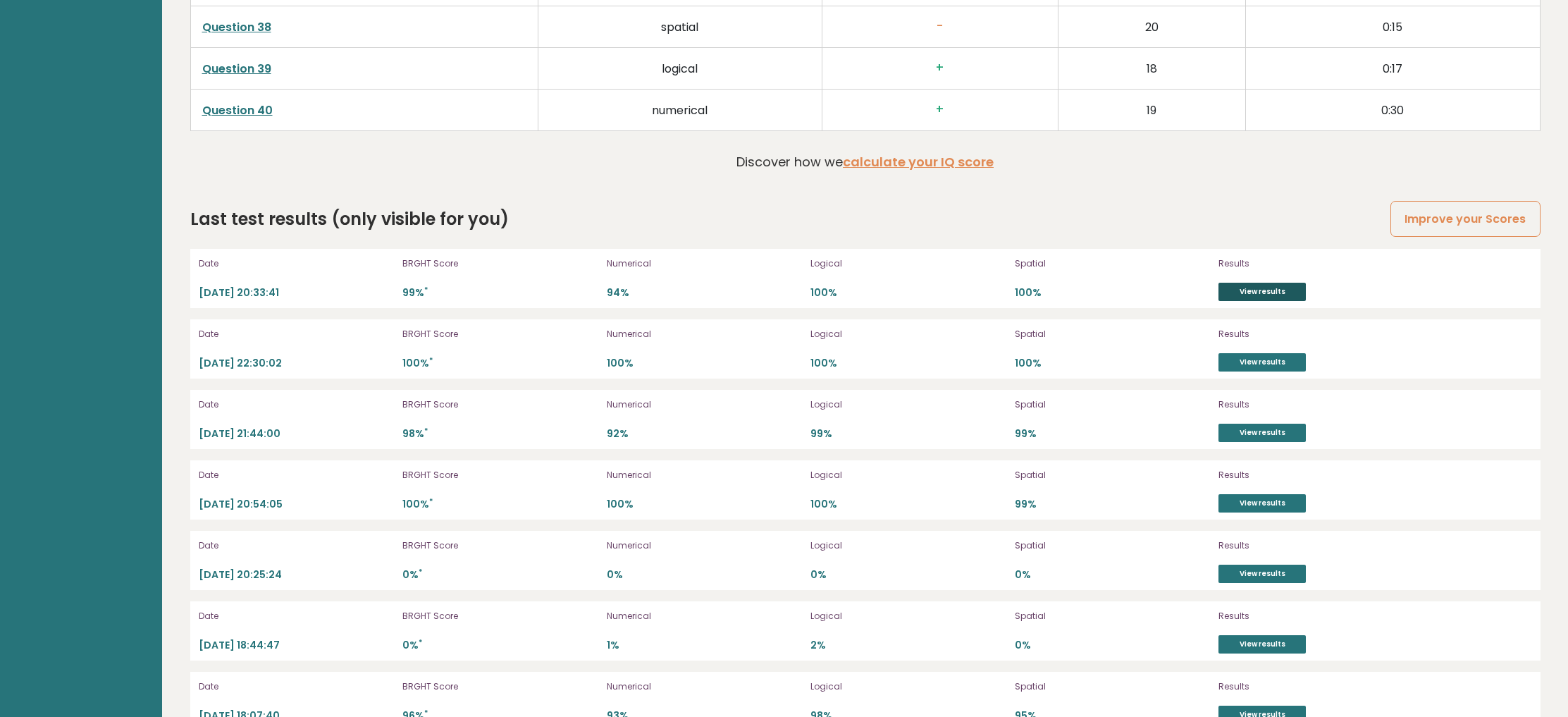
click at [1265, 287] on link "View results" at bounding box center [1262, 291] width 87 height 19
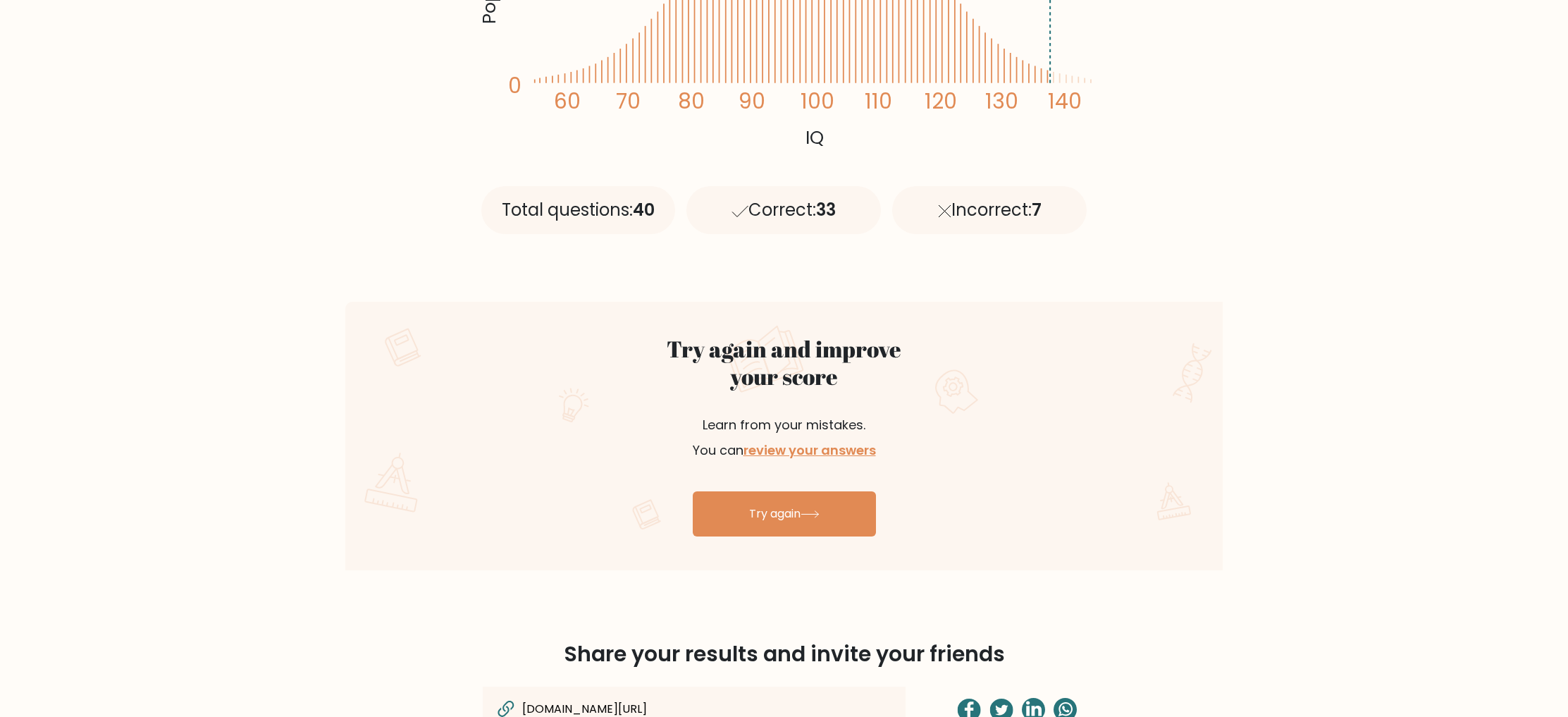
scroll to position [514, 0]
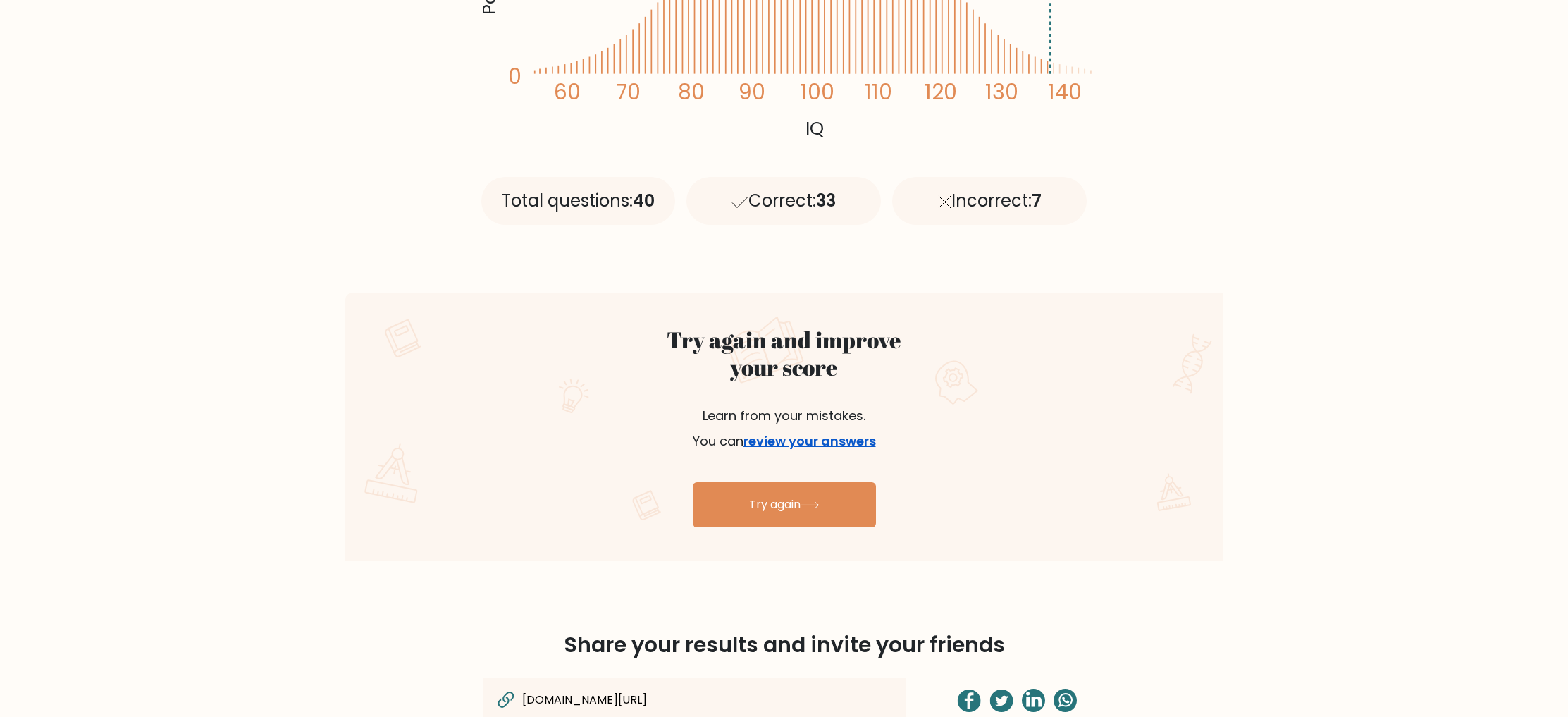
click at [843, 448] on link "review your answers" at bounding box center [809, 441] width 132 height 18
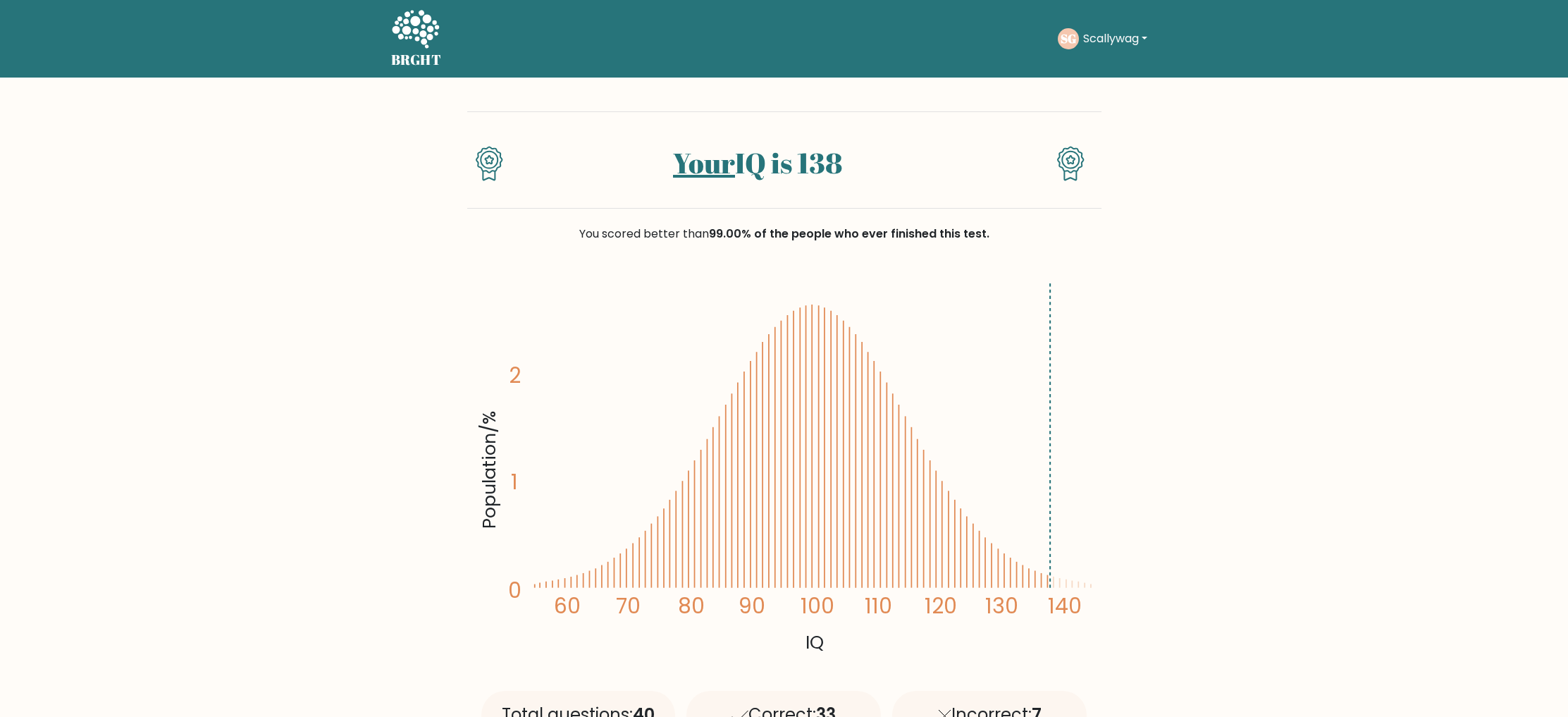
click at [423, 37] on icon at bounding box center [415, 30] width 49 height 43
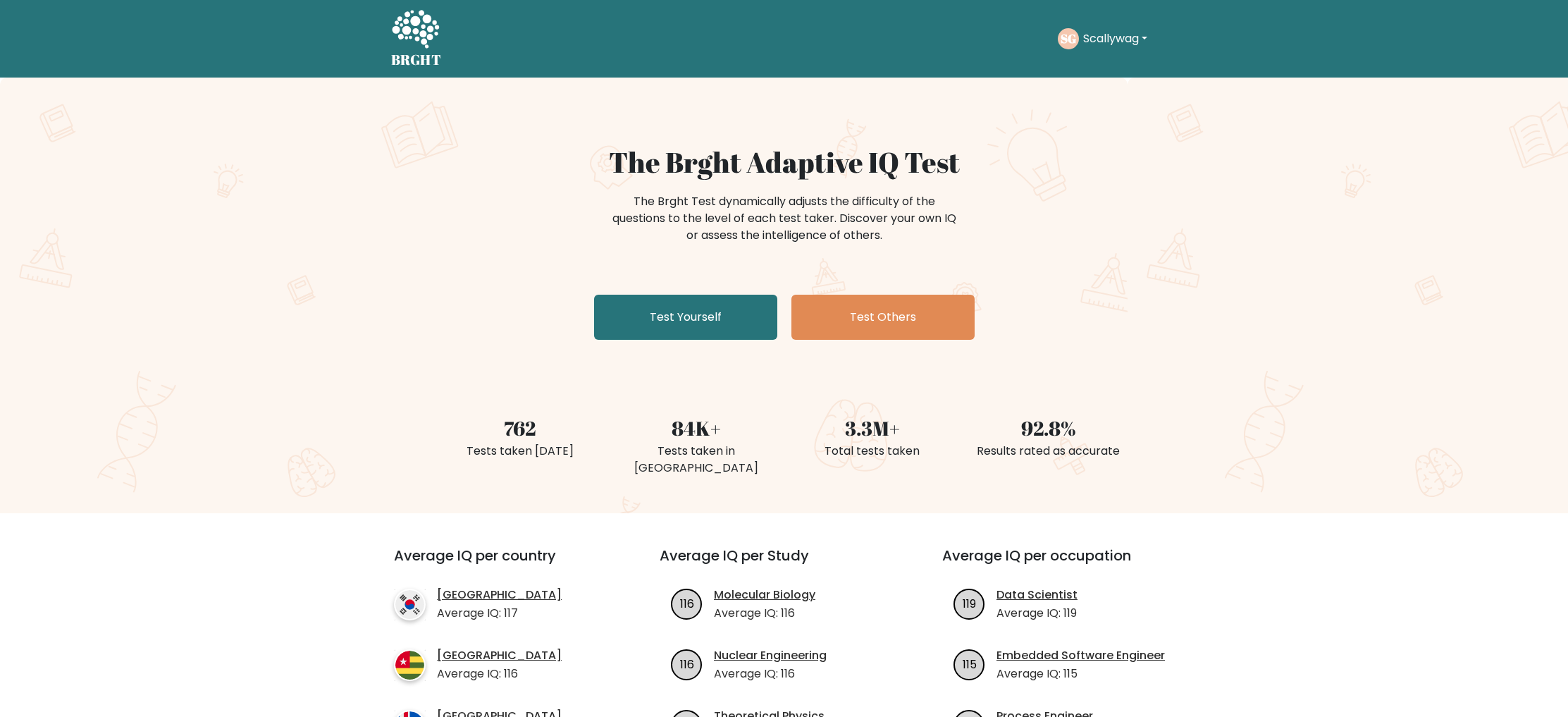
click at [1124, 38] on button "Scallywag" at bounding box center [1115, 39] width 72 height 19
click at [1124, 62] on link "Dashboard" at bounding box center [1113, 68] width 111 height 22
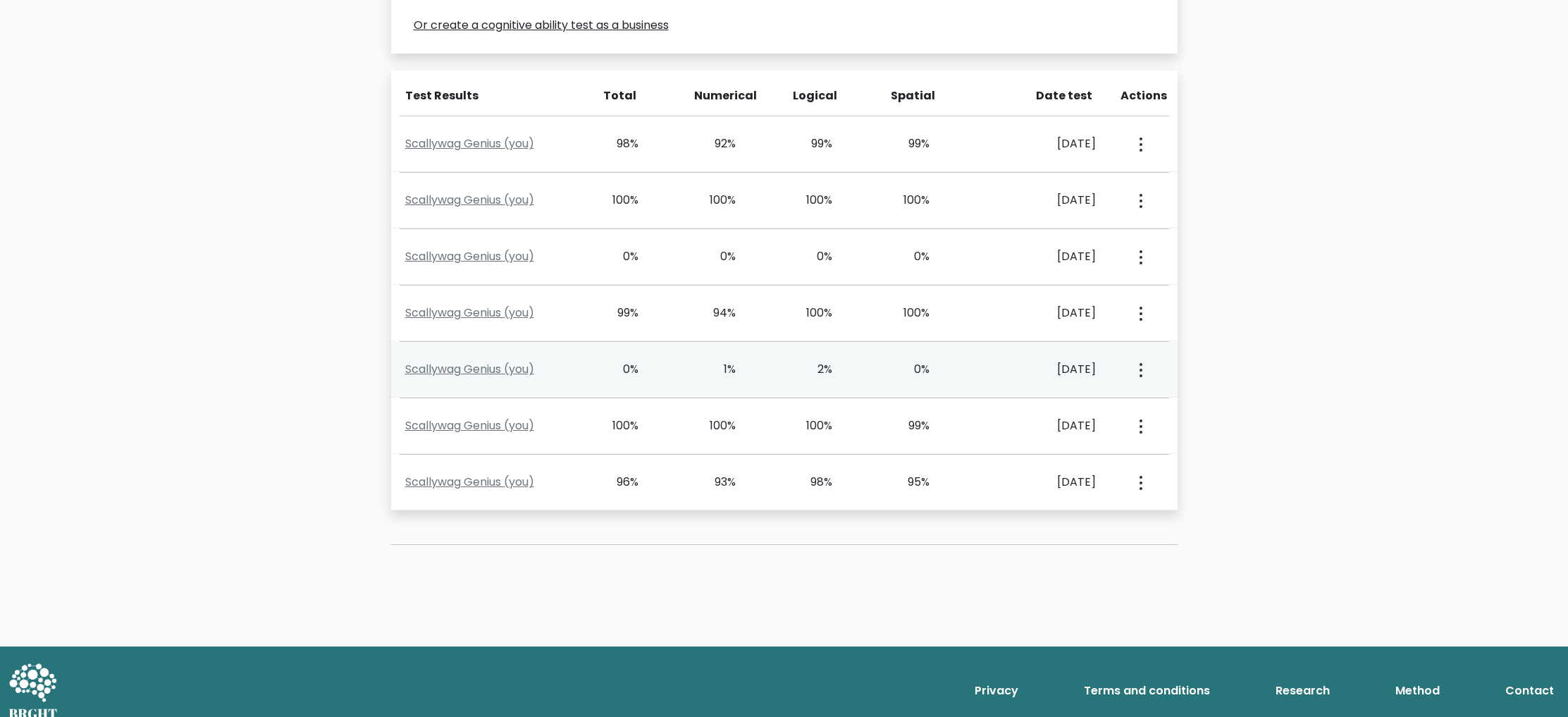
scroll to position [400, 0]
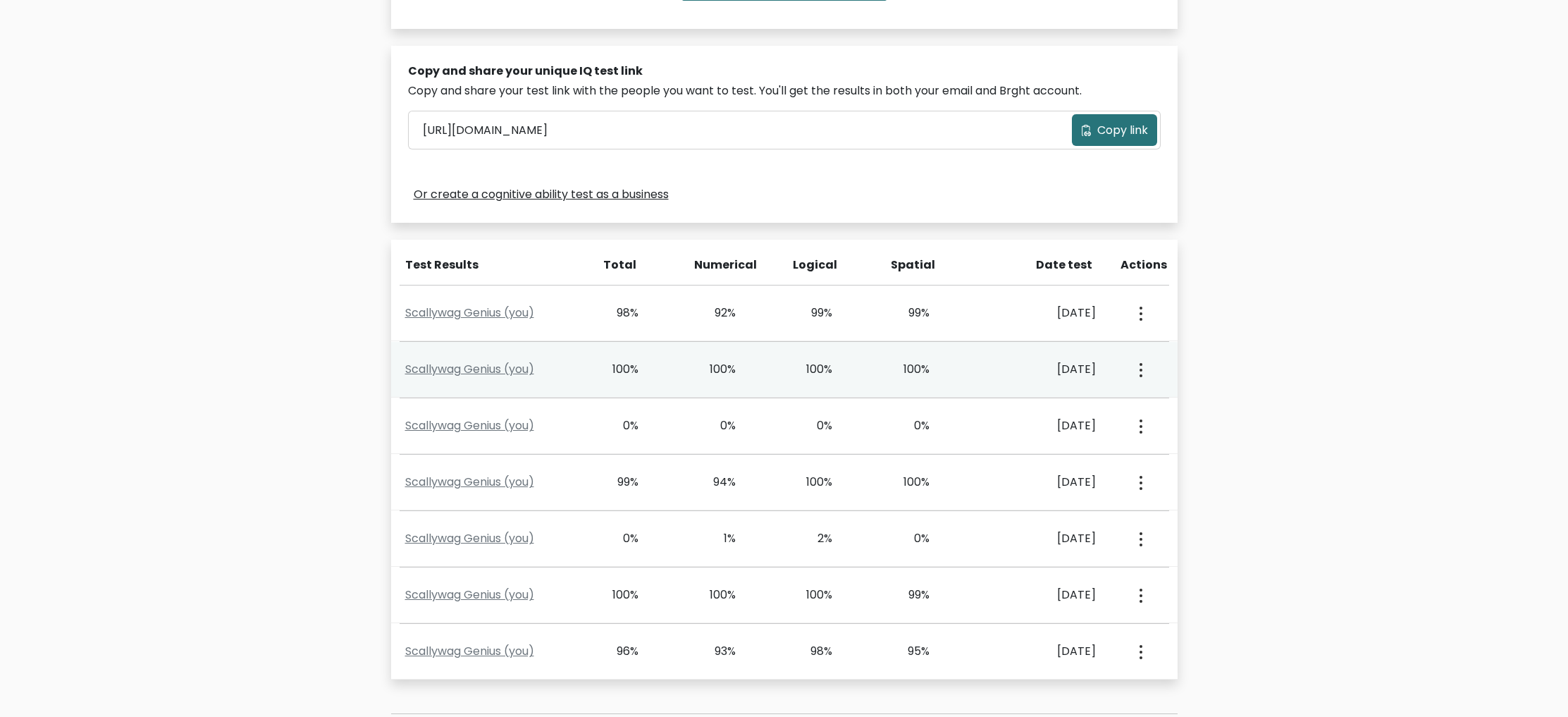
click at [1143, 368] on button "button" at bounding box center [1139, 369] width 11 height 44
click at [1192, 412] on link "View Profile" at bounding box center [1189, 410] width 111 height 22
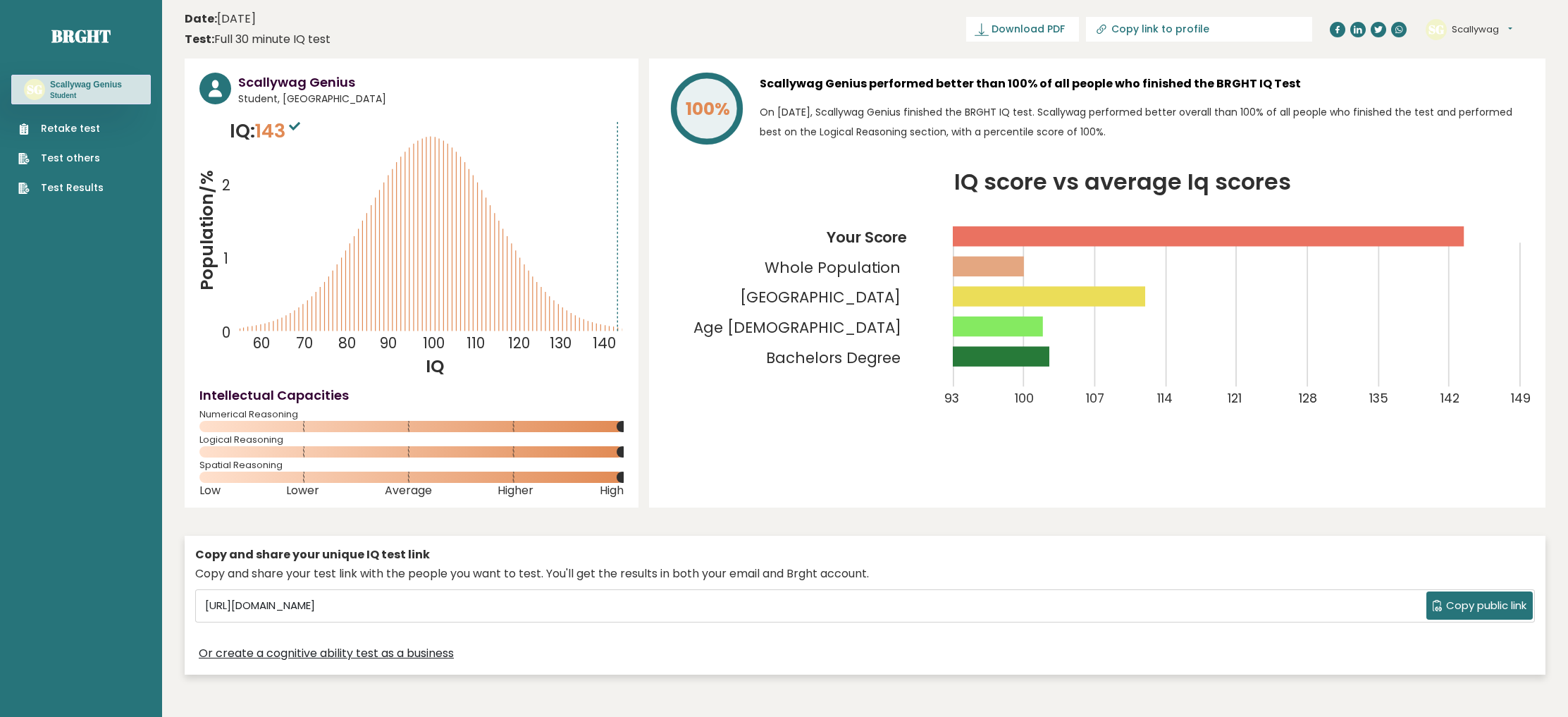
click at [91, 185] on link "Test Results" at bounding box center [61, 188] width 85 height 15
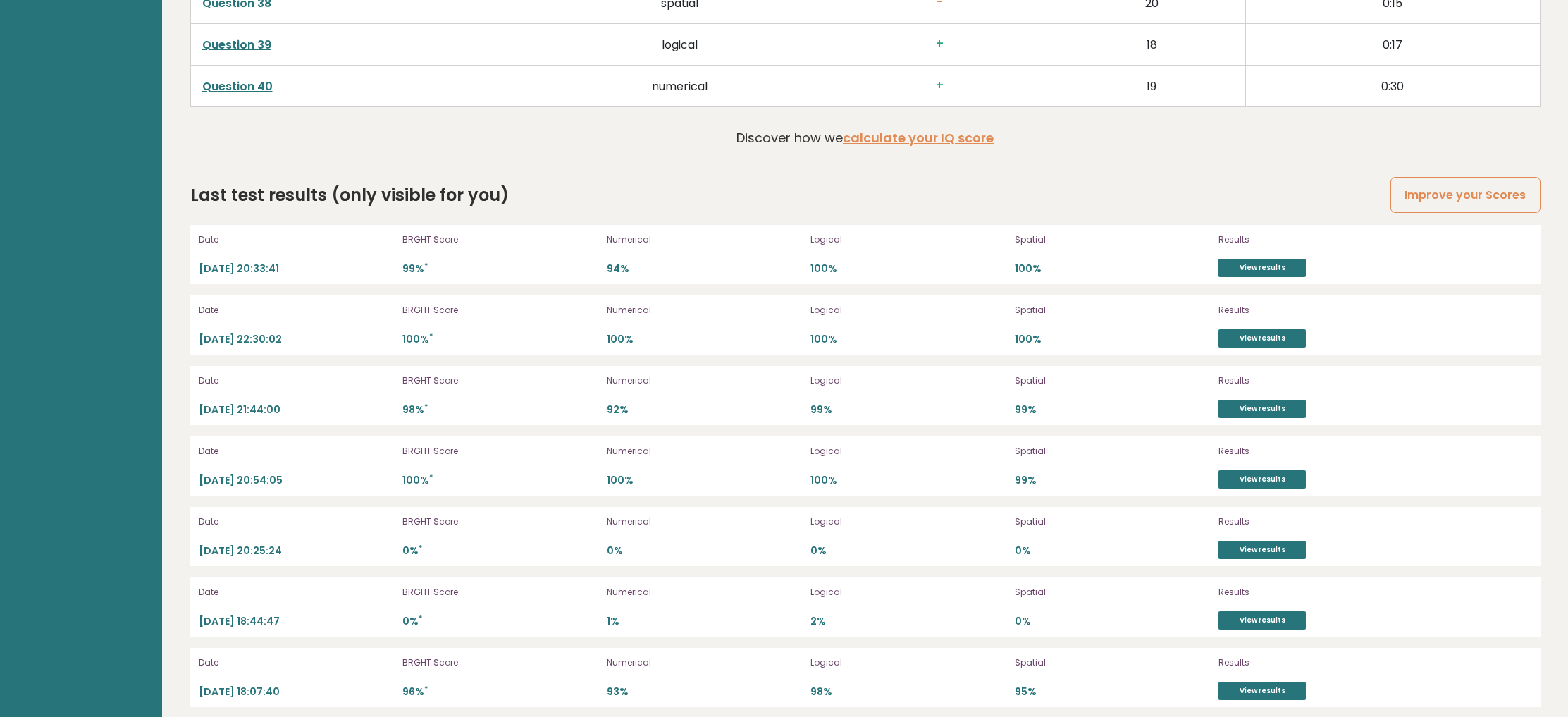
scroll to position [4081, 0]
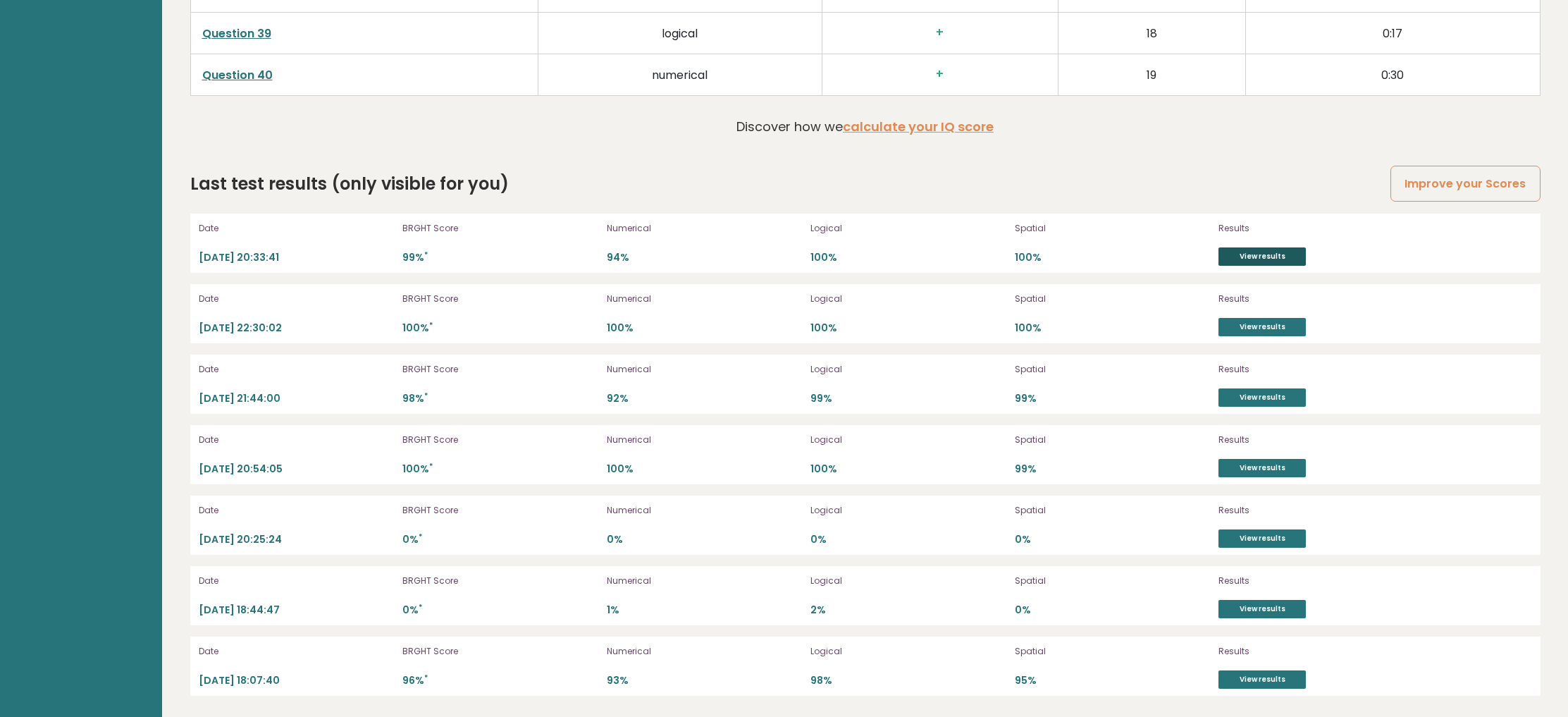
click at [1247, 252] on link "View results" at bounding box center [1262, 256] width 87 height 19
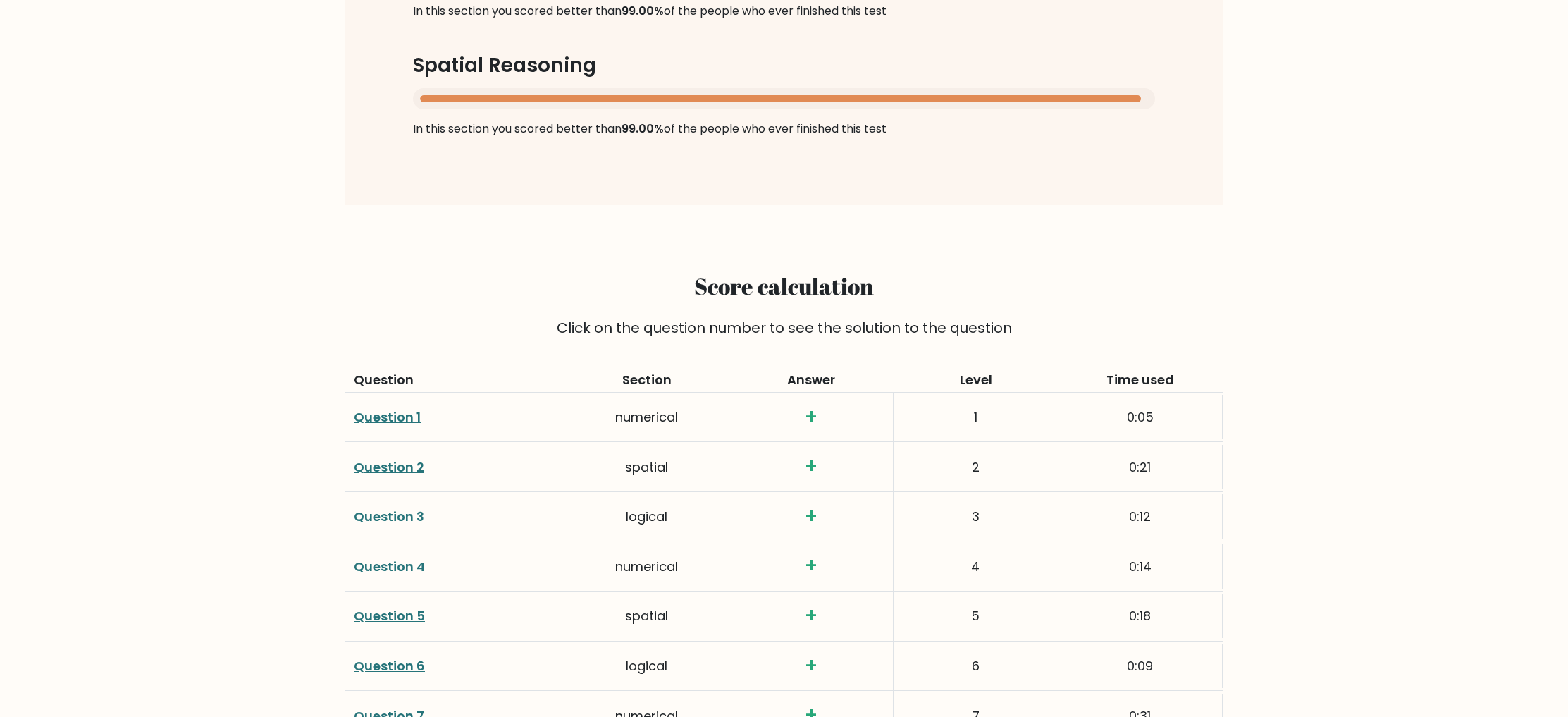
scroll to position [1728, 0]
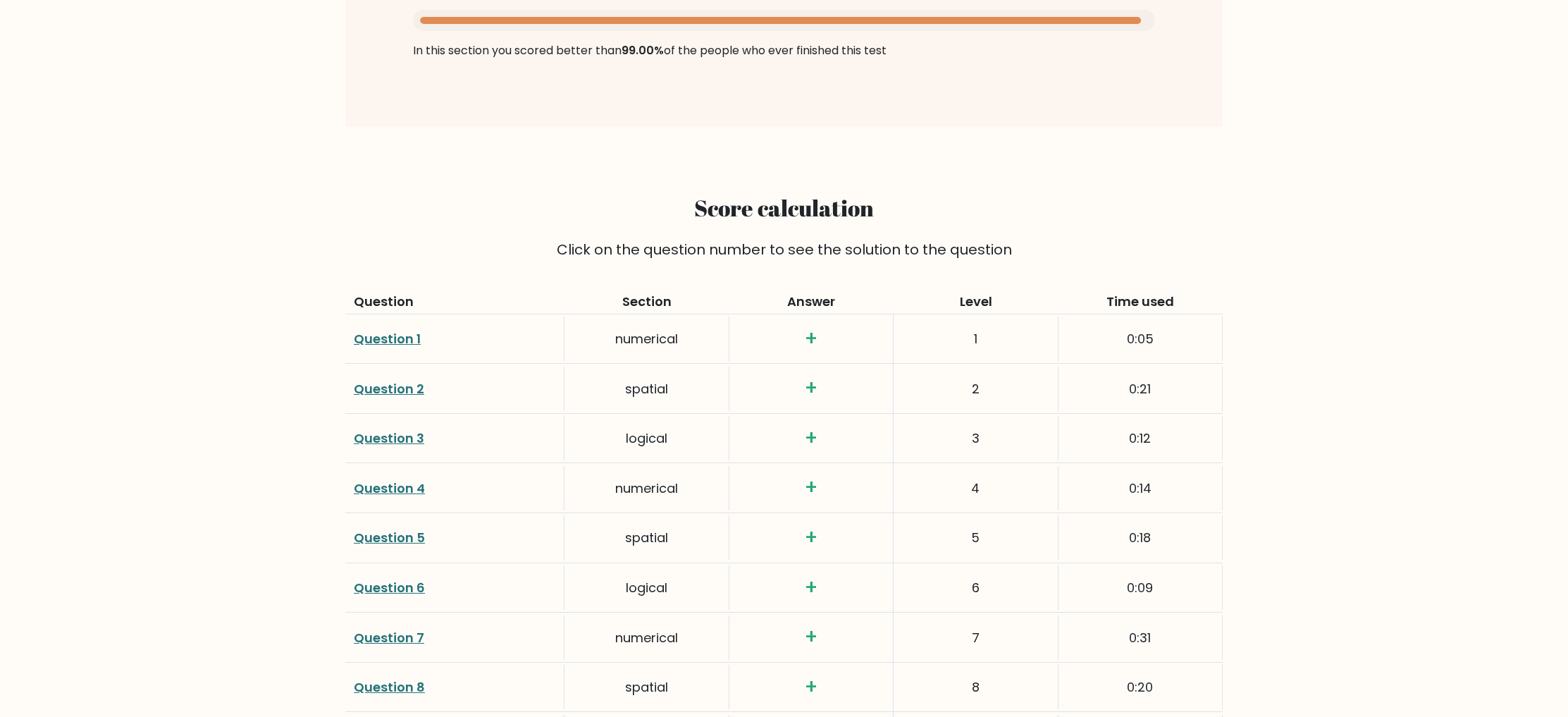
click at [811, 336] on h3 "+" at bounding box center [811, 339] width 146 height 24
click at [989, 339] on div "1" at bounding box center [976, 338] width 164 height 44
drag, startPoint x: 958, startPoint y: 340, endPoint x: 1005, endPoint y: 335, distance: 47.3
click at [999, 335] on div "1" at bounding box center [976, 338] width 164 height 44
click at [1104, 338] on div "0:05" at bounding box center [1140, 338] width 164 height 44
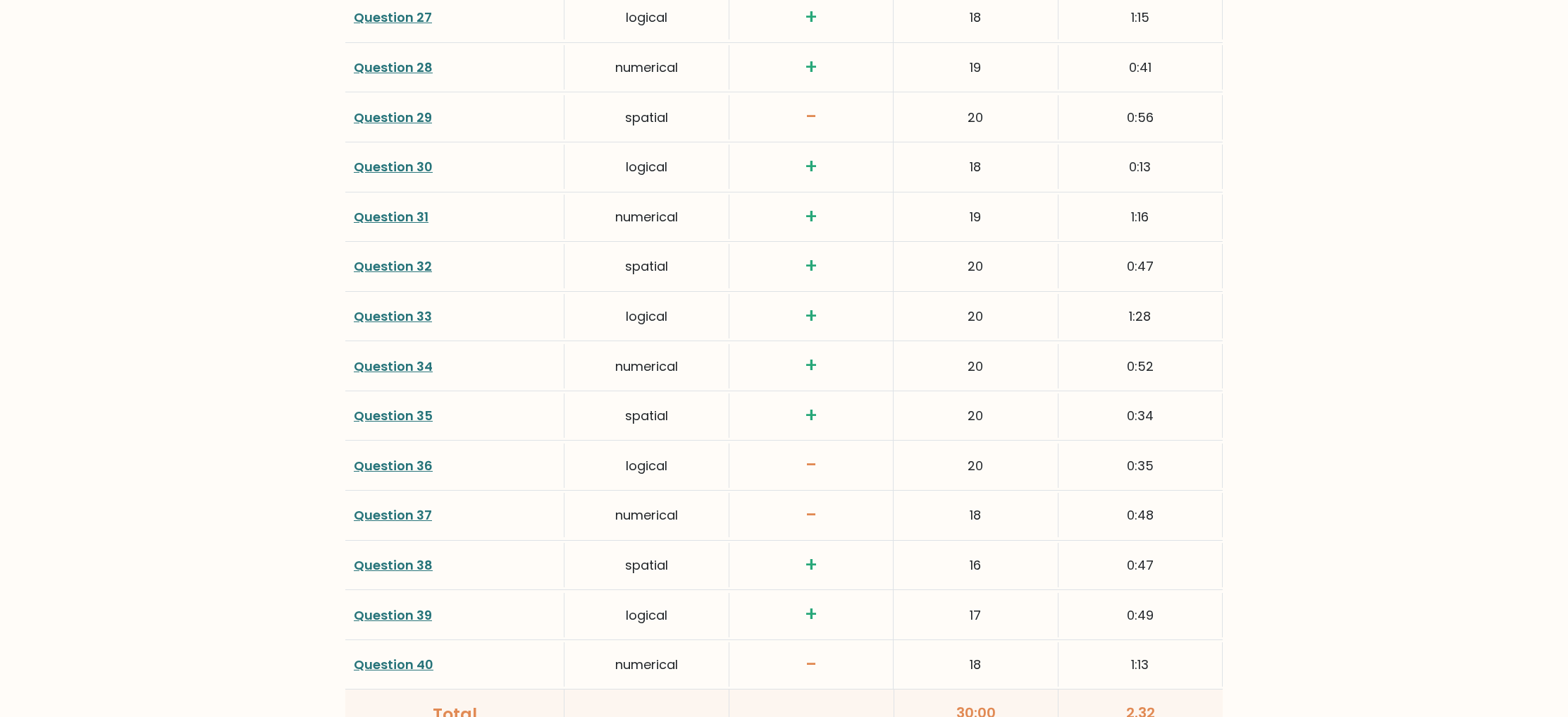
scroll to position [3535, 0]
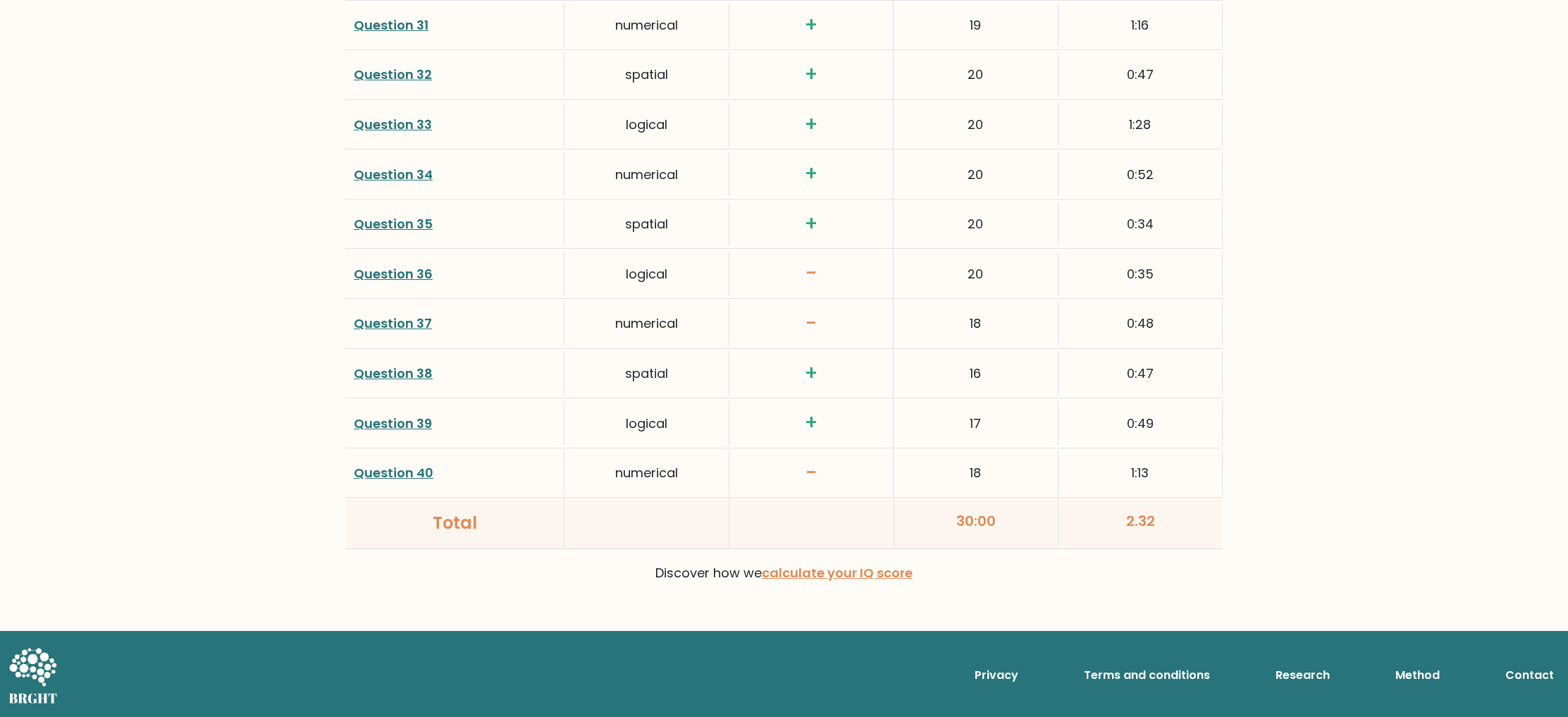
click at [398, 323] on link "Question 37" at bounding box center [393, 323] width 78 height 18
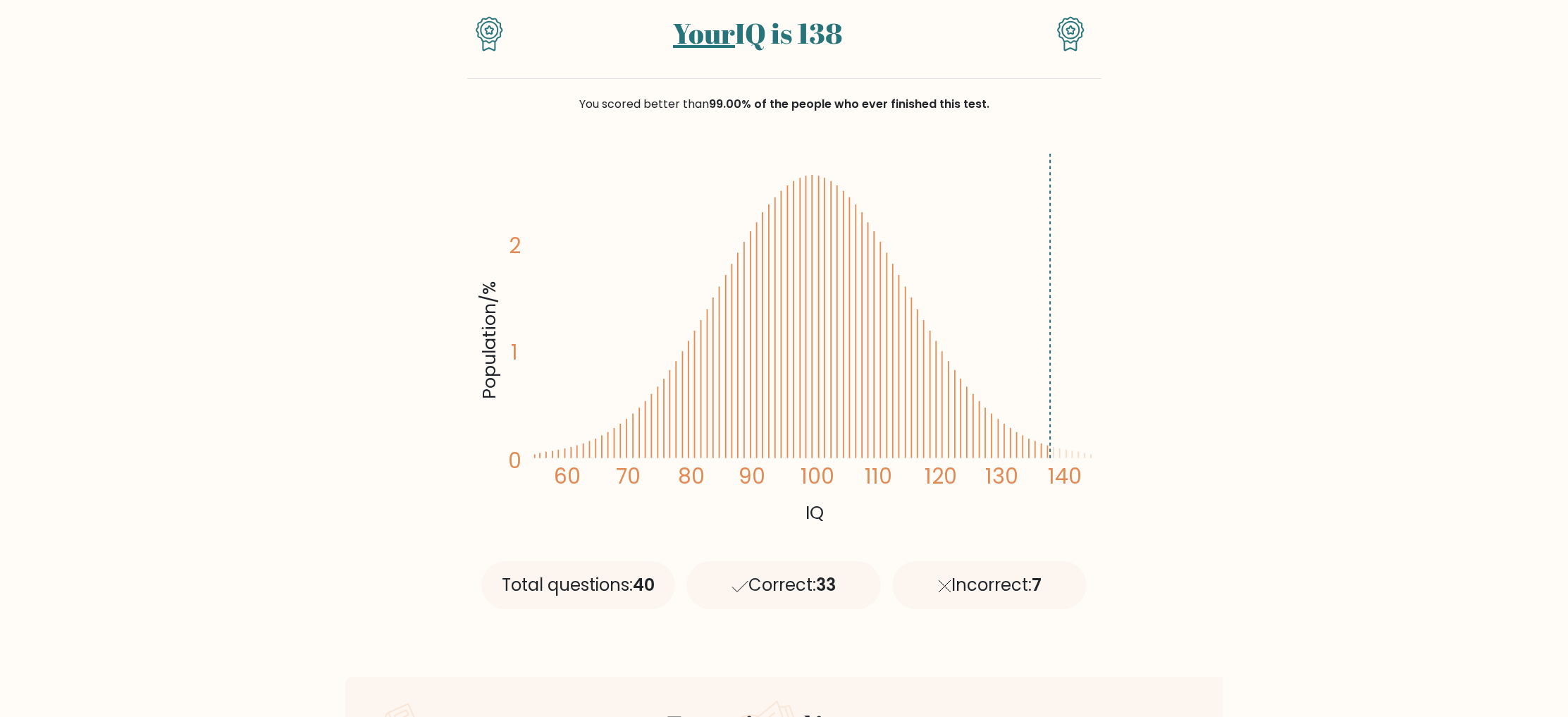
scroll to position [0, 0]
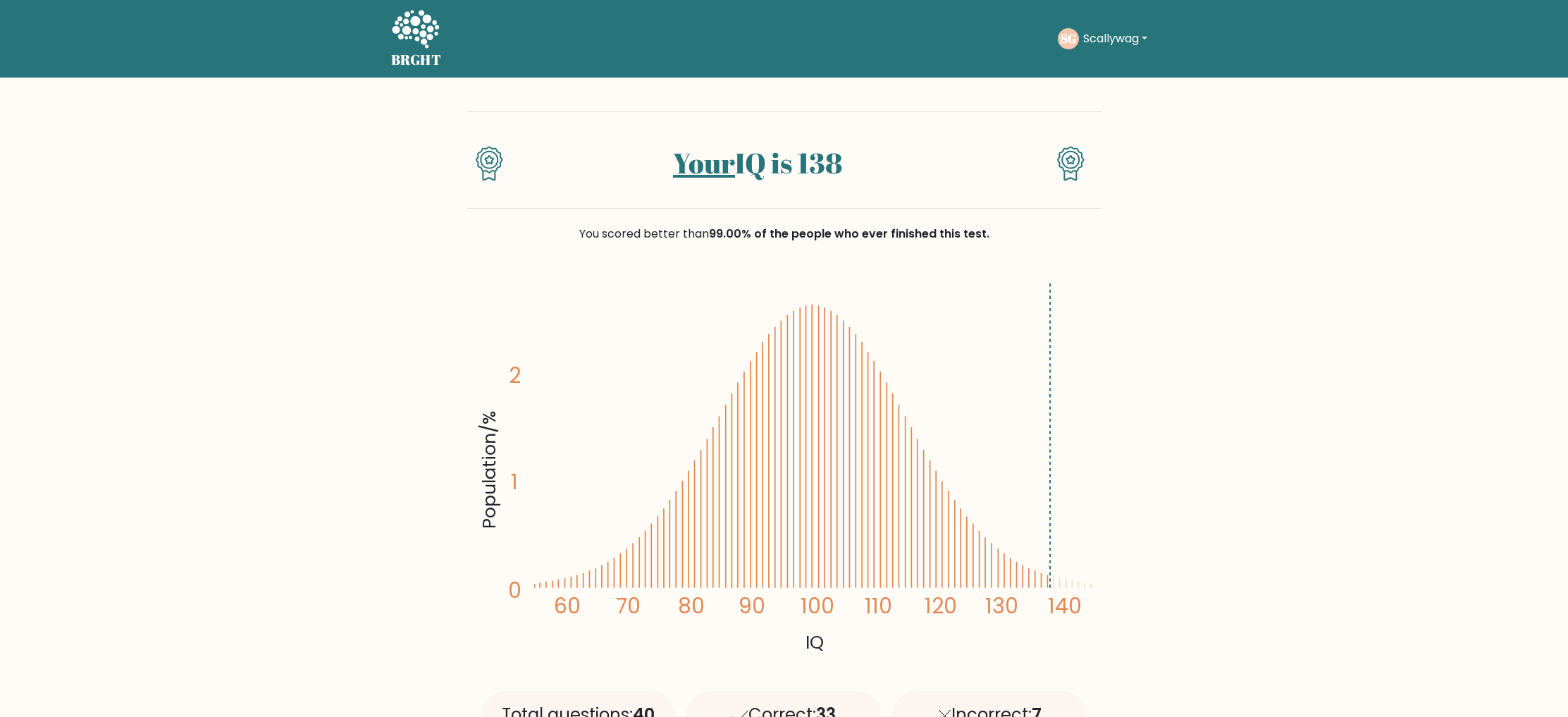
click at [435, 39] on icon at bounding box center [415, 30] width 49 height 43
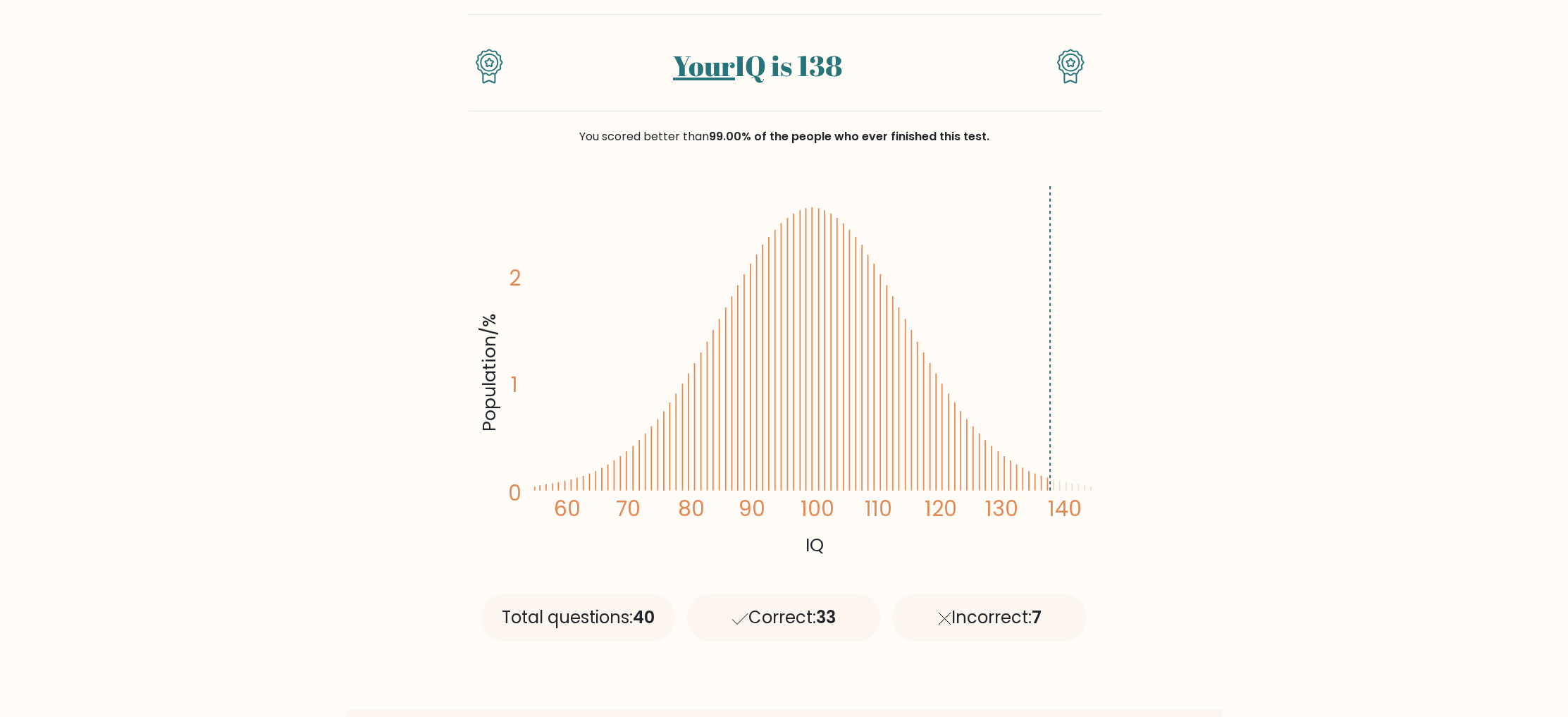
scroll to position [79, 0]
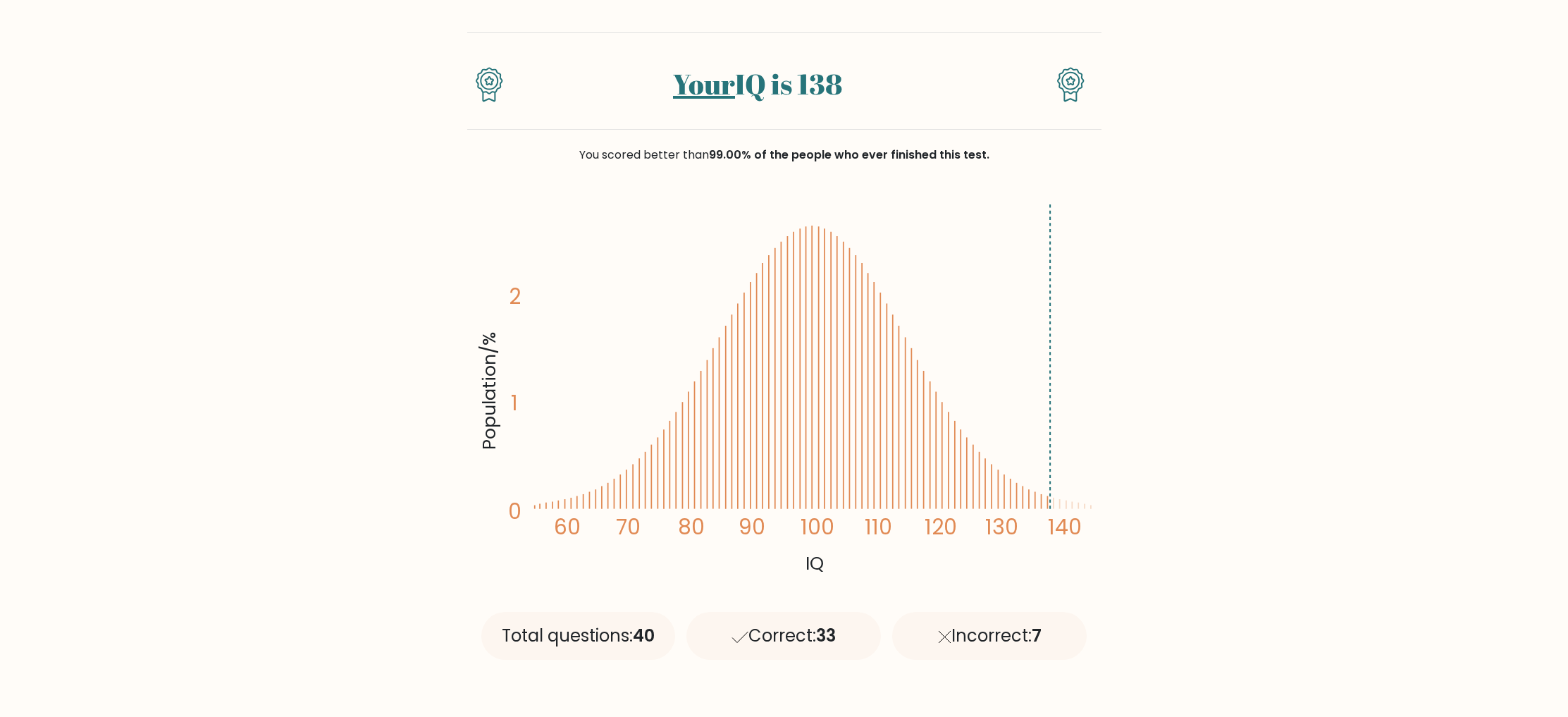
drag, startPoint x: 835, startPoint y: 278, endPoint x: 974, endPoint y: 494, distance: 256.9
click at [976, 494] on icon "Population/% IQ 0 1 2 60 70 80 90 100 110 120 130 140" at bounding box center [784, 388] width 617 height 381
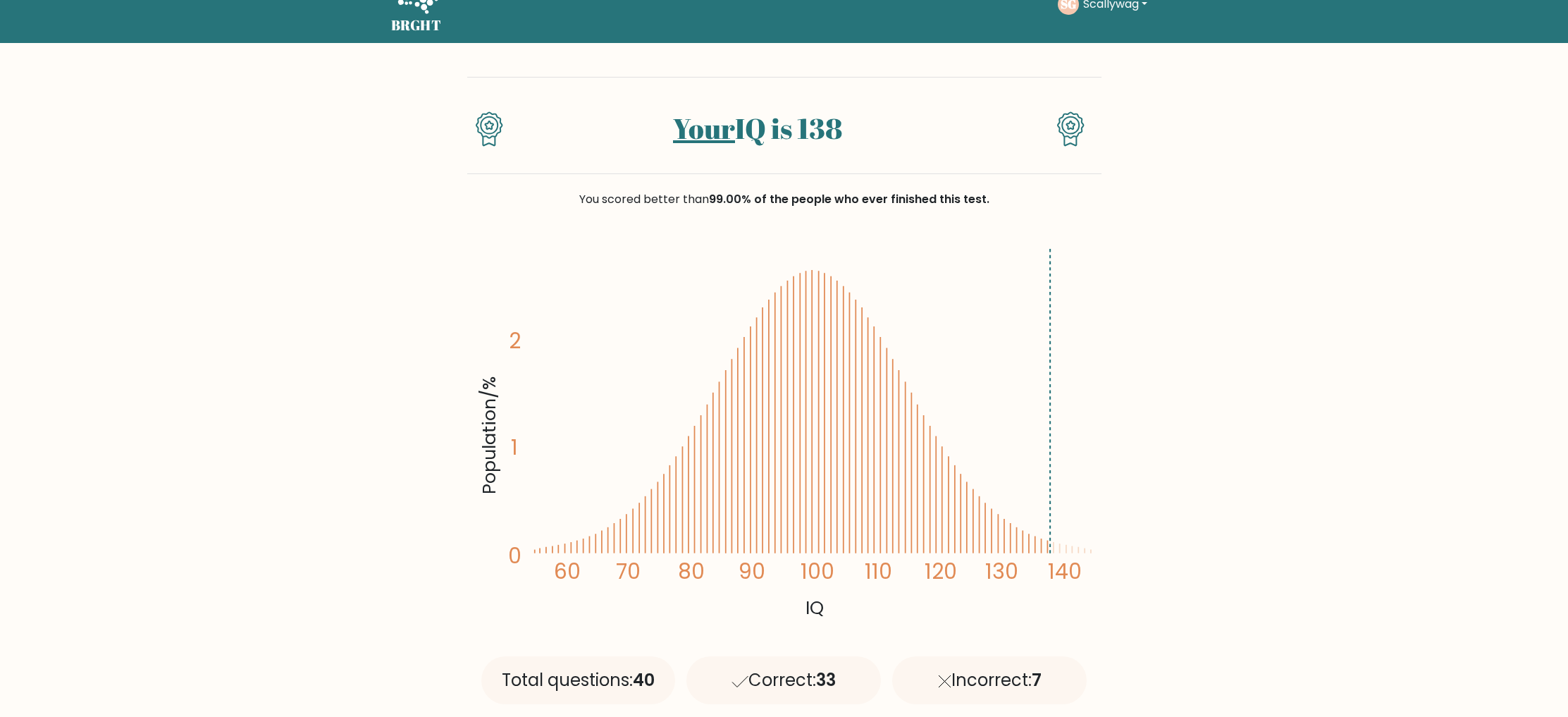
scroll to position [0, 0]
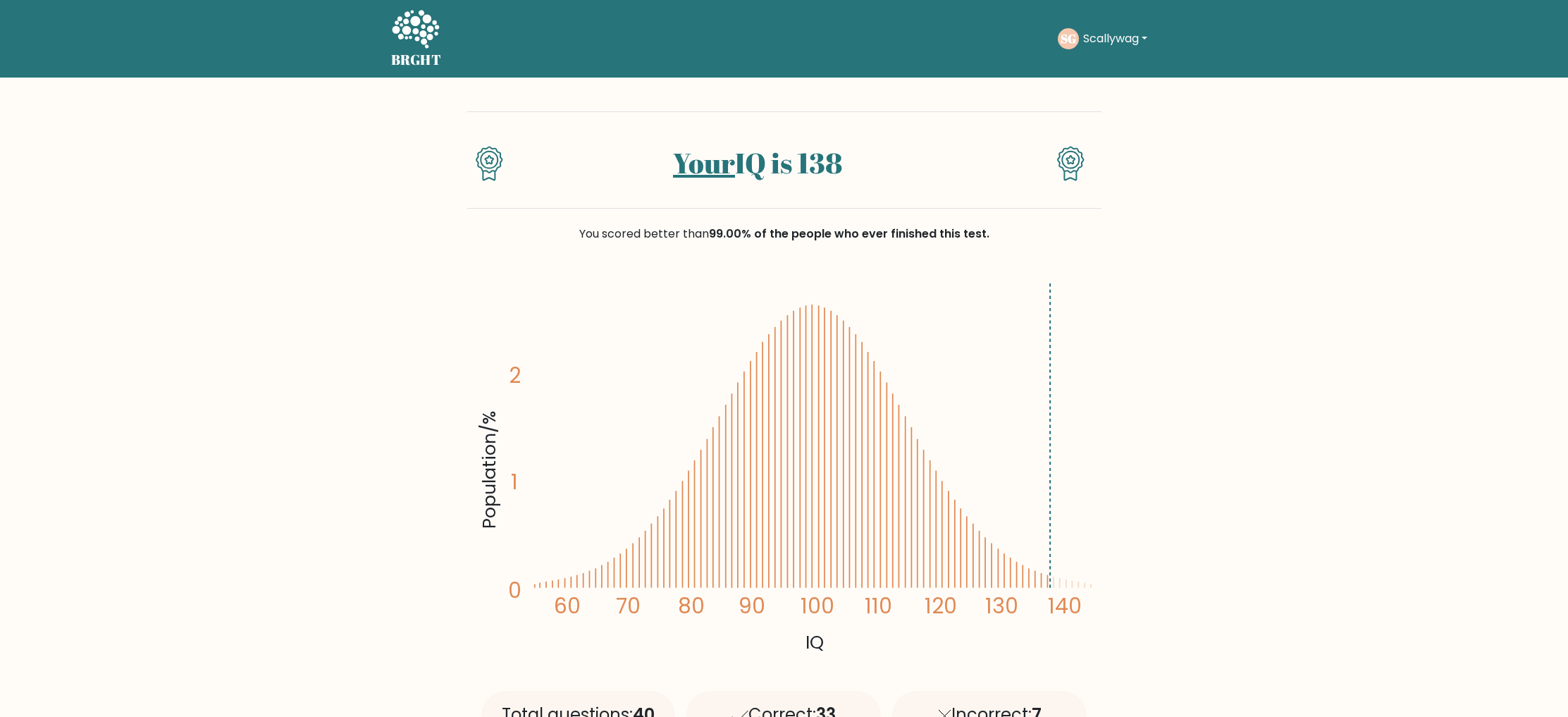
click at [402, 37] on icon at bounding box center [415, 28] width 47 height 38
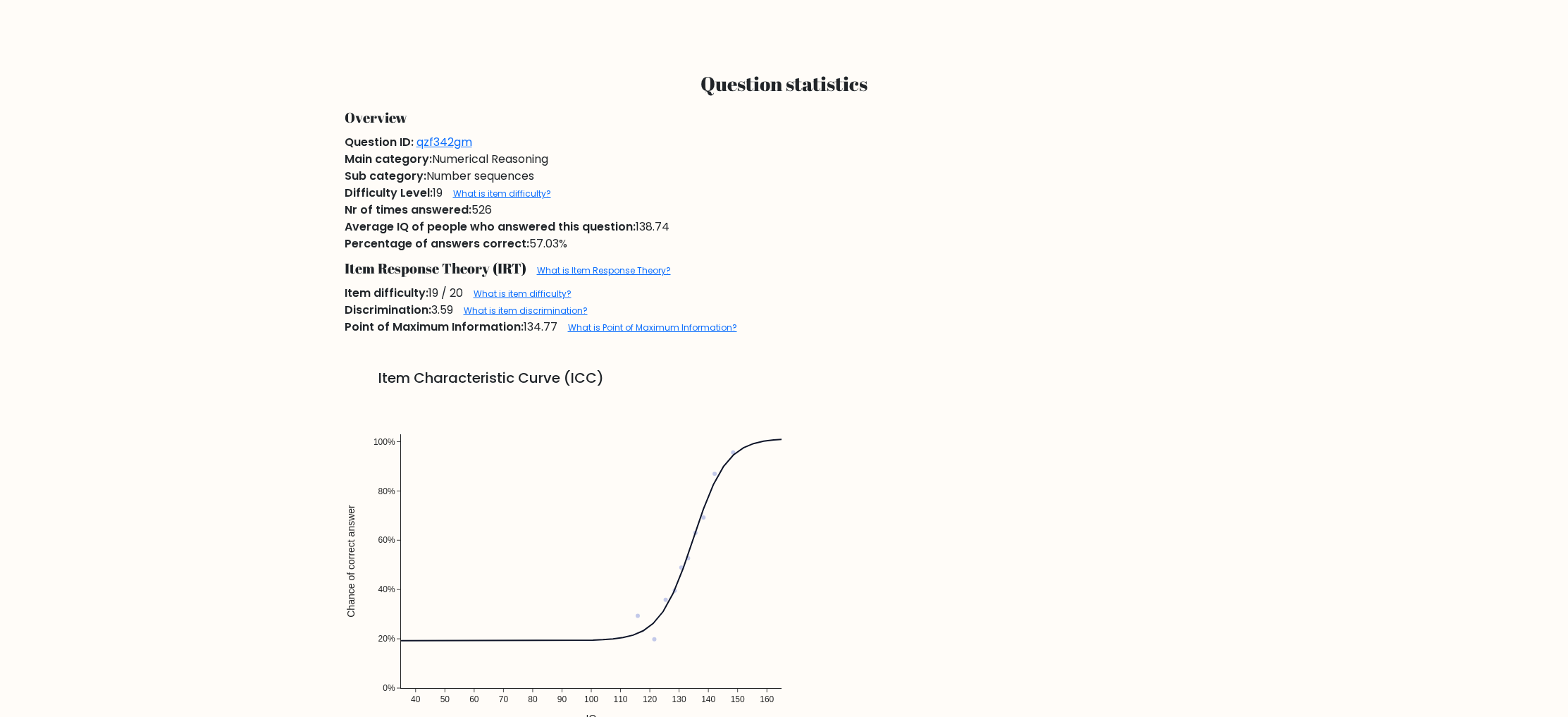
scroll to position [1477, 0]
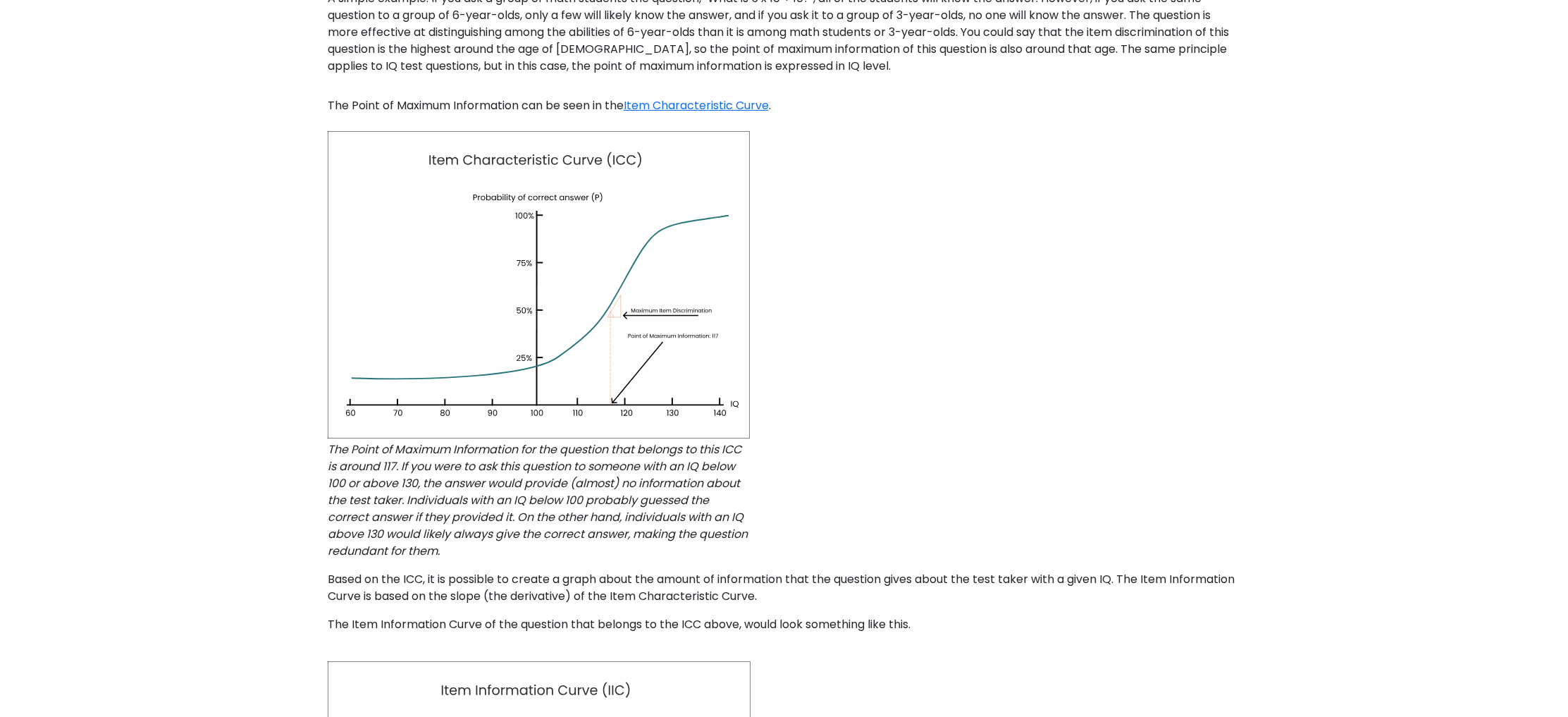
scroll to position [811, 0]
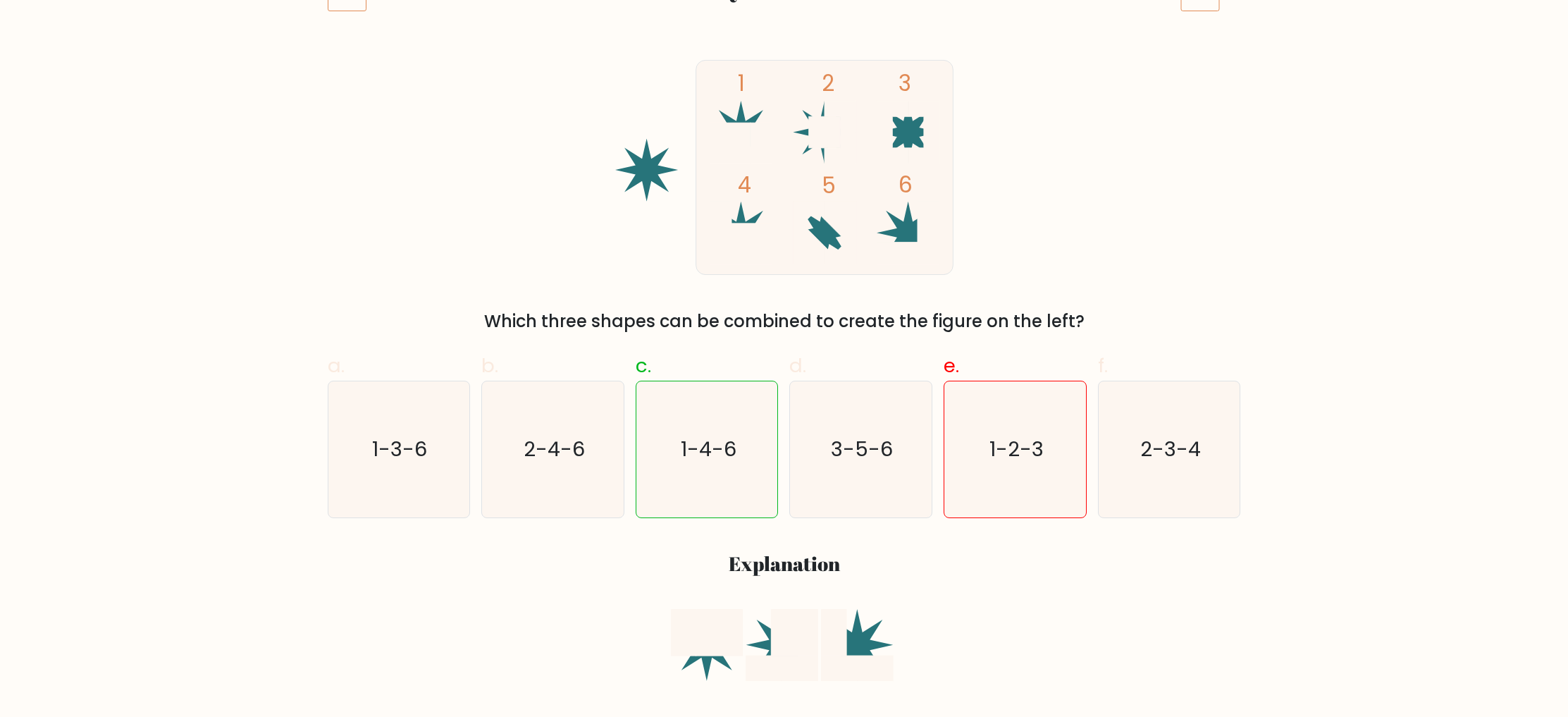
scroll to position [232, 0]
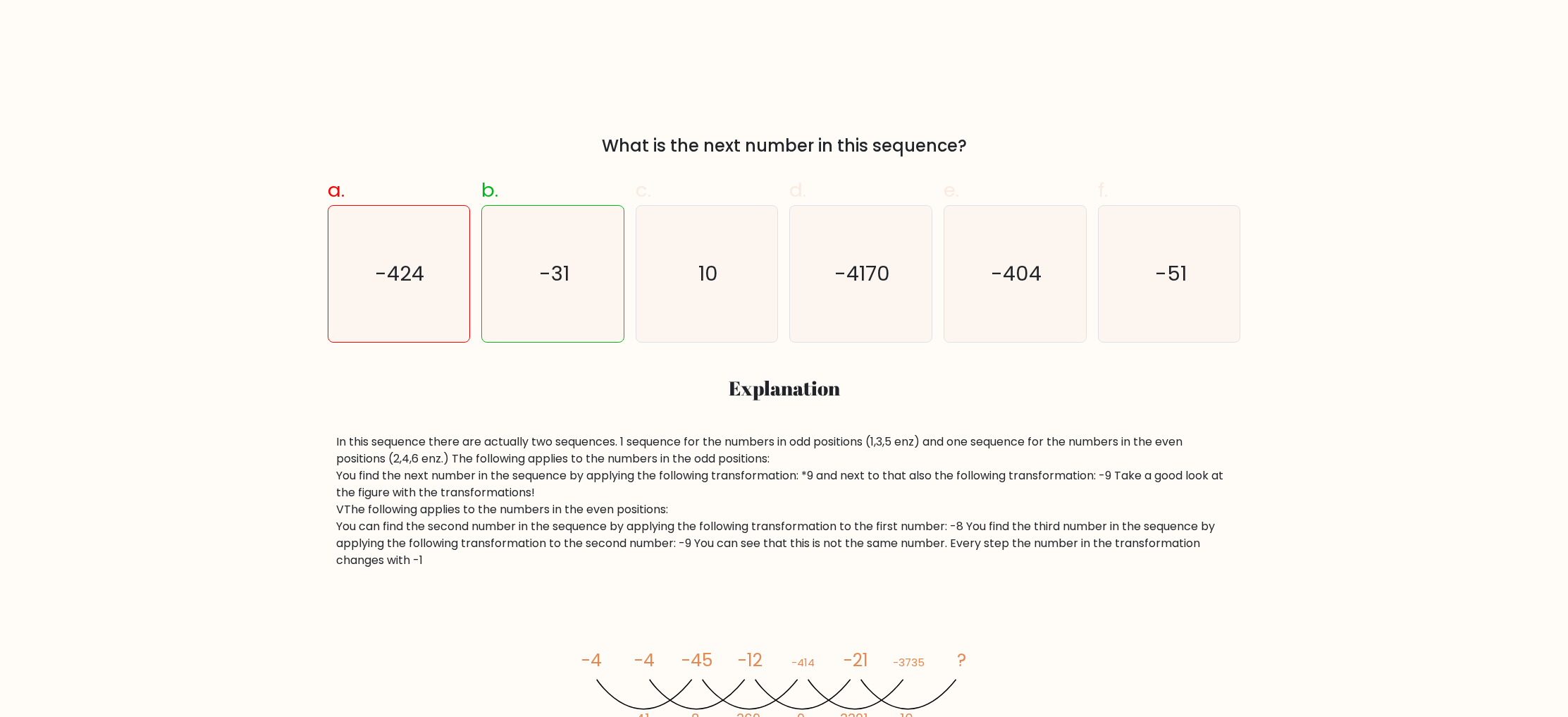
scroll to position [320, 0]
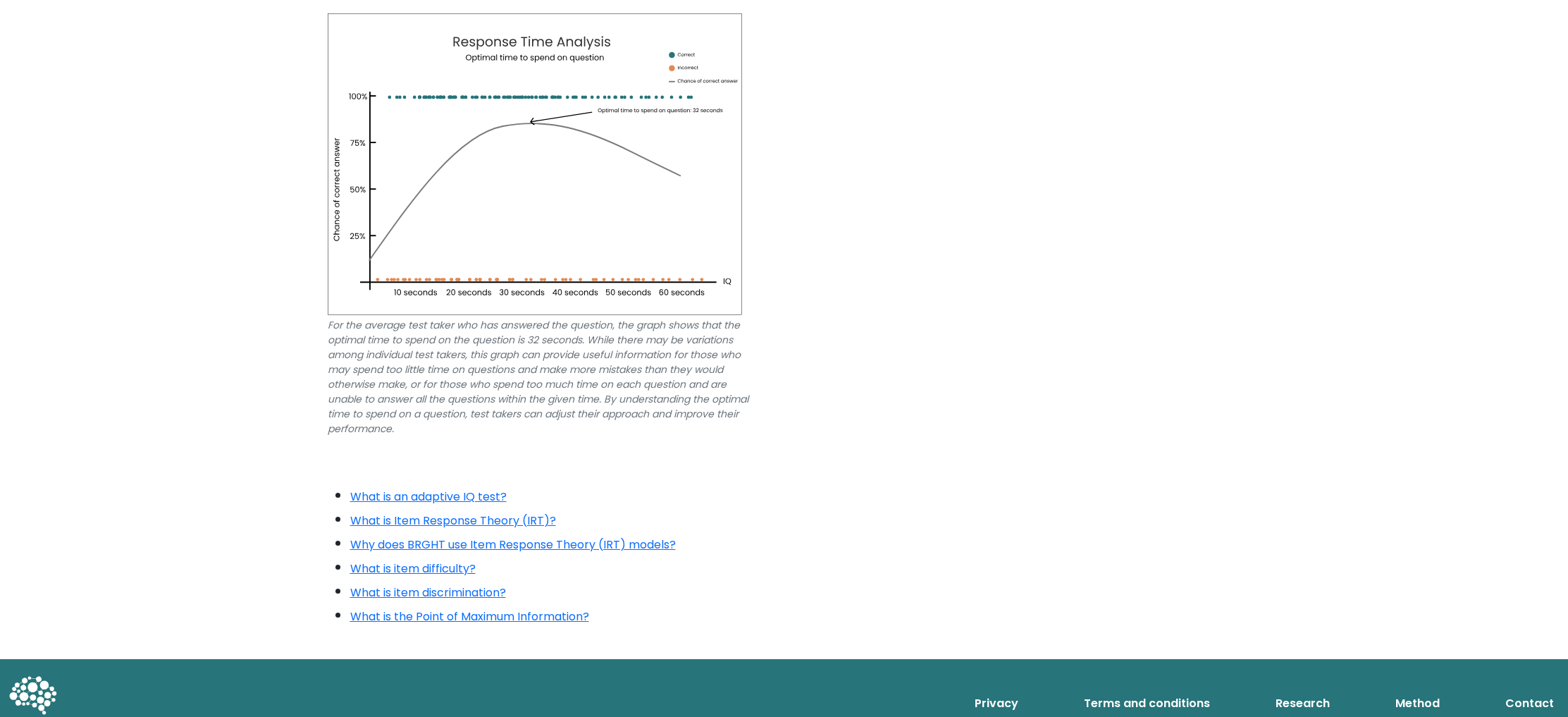
scroll to position [345, 0]
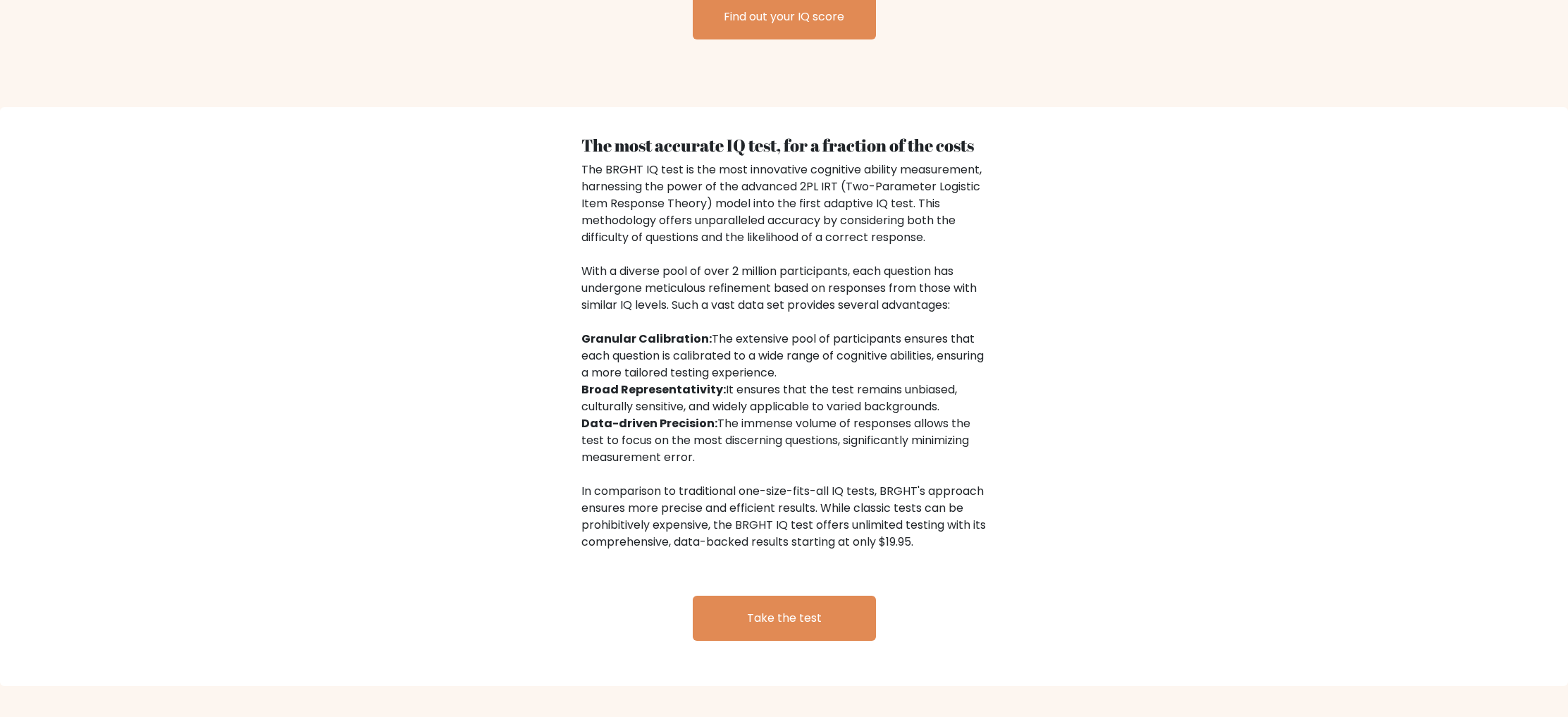
scroll to position [2120, 0]
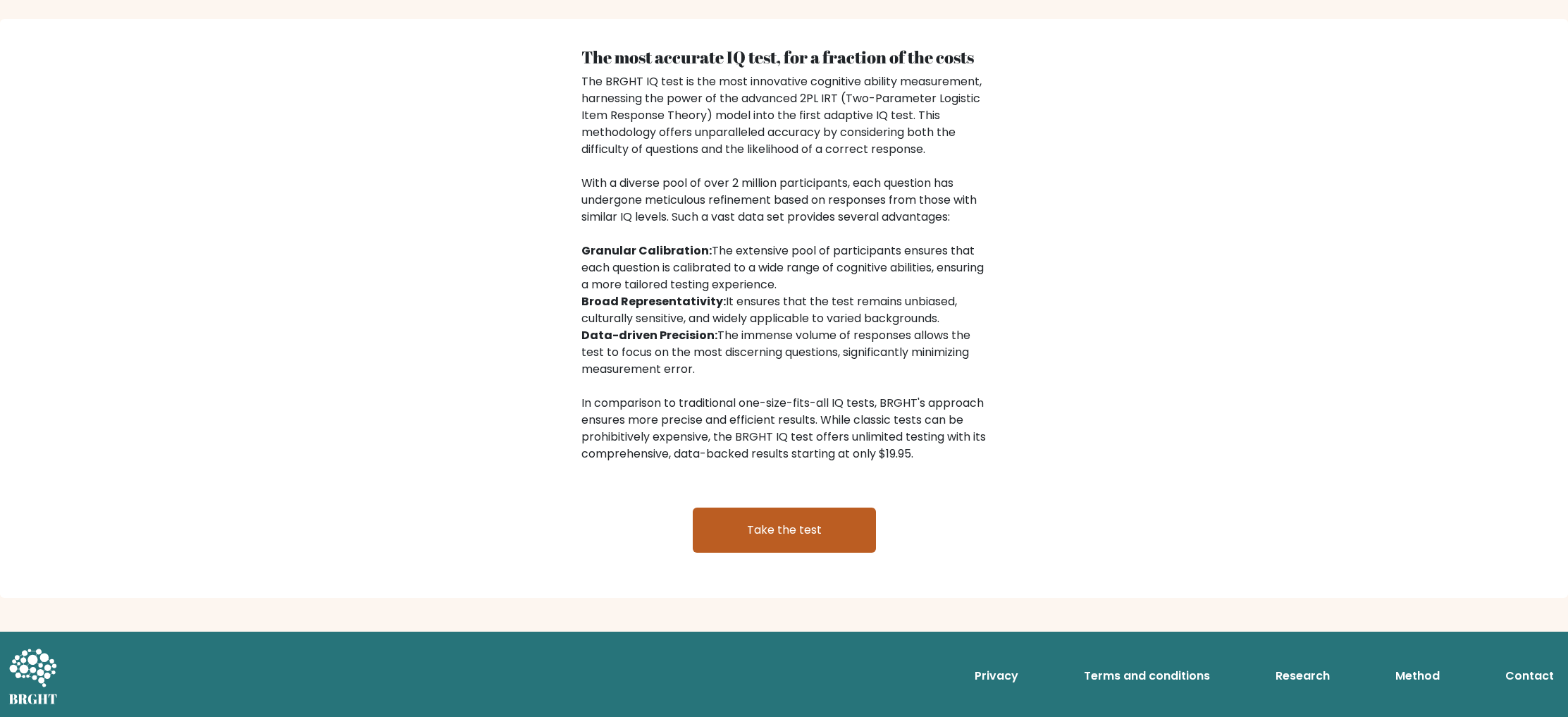
click at [812, 521] on link "Take the test" at bounding box center [784, 530] width 183 height 45
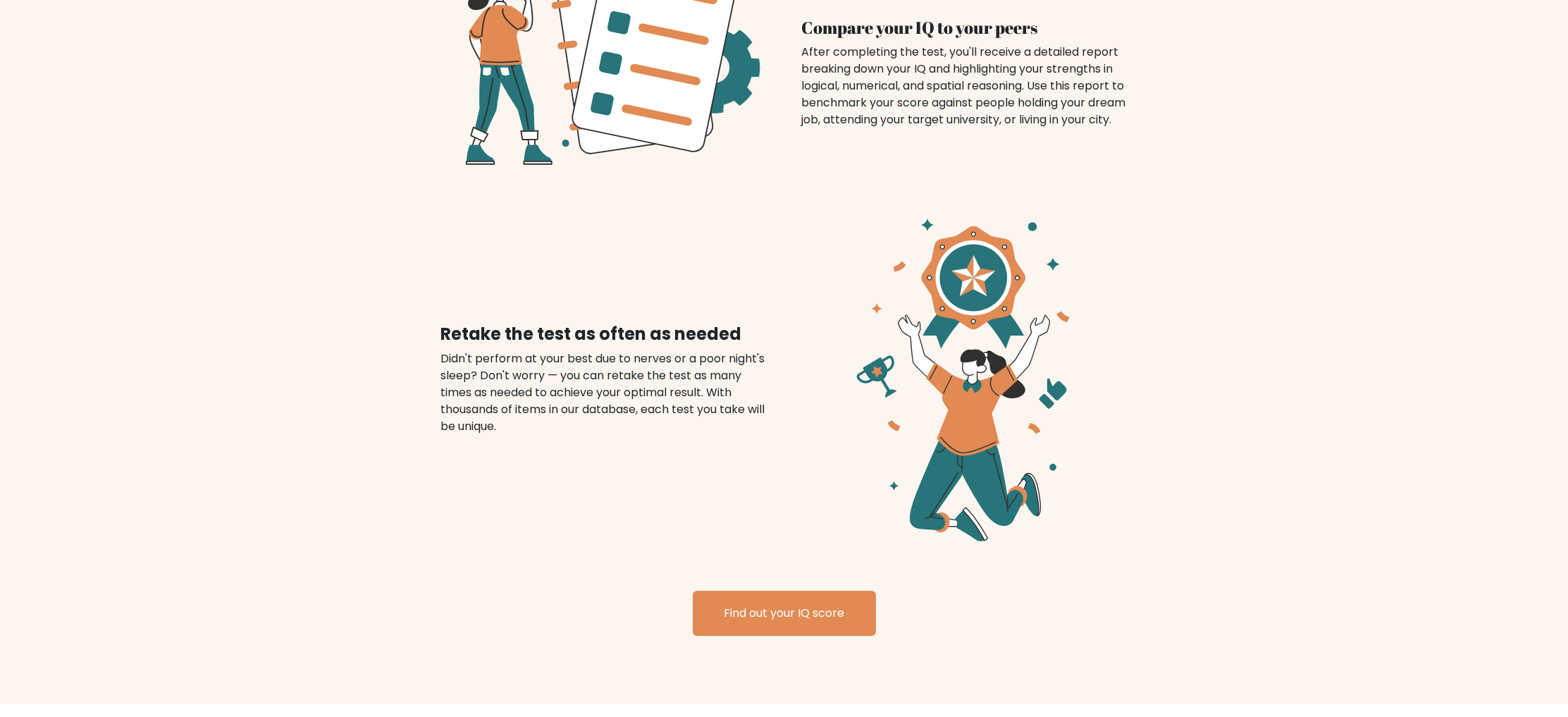
scroll to position [1671, 0]
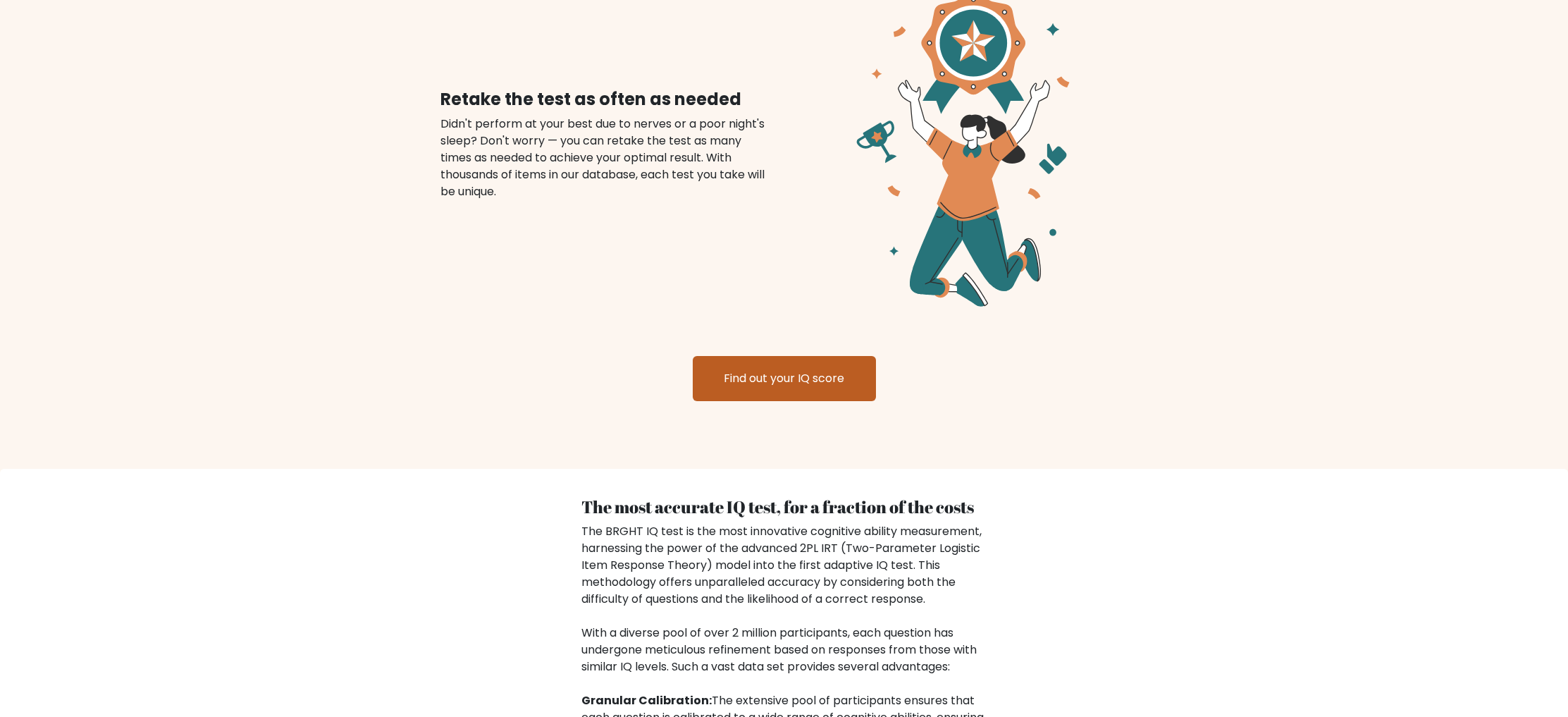
click at [853, 361] on link "Find out your IQ score" at bounding box center [784, 379] width 183 height 45
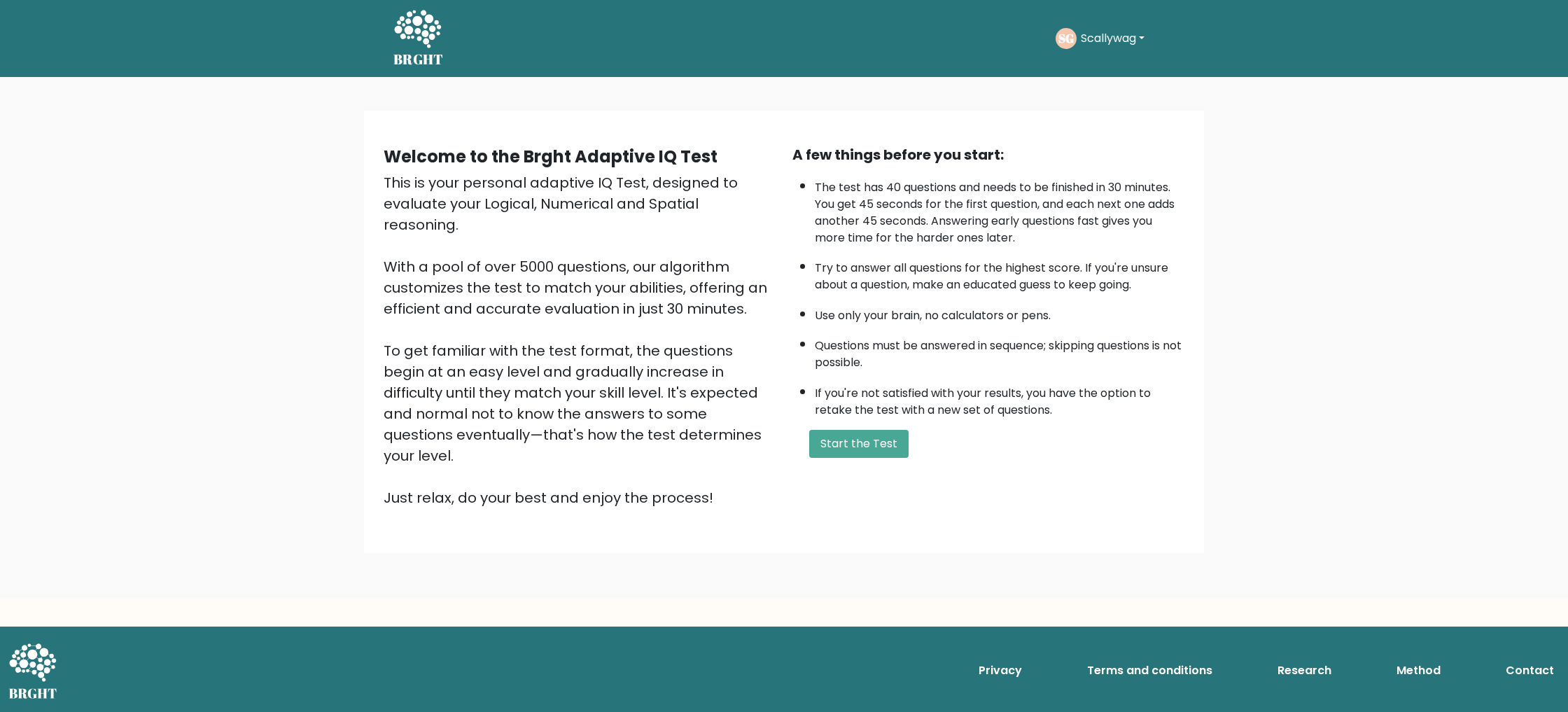
click at [1109, 44] on button "Scallywag" at bounding box center [1112, 39] width 72 height 19
click at [1111, 39] on button "Scallywag" at bounding box center [1112, 39] width 72 height 19
